Goal: Task Accomplishment & Management: Complete application form

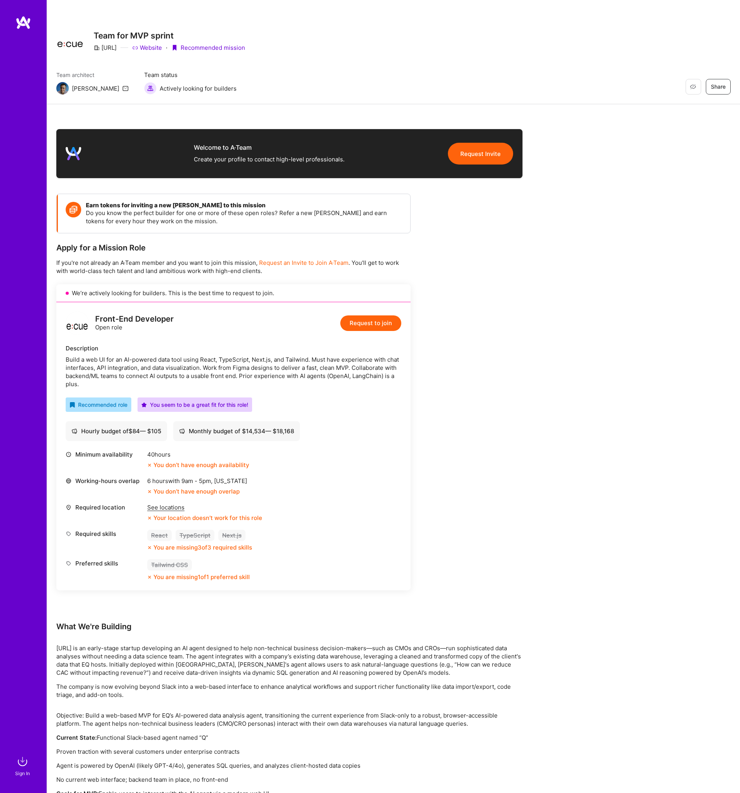
scroll to position [4, 0]
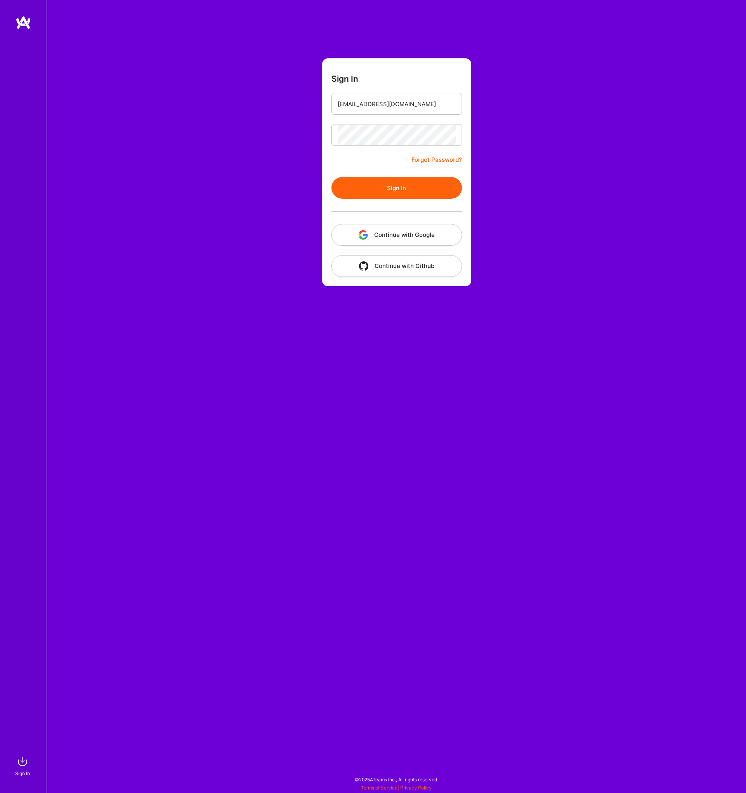
click at [510, 104] on div "Sign In augustojsoares@gmail.com Forgot Password? Sign In Continue with Google …" at bounding box center [397, 396] width 700 height 793
click at [397, 189] on button "Sign In" at bounding box center [397, 188] width 131 height 22
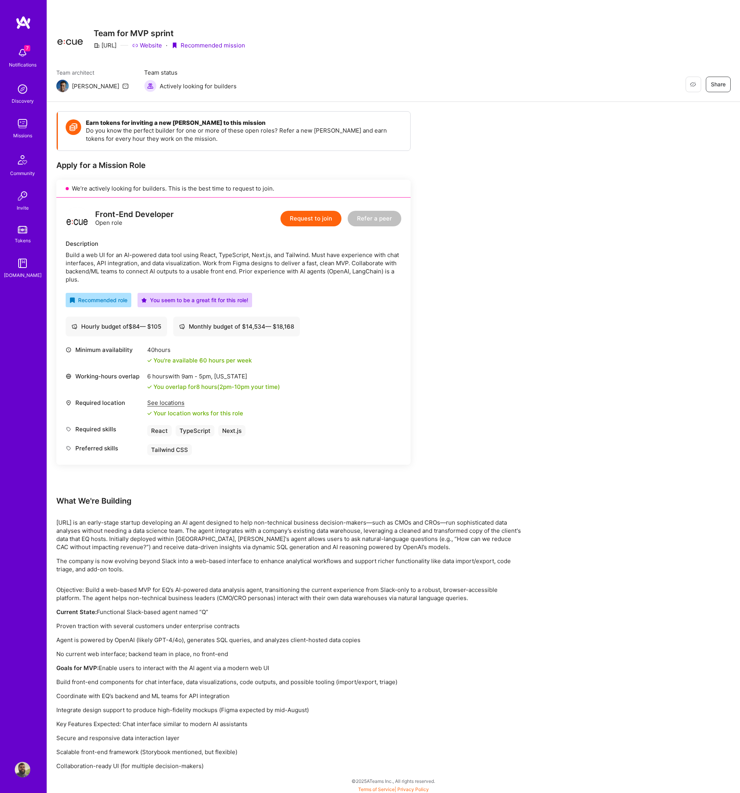
scroll to position [4, 0]
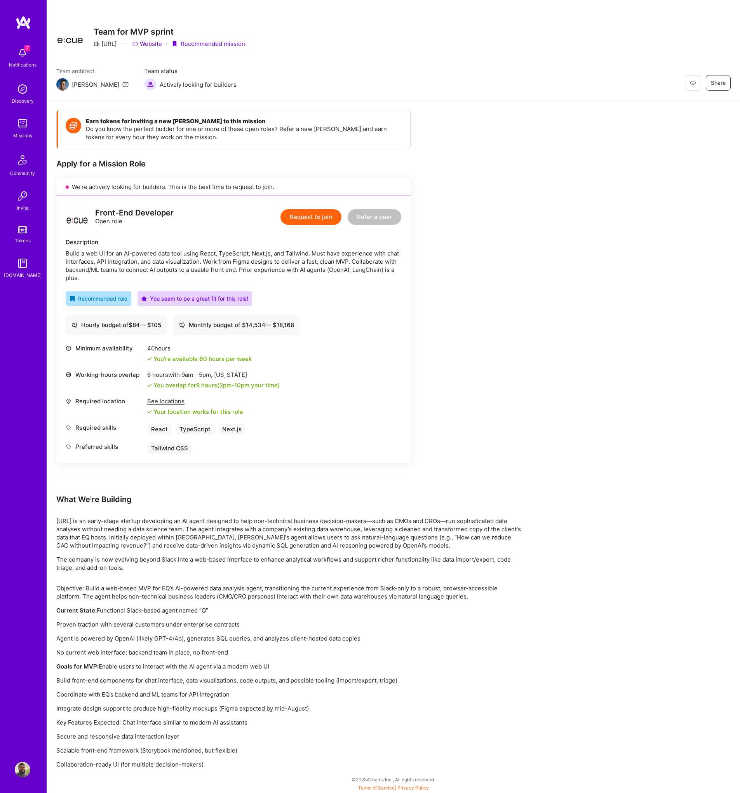
click at [309, 216] on button "Request to join" at bounding box center [311, 217] width 61 height 16
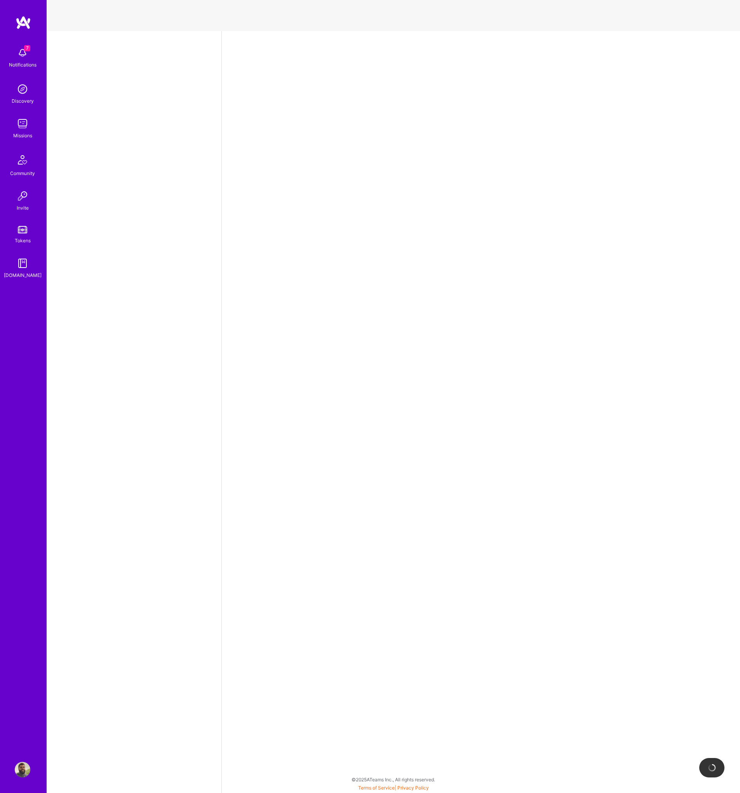
select select "PT"
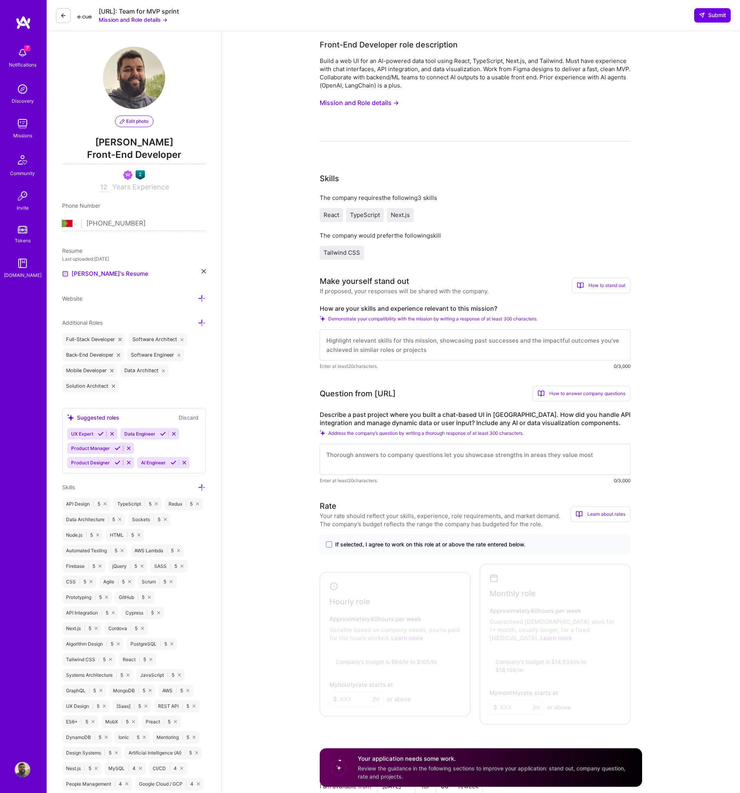
click at [368, 100] on button "Mission and Role details →" at bounding box center [359, 103] width 79 height 14
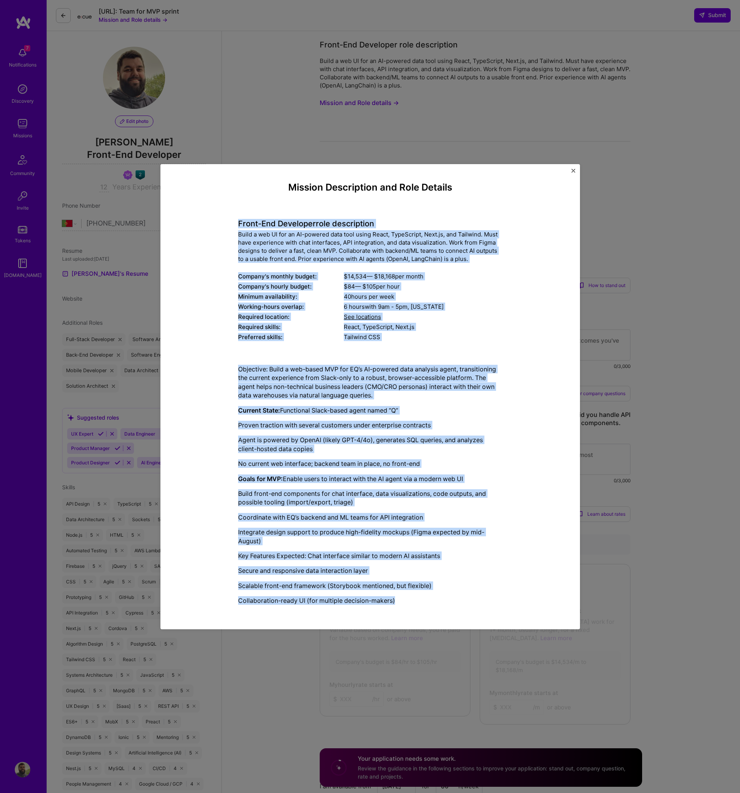
drag, startPoint x: 238, startPoint y: 223, endPoint x: 486, endPoint y: 601, distance: 451.7
click at [486, 601] on div "Mission Description and Role Details Front-End Developer role description Build…" at bounding box center [370, 396] width 264 height 429
copy div "Front-End Developer role description Build a web UI for an AI-powered data tool…"
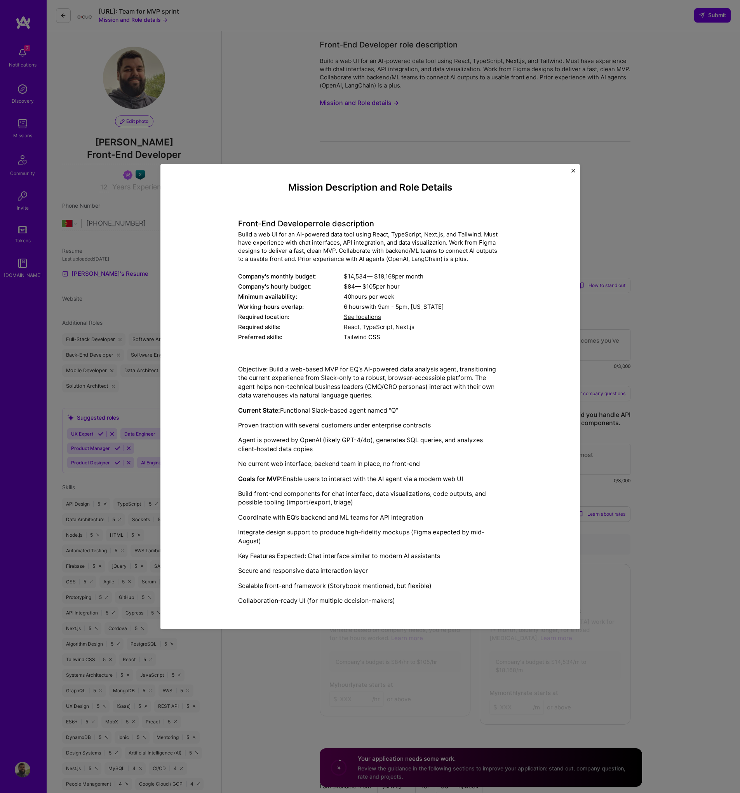
click at [496, 469] on div "Objective: Build a web-based MVP for EQ’s AI-powered data analysis agent, trans…" at bounding box center [370, 485] width 264 height 240
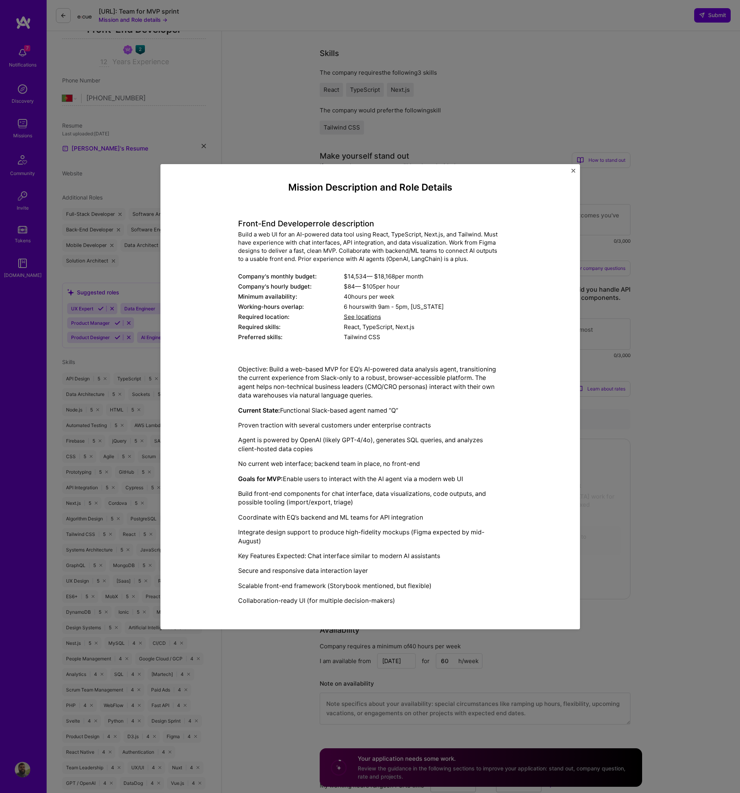
scroll to position [134, 0]
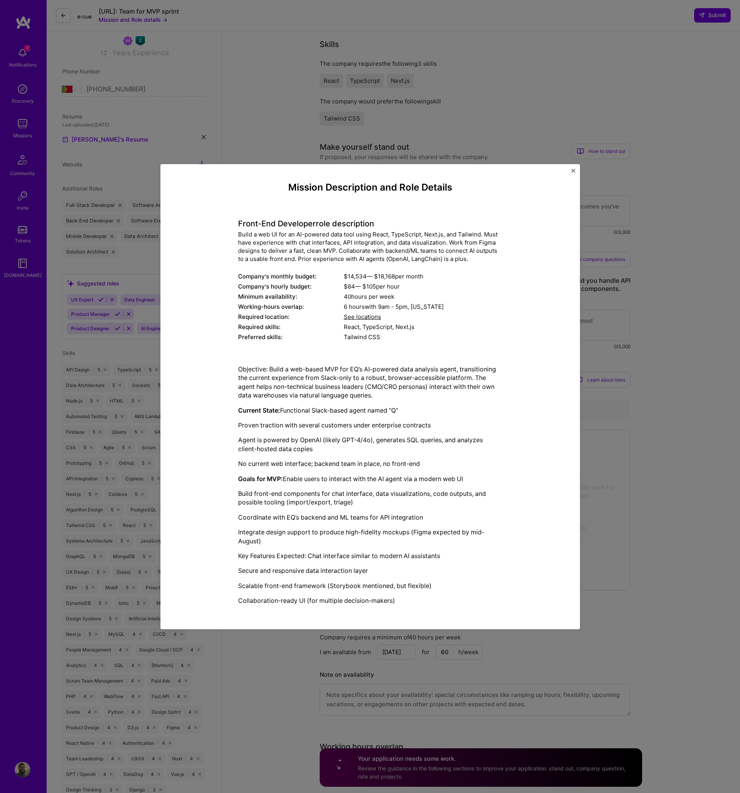
click at [243, 194] on div "Mission Description and Role Details Front-End Developer role description Build…" at bounding box center [370, 396] width 264 height 429
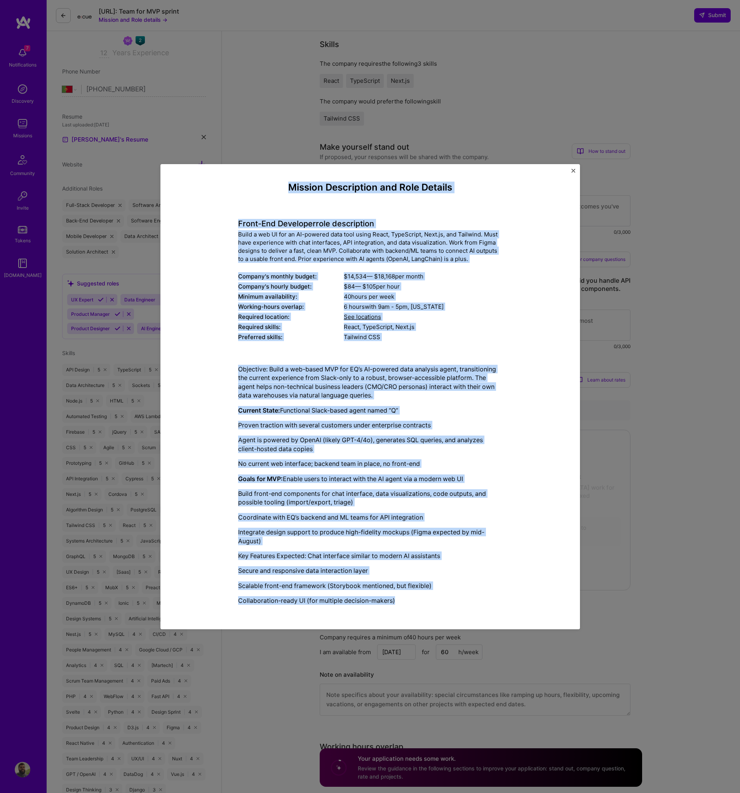
drag, startPoint x: 328, startPoint y: 212, endPoint x: 469, endPoint y: 606, distance: 418.8
click at [469, 606] on div "Mission Description and Role Details Front-End Developer role description Build…" at bounding box center [370, 396] width 264 height 429
copy div "Mission Description and Role Details Front-End Developer role description Build…"
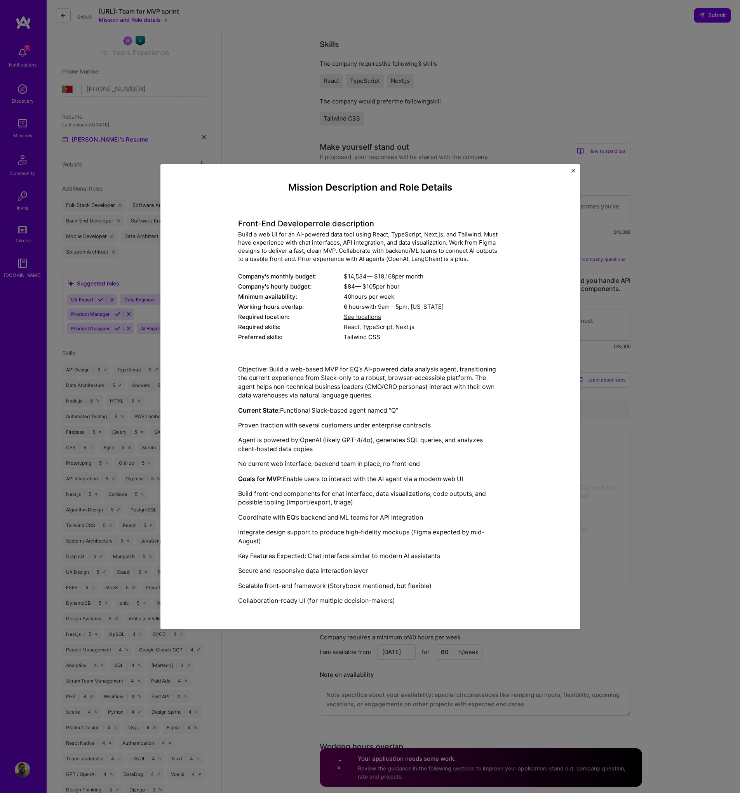
click at [259, 122] on div "Mission Description and Role Details Front-End Developer role description Build…" at bounding box center [370, 396] width 740 height 793
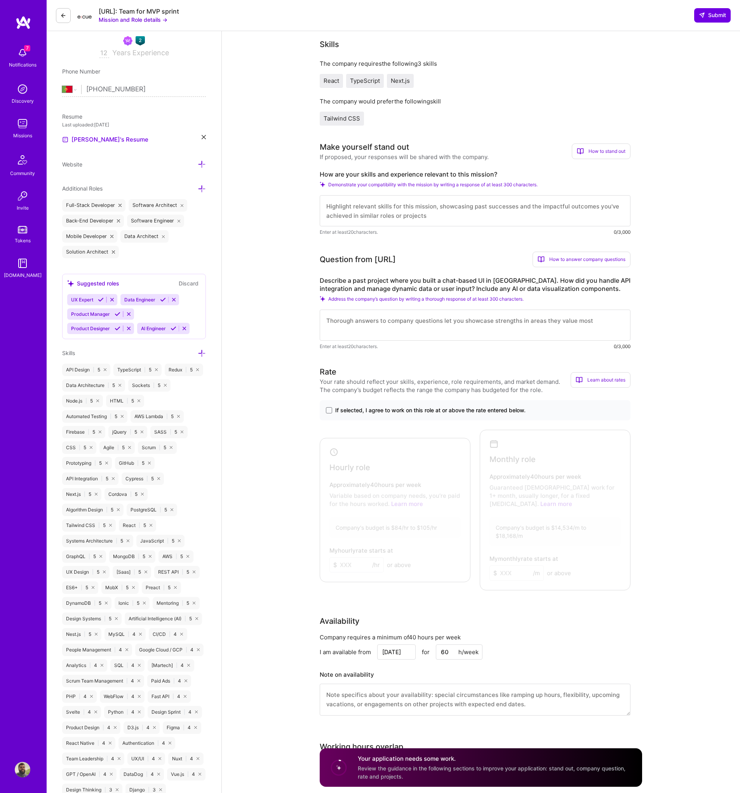
scroll to position [0, 0]
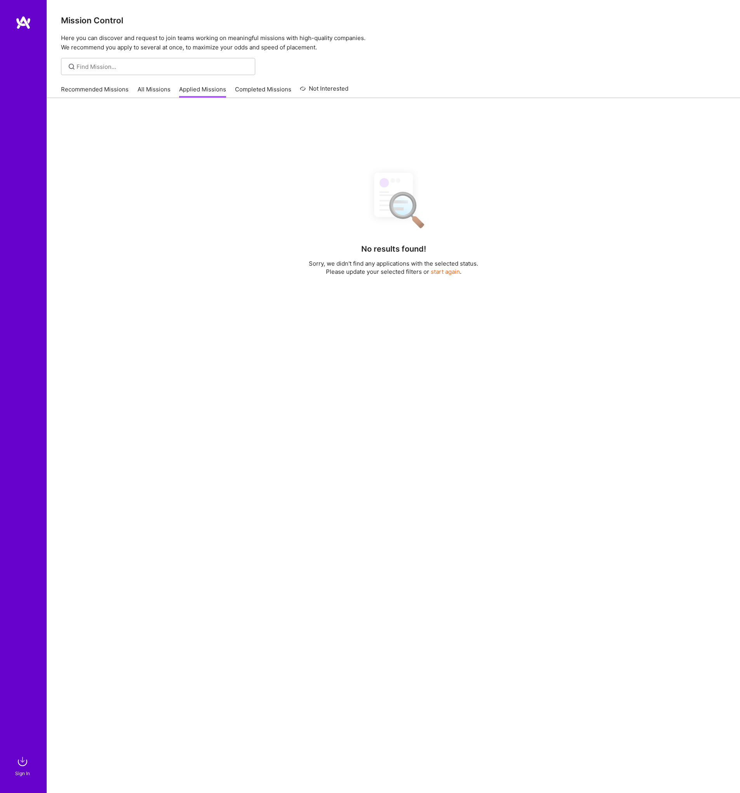
click at [116, 141] on div "No results found! Sorry, we didn't find any applications with the selected stat…" at bounding box center [393, 453] width 693 height 711
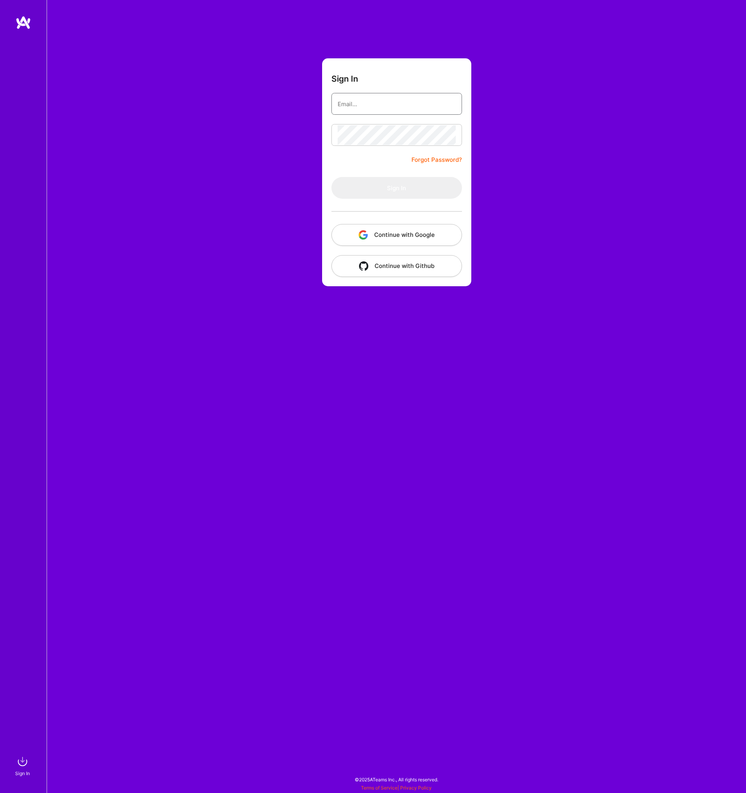
type input "augustojsoares@gmail.com"
click at [402, 184] on button "Sign In" at bounding box center [397, 188] width 131 height 22
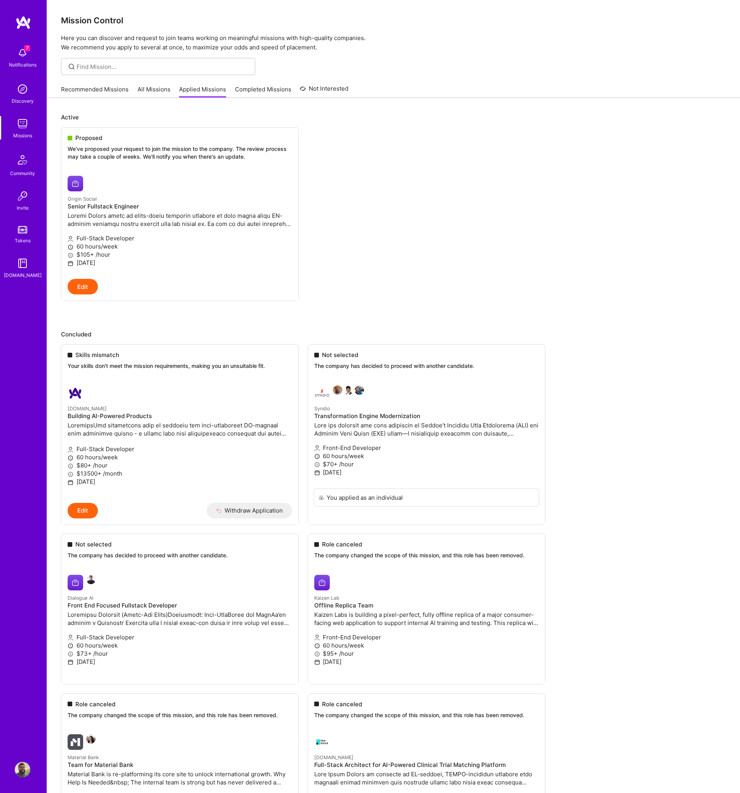
click at [28, 767] on img at bounding box center [23, 769] width 16 height 16
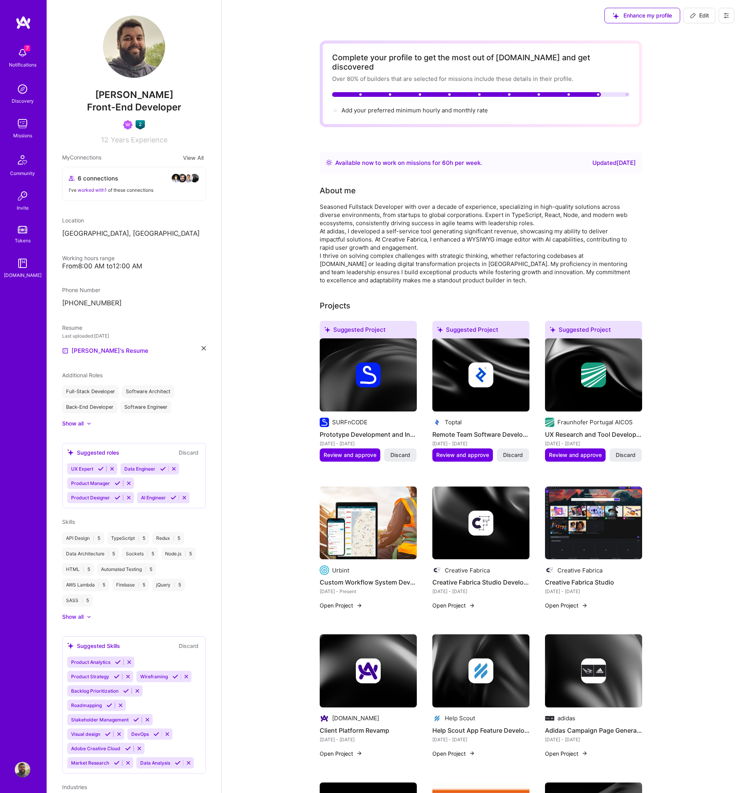
click at [202, 349] on icon at bounding box center [204, 348] width 4 height 4
click at [72, 344] on div "+" at bounding box center [68, 346] width 12 height 12
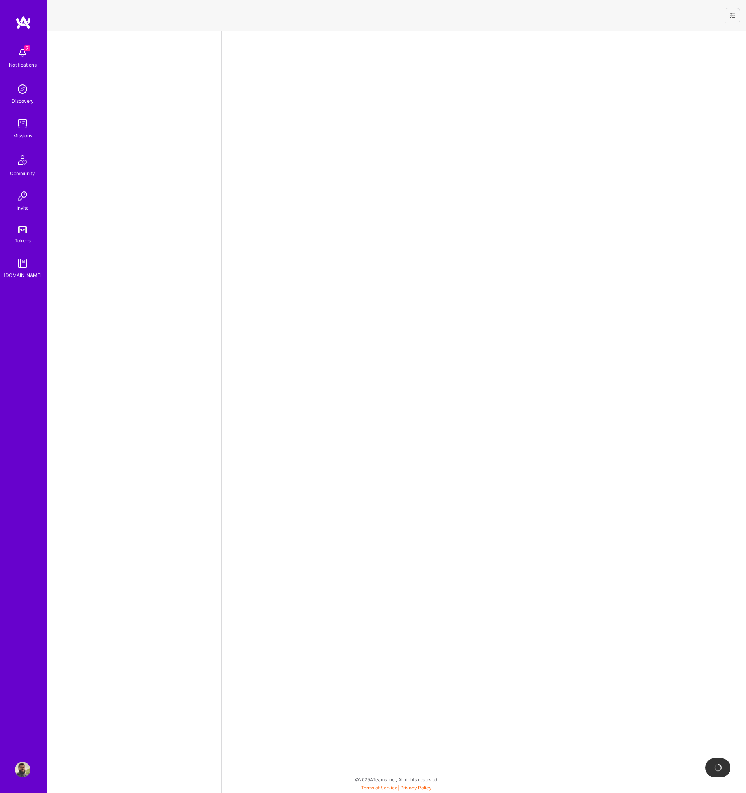
select select "PT"
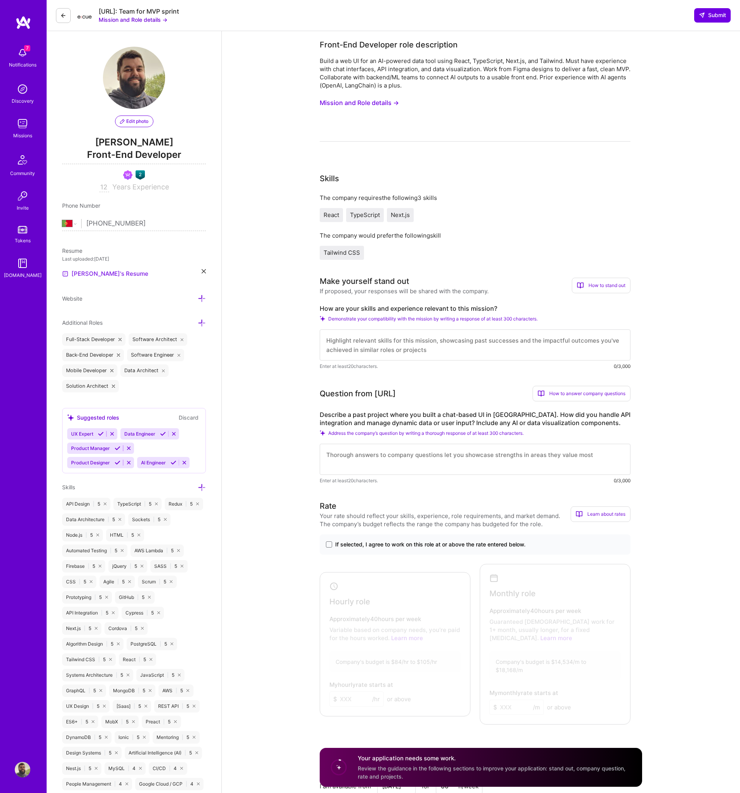
click at [91, 274] on link "[PERSON_NAME]'s Resume" at bounding box center [105, 273] width 86 height 9
click at [94, 268] on div "Resume Last uploaded: Oct 13, 2025 Augusto's Resume" at bounding box center [134, 262] width 144 height 32
click at [90, 276] on link "[PERSON_NAME]'s Resume" at bounding box center [105, 273] width 86 height 9
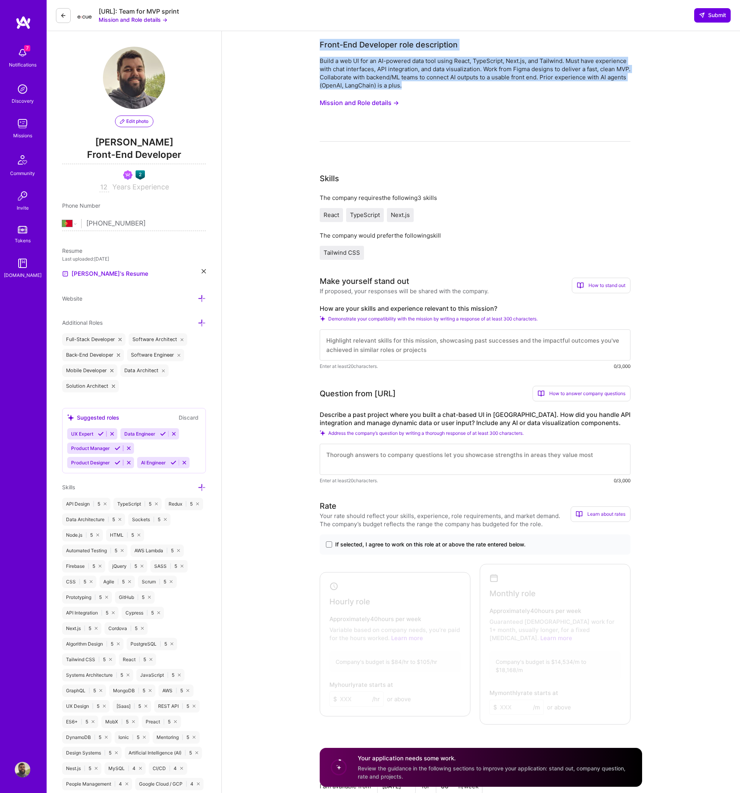
drag, startPoint x: 320, startPoint y: 46, endPoint x: 433, endPoint y: 84, distance: 119.4
click at [433, 84] on div "Front-End Developer role description Build a web UI for an AI-powered data tool…" at bounding box center [475, 90] width 311 height 103
copy div "Front-End Developer role description Build a web UI for an AI-powered data tool…"
click at [395, 351] on textarea at bounding box center [475, 344] width 311 height 31
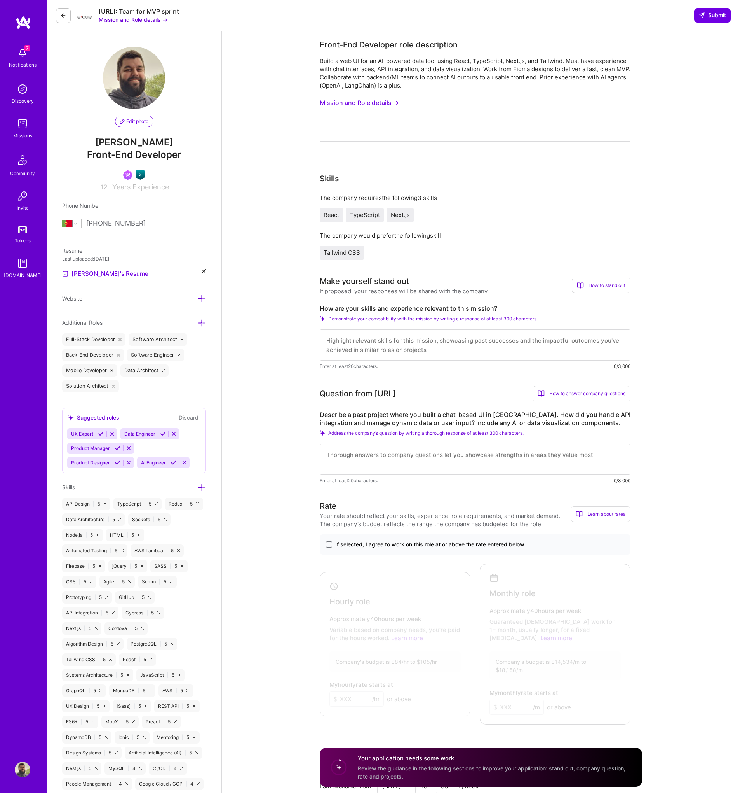
click at [395, 351] on textarea at bounding box center [475, 344] width 311 height 31
paste textarea "Hey there, This role feels like it was designed for me. Building a web UI for a…"
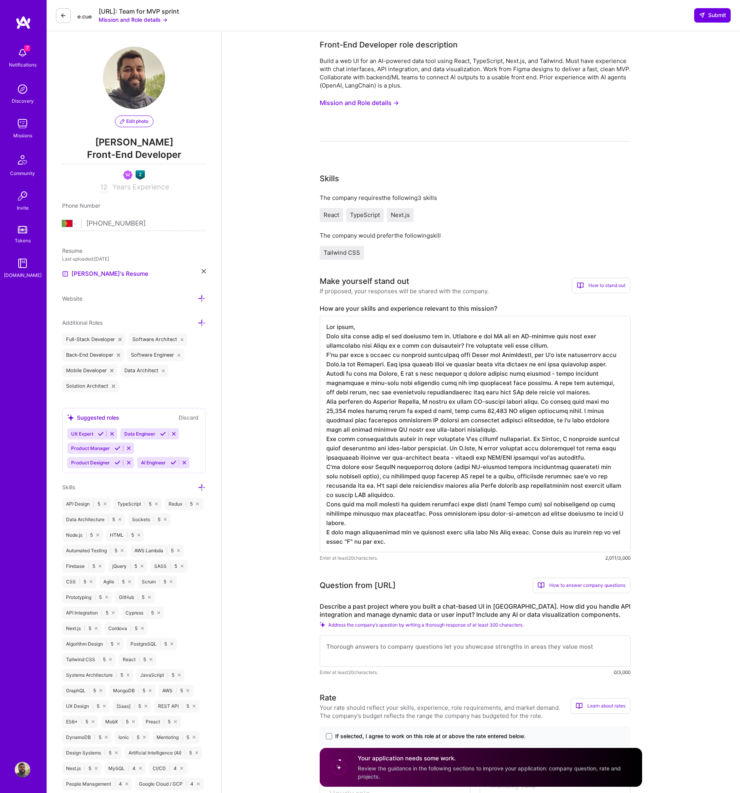
click at [449, 420] on textarea at bounding box center [475, 434] width 311 height 236
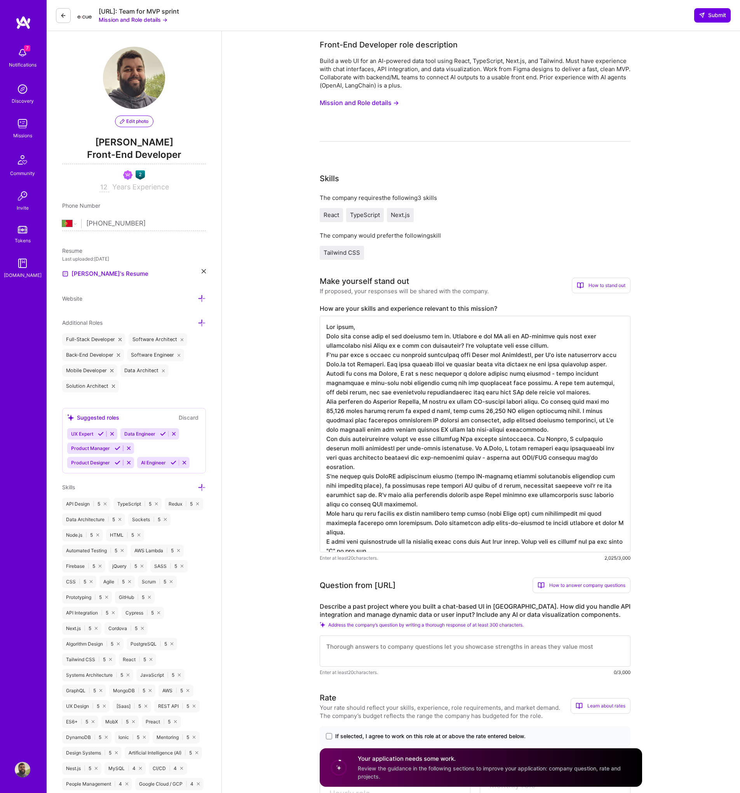
click at [501, 422] on textarea at bounding box center [475, 434] width 311 height 236
drag, startPoint x: 449, startPoint y: 457, endPoint x: 470, endPoint y: 456, distance: 21.4
click at [449, 457] on textarea at bounding box center [475, 434] width 311 height 236
click at [604, 456] on textarea at bounding box center [475, 434] width 311 height 236
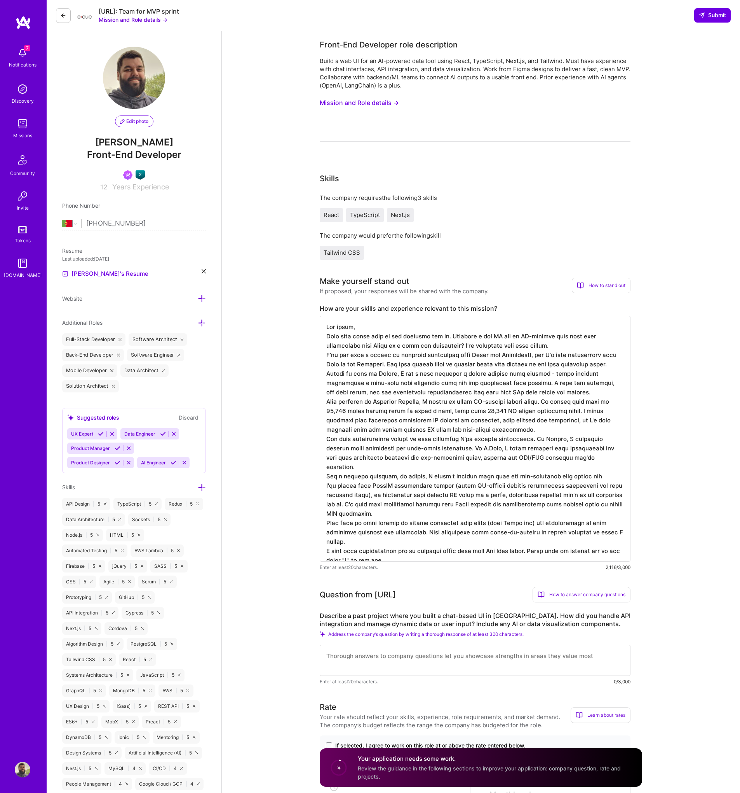
click at [450, 467] on textarea at bounding box center [475, 439] width 311 height 246
click at [450, 468] on textarea at bounding box center [475, 439] width 311 height 246
click at [602, 464] on textarea at bounding box center [475, 439] width 311 height 246
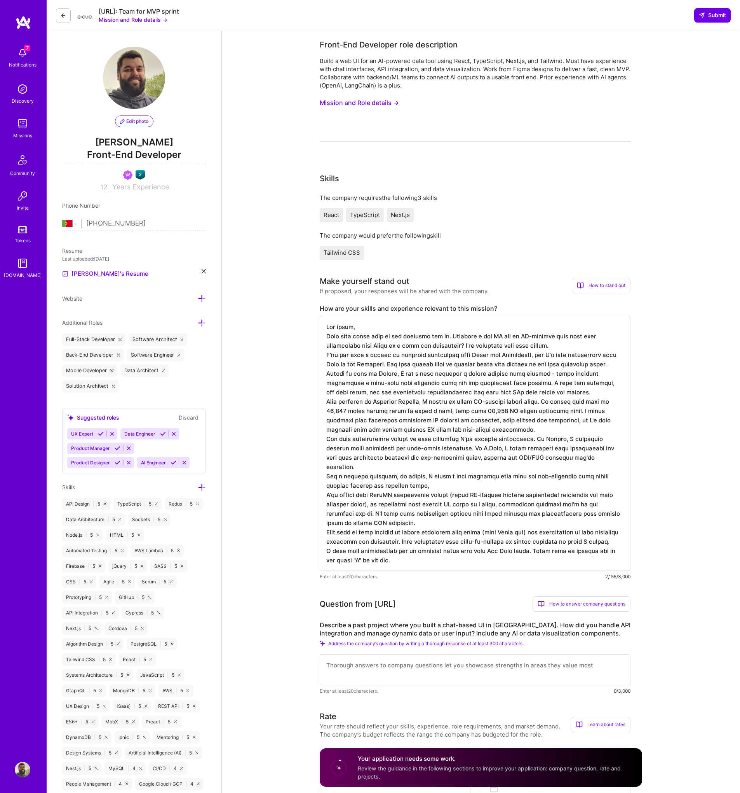
click at [569, 467] on textarea at bounding box center [475, 443] width 311 height 255
click at [566, 468] on textarea at bounding box center [475, 443] width 311 height 255
click at [435, 478] on textarea at bounding box center [475, 443] width 311 height 255
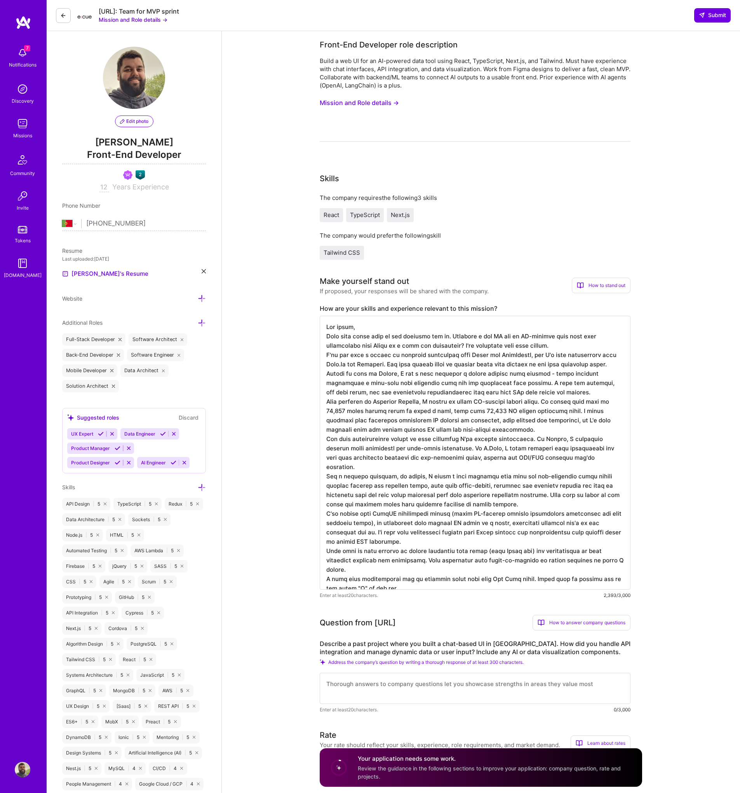
click at [576, 336] on textarea at bounding box center [475, 453] width 311 height 274
drag, startPoint x: 572, startPoint y: 336, endPoint x: 423, endPoint y: 342, distance: 149.0
click at [423, 342] on textarea at bounding box center [475, 453] width 311 height 274
click at [348, 344] on textarea at bounding box center [475, 453] width 311 height 274
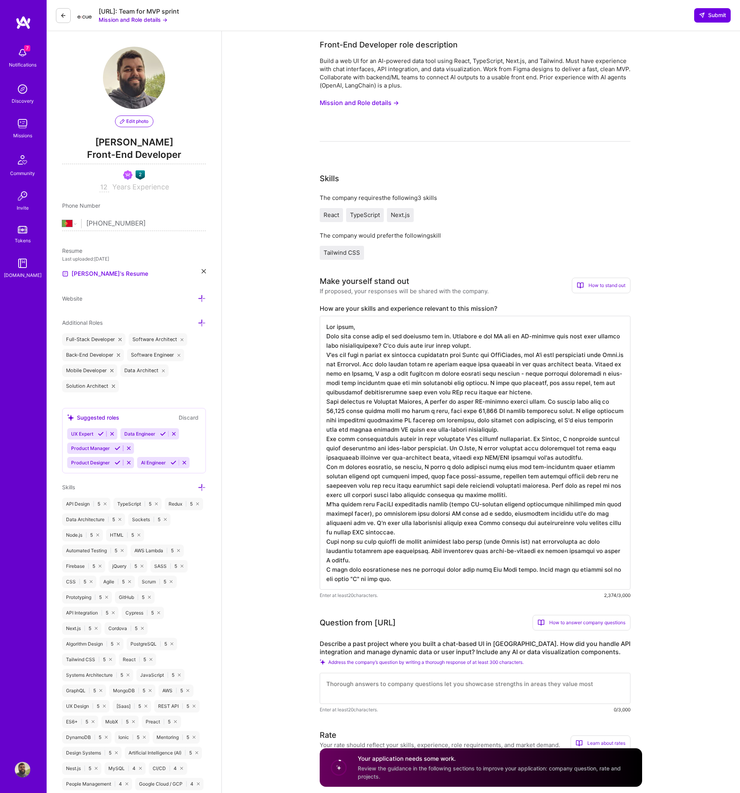
scroll to position [1, 0]
click at [454, 353] on textarea at bounding box center [475, 453] width 311 height 274
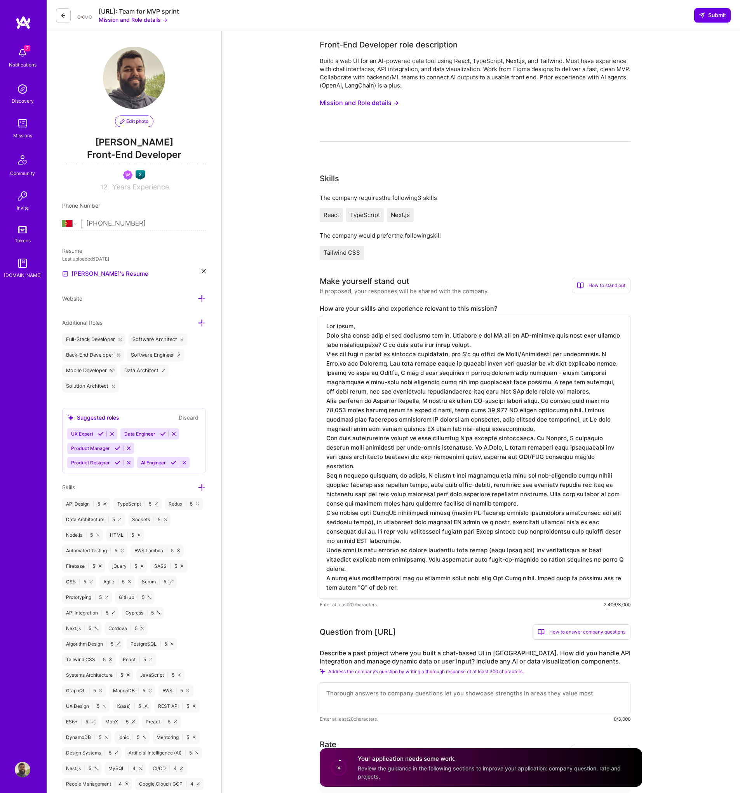
scroll to position [0, 0]
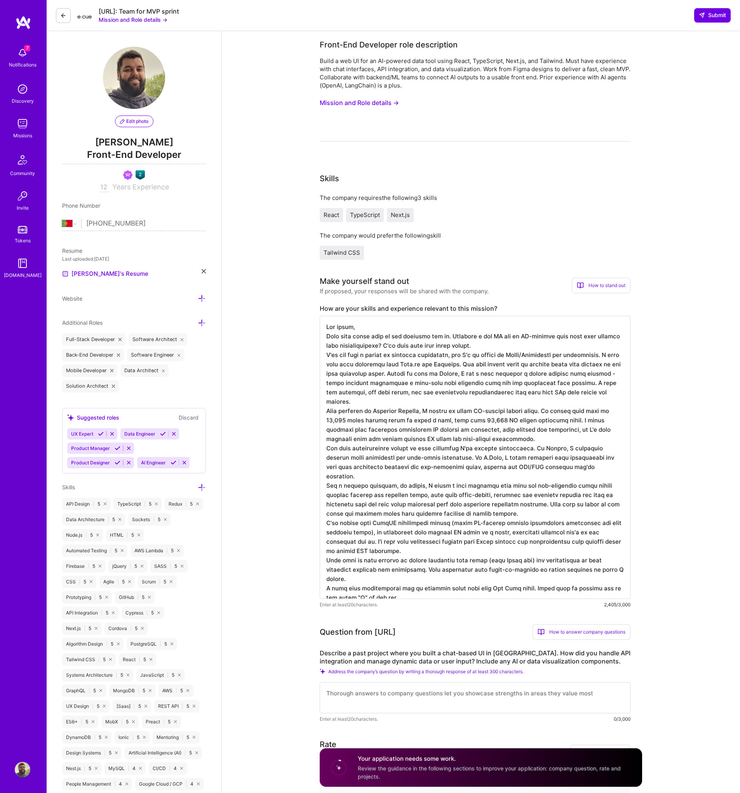
click at [617, 372] on textarea at bounding box center [475, 457] width 311 height 283
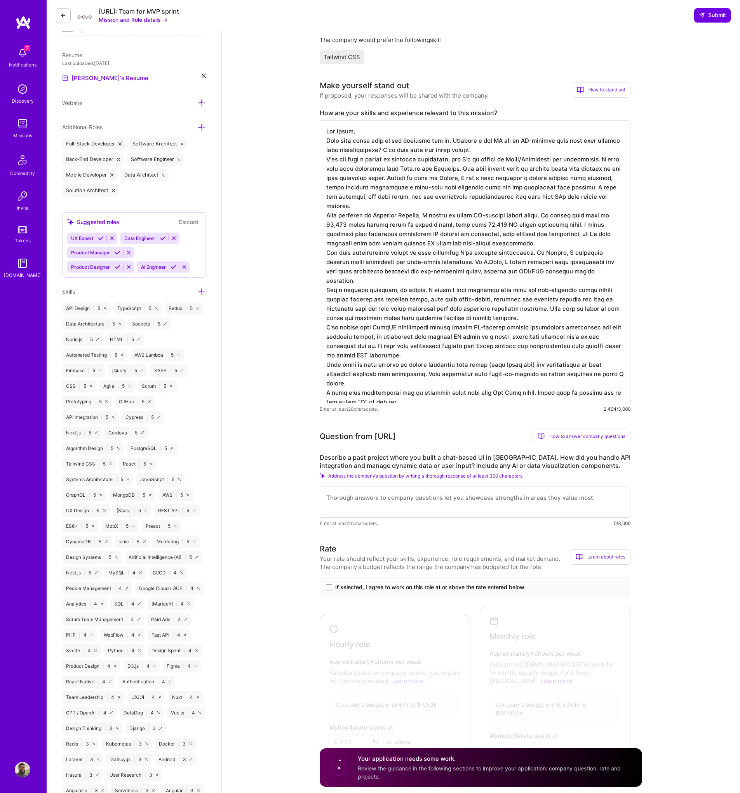
scroll to position [192, 0]
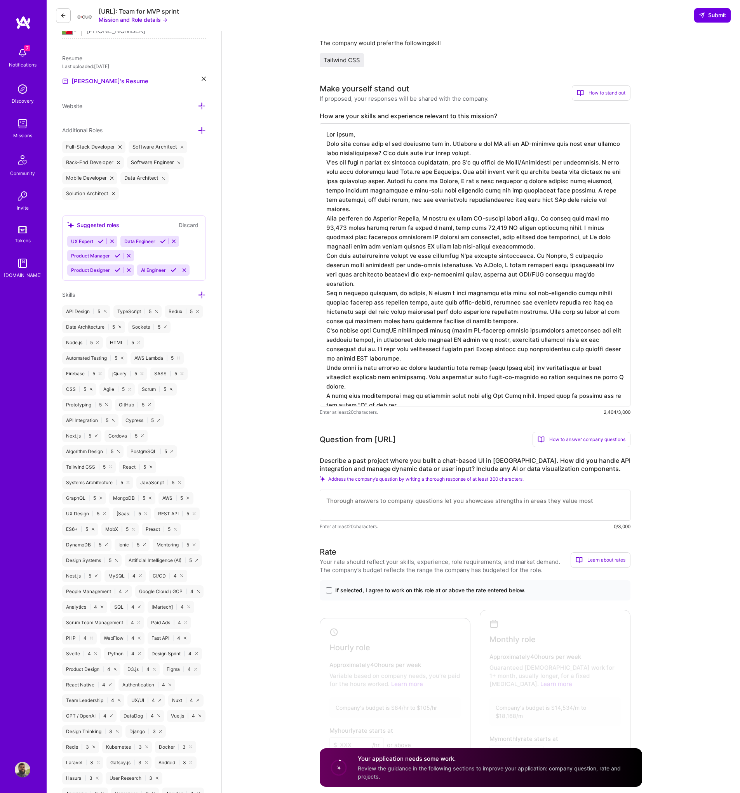
click at [539, 218] on textarea at bounding box center [475, 264] width 311 height 283
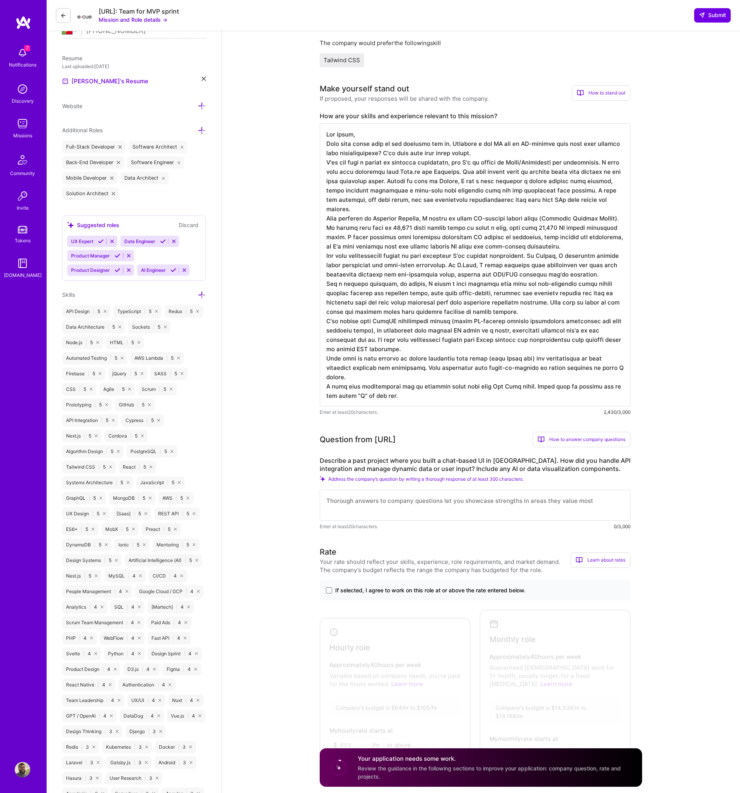
click at [560, 240] on textarea at bounding box center [475, 264] width 311 height 283
click at [375, 255] on textarea at bounding box center [475, 264] width 311 height 283
click at [593, 275] on textarea at bounding box center [475, 264] width 311 height 283
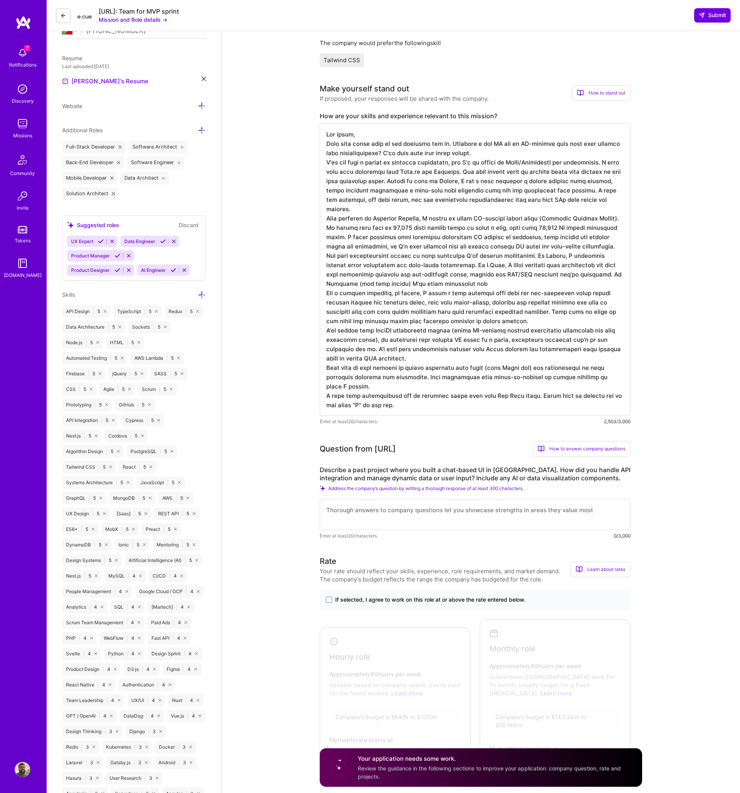
type textarea "Hey there, This role feels like it was designed for me. Building a web UI for a…"
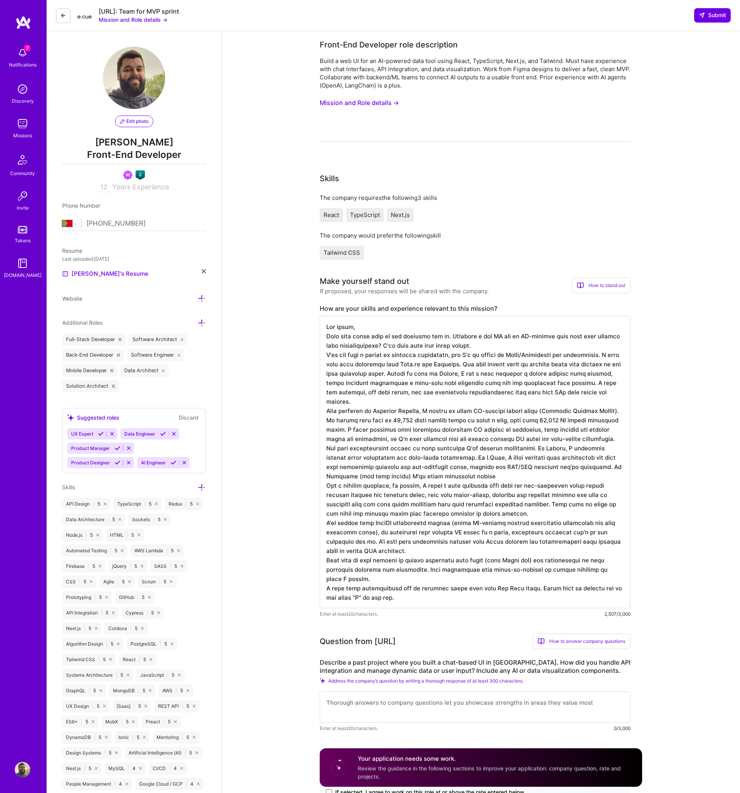
select select "PT"
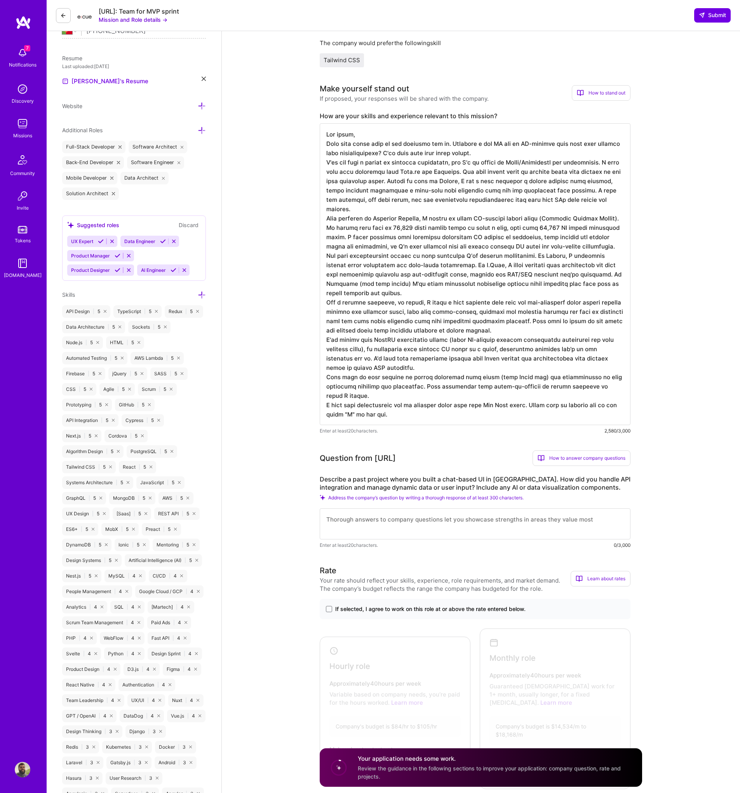
drag, startPoint x: 456, startPoint y: 265, endPoint x: 583, endPoint y: 271, distance: 127.3
click at [583, 271] on textarea at bounding box center [475, 274] width 311 height 302
click at [548, 276] on textarea at bounding box center [475, 274] width 311 height 302
type textarea "Hey there, This role feels like it was designed for me. Building a web UI for a…"
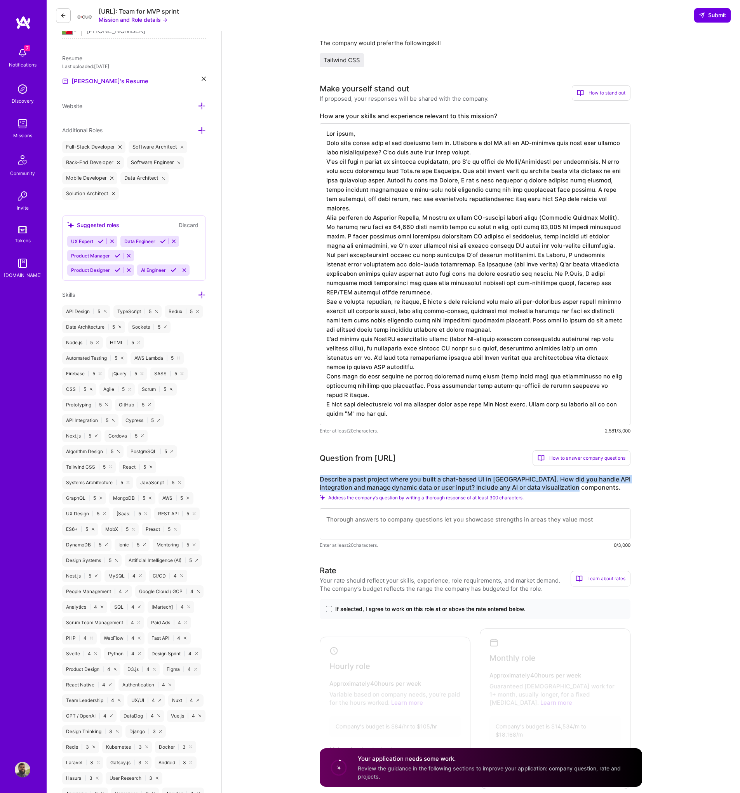
drag, startPoint x: 319, startPoint y: 478, endPoint x: 576, endPoint y: 488, distance: 257.5
copy label "Describe a past project where you built a chat-based UI in [GEOGRAPHIC_DATA]. H…"
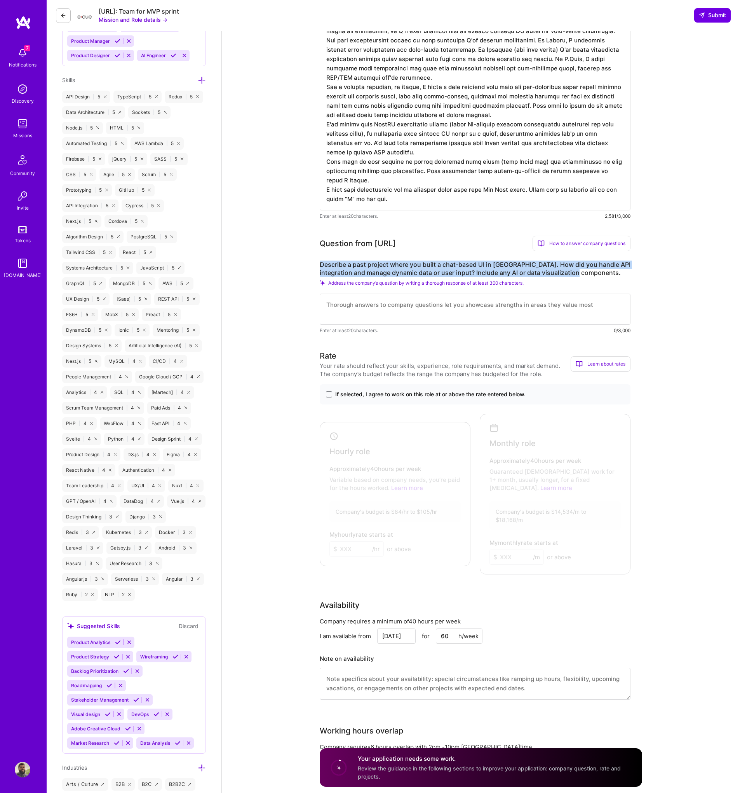
scroll to position [445, 0]
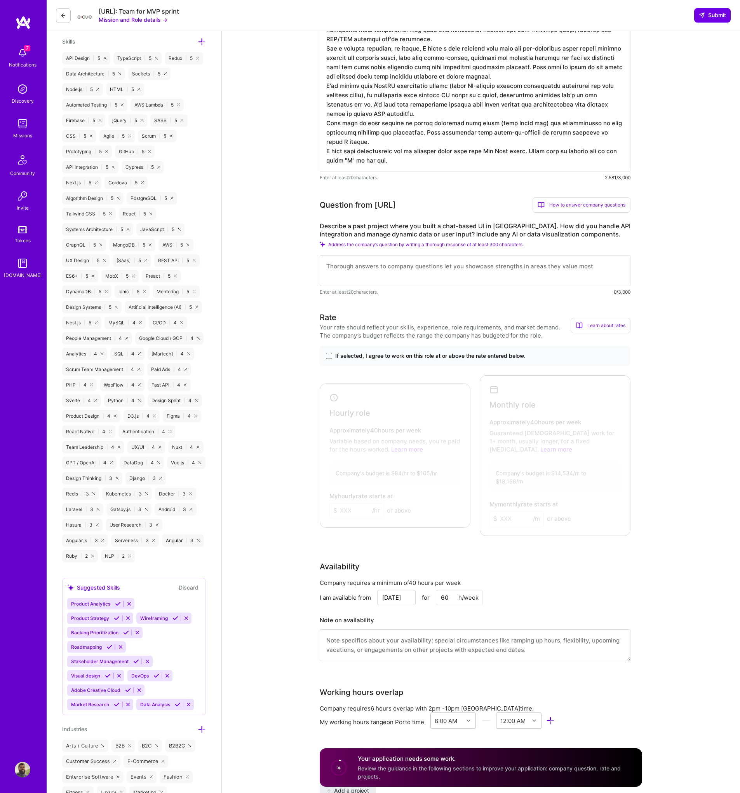
click at [327, 356] on span at bounding box center [329, 356] width 6 height 6
click at [0, 0] on input "If selected, I agree to work on this role at or above the rate entered below." at bounding box center [0, 0] width 0 height 0
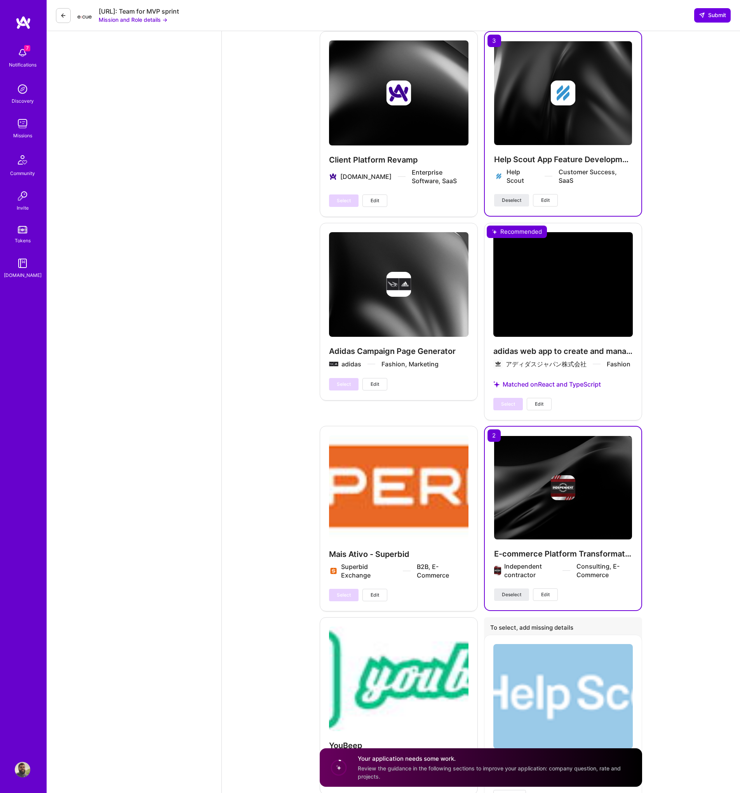
scroll to position [1930, 0]
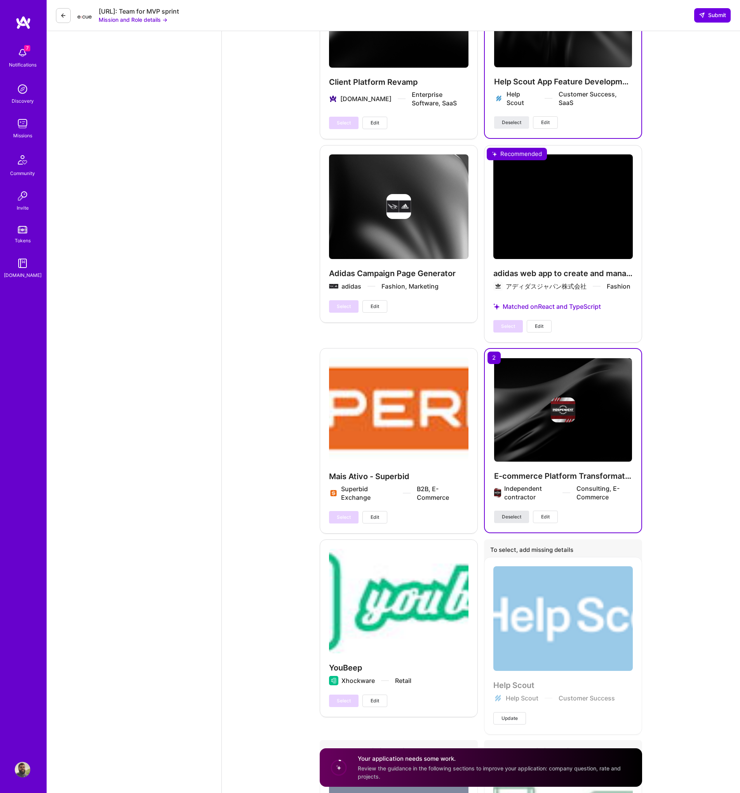
click at [514, 513] on span "Deselect" at bounding box center [511, 516] width 19 height 7
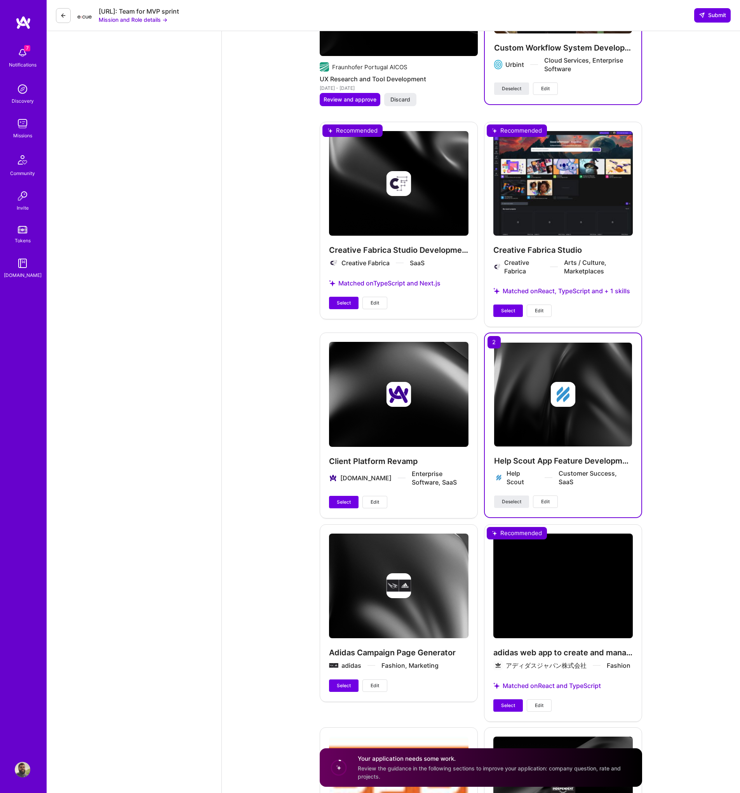
scroll to position [1428, 0]
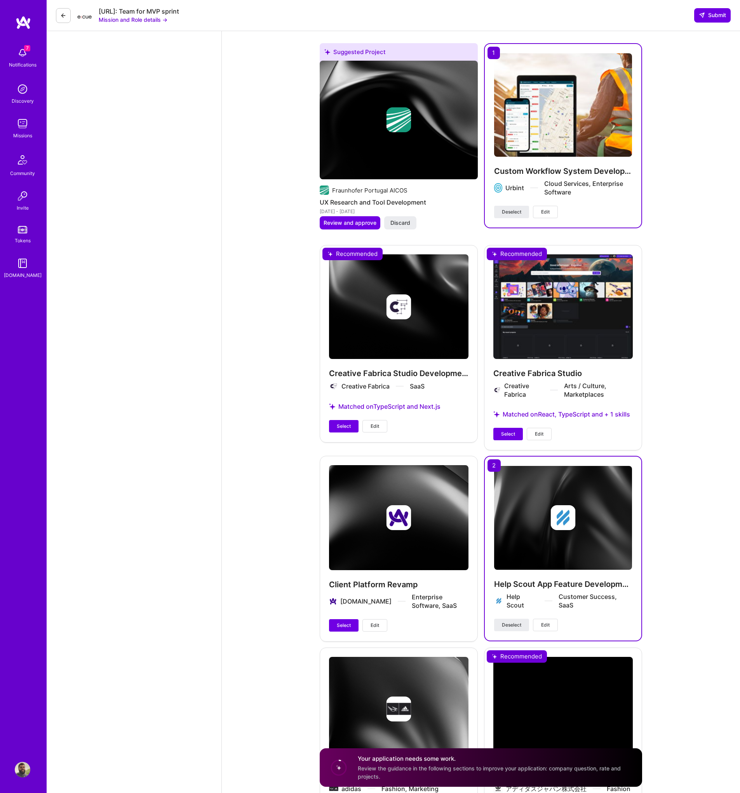
click at [509, 430] on span "Select" at bounding box center [508, 433] width 14 height 7
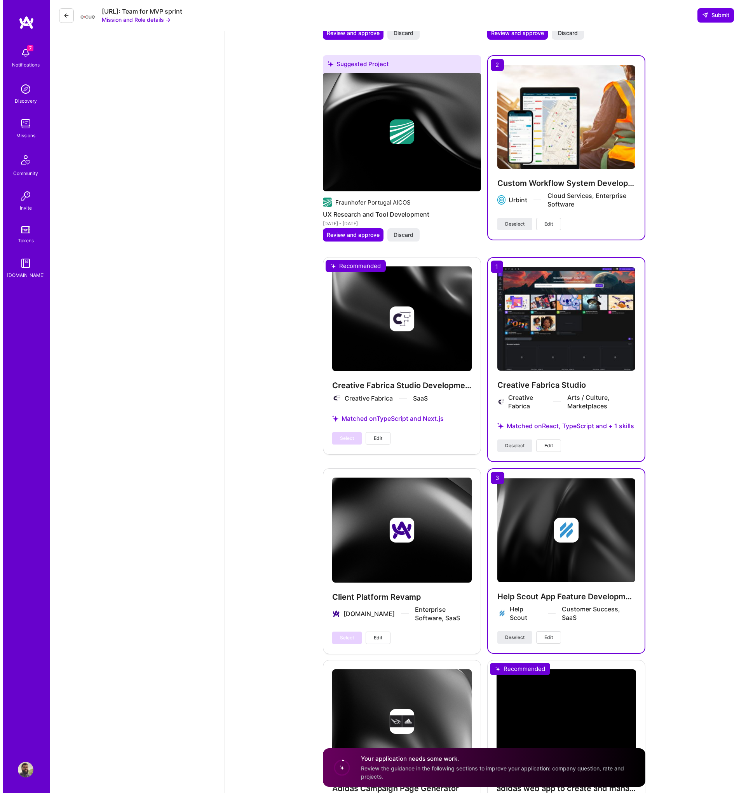
scroll to position [1416, 0]
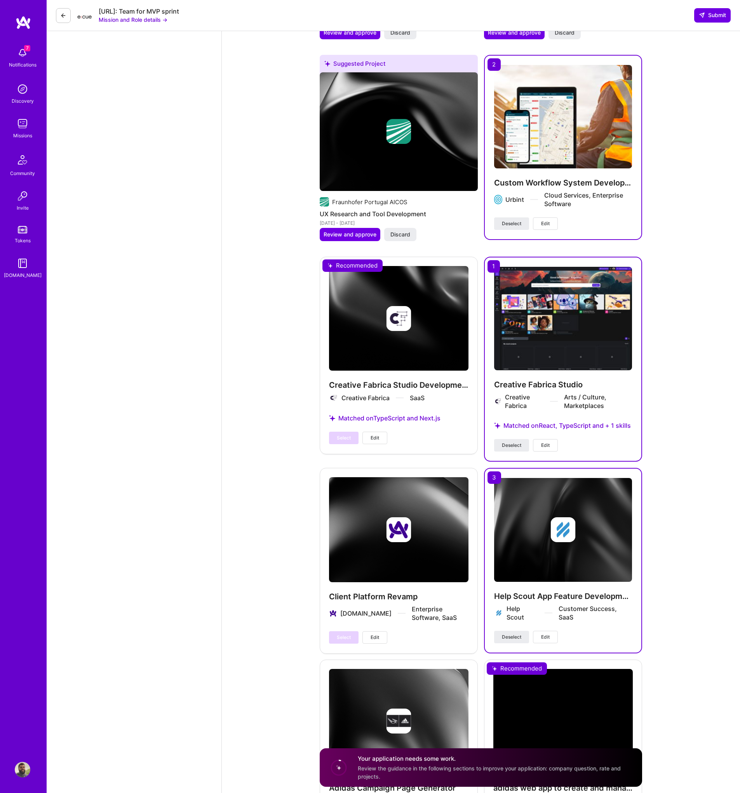
click at [545, 442] on span "Edit" at bounding box center [545, 445] width 9 height 7
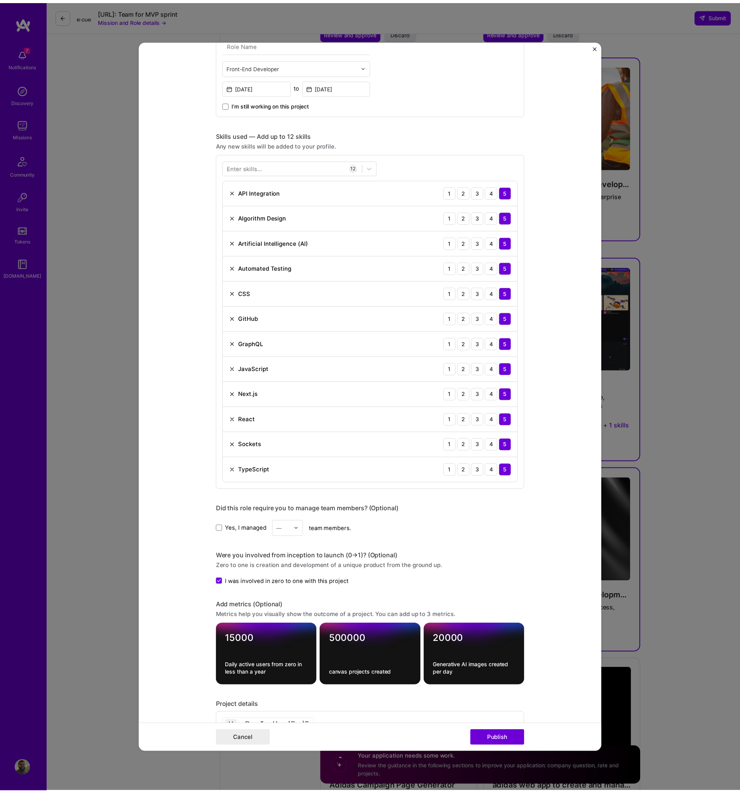
scroll to position [450, 0]
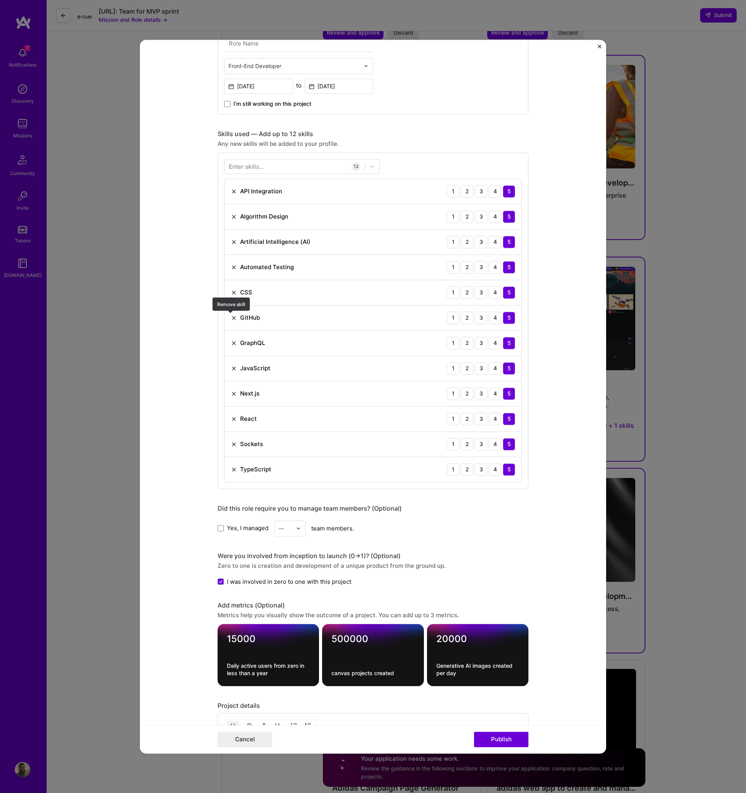
click at [231, 319] on img at bounding box center [234, 317] width 6 height 6
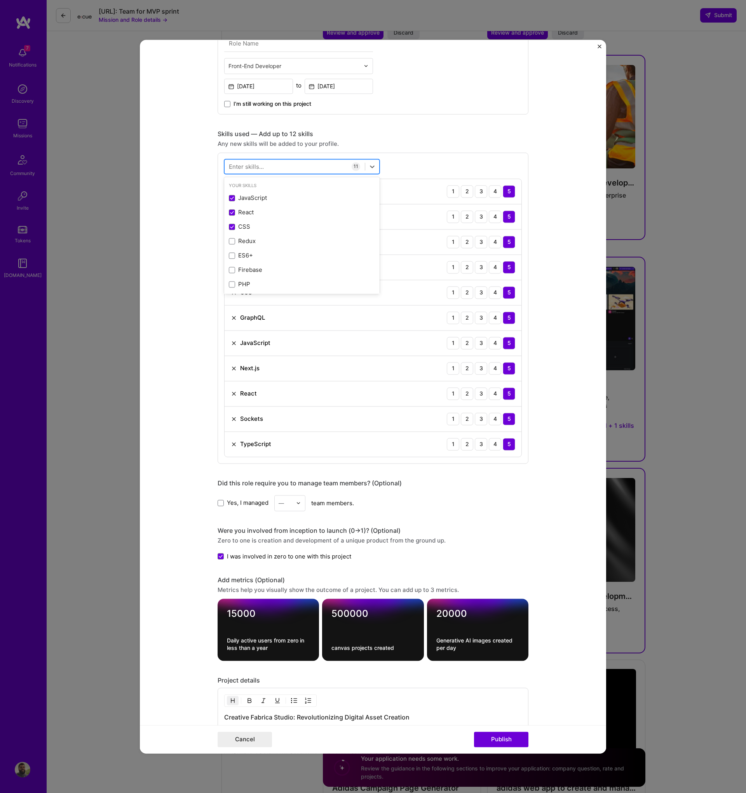
click at [265, 171] on div at bounding box center [295, 166] width 140 height 13
click at [229, 200] on span at bounding box center [232, 198] width 6 height 6
click at [0, 0] on input "checkbox" at bounding box center [0, 0] width 0 height 0
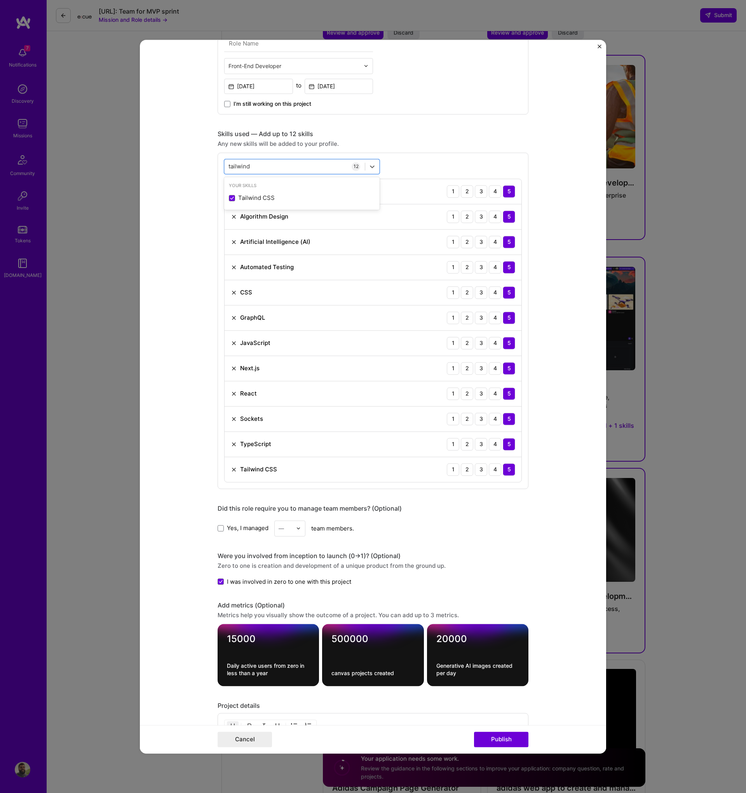
type input "tailwind"
click at [482, 527] on div "Yes, I managed — team members." at bounding box center [373, 528] width 311 height 16
click at [492, 734] on button "Publish" at bounding box center [501, 739] width 54 height 16
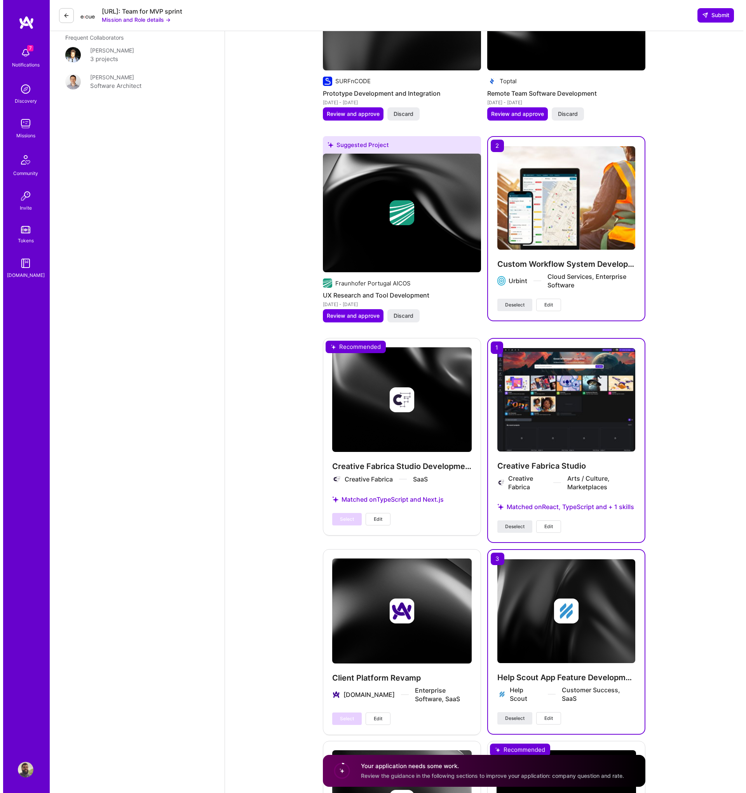
scroll to position [1506, 0]
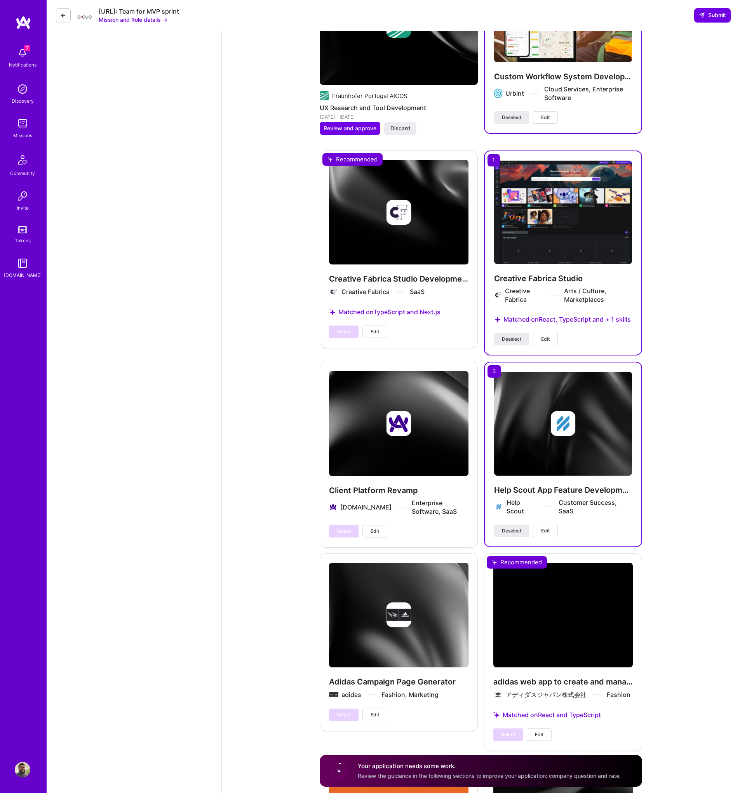
click at [398, 646] on div "Adidas Campaign Page Generator adidas Fashion, Marketing Select Edit" at bounding box center [399, 641] width 158 height 177
click at [377, 711] on span "Edit" at bounding box center [375, 714] width 9 height 7
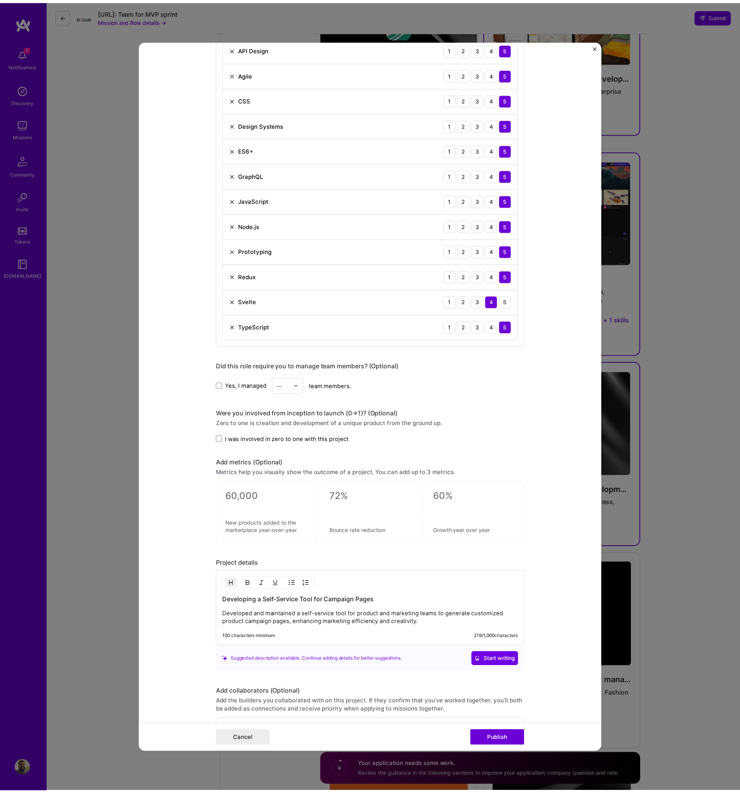
scroll to position [499, 0]
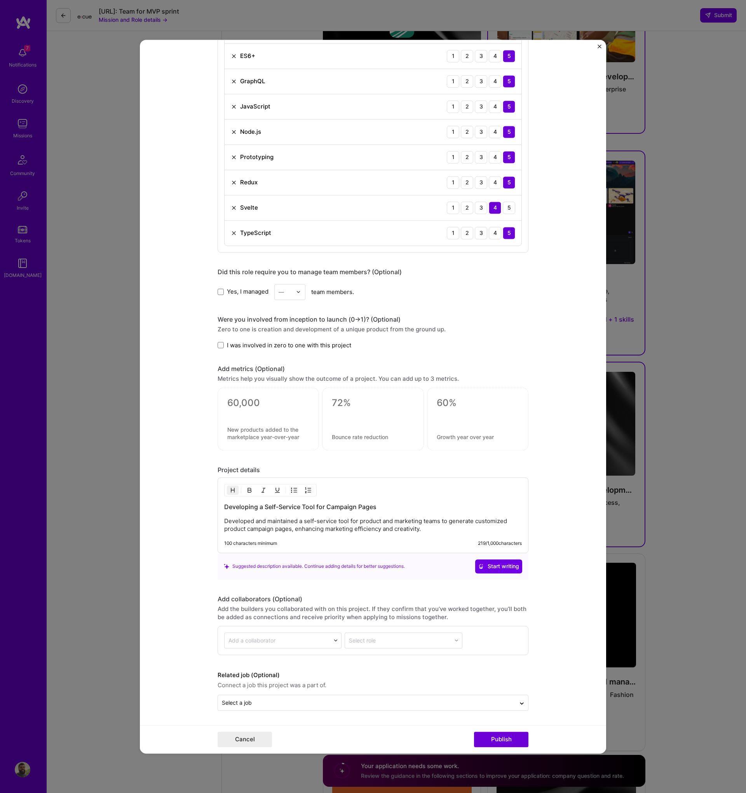
click at [94, 479] on div "Project title Adidas Campaign Page Generator Company adidas Project industry In…" at bounding box center [373, 396] width 746 height 793
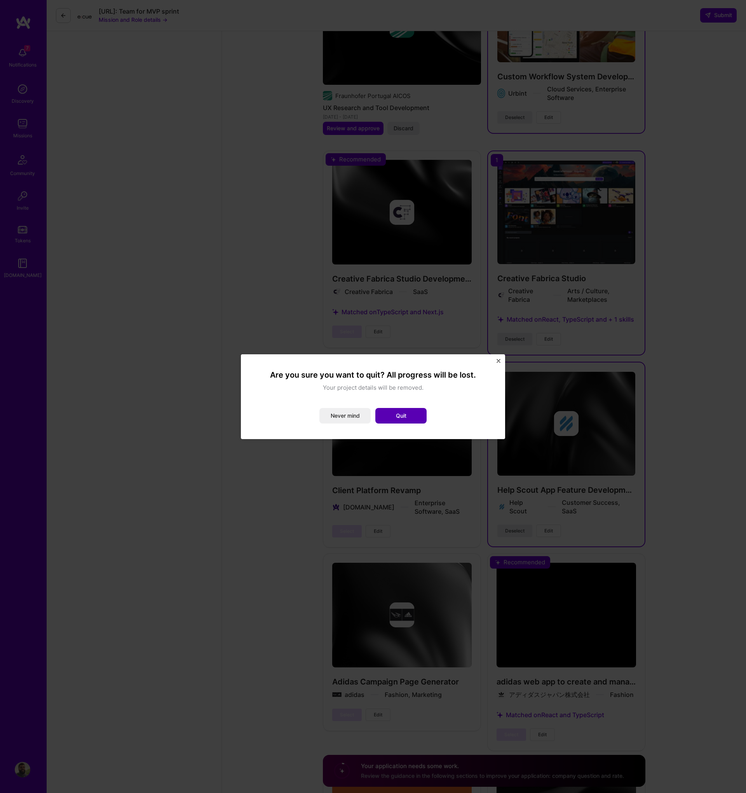
click at [394, 417] on button "Quit" at bounding box center [400, 416] width 51 height 16
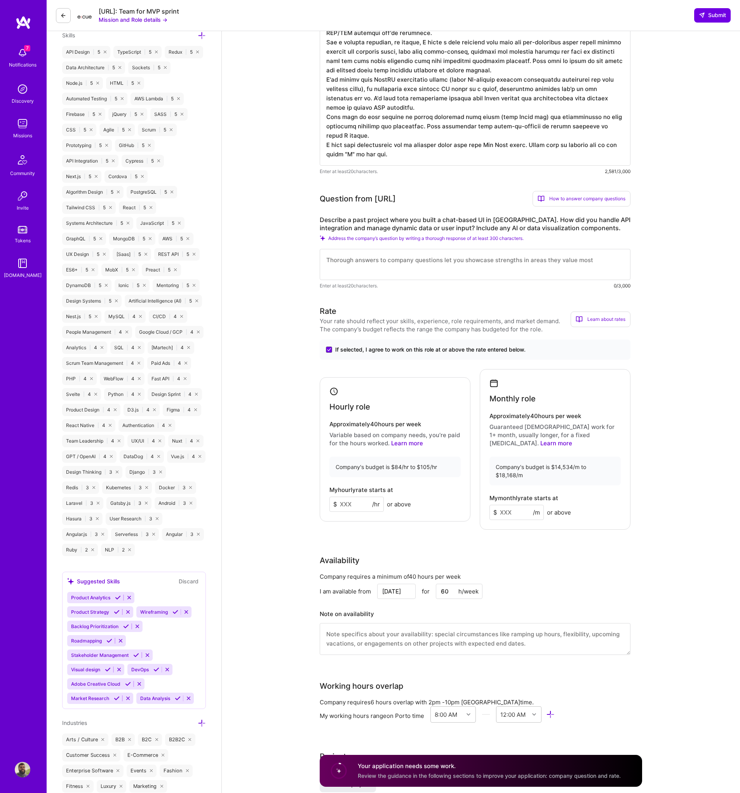
scroll to position [362, 0]
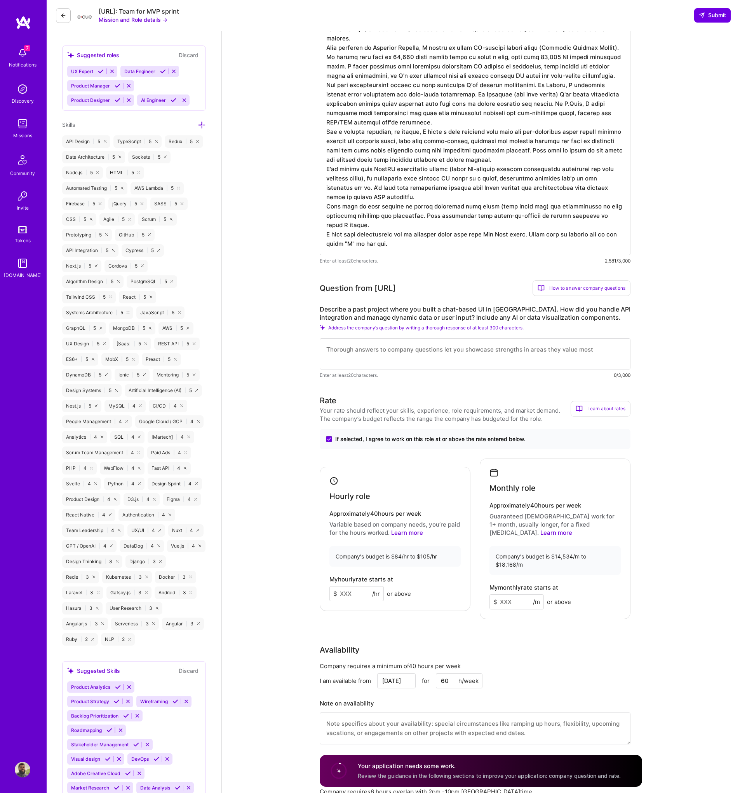
click at [383, 350] on textarea at bounding box center [475, 353] width 311 height 31
click at [392, 351] on textarea "During my time at Helpscout" at bounding box center [475, 353] width 311 height 31
click at [456, 352] on textarea "During my time at Help Scout" at bounding box center [475, 353] width 311 height 31
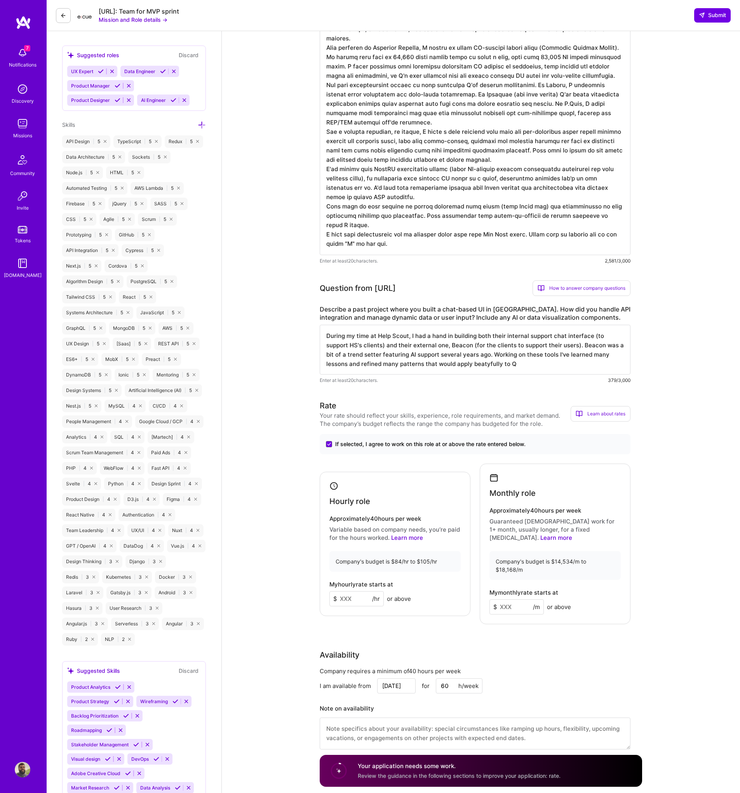
click at [481, 363] on textarea "During my time at Help Scout, I had a hand in building both their internal supp…" at bounding box center [475, 350] width 311 height 50
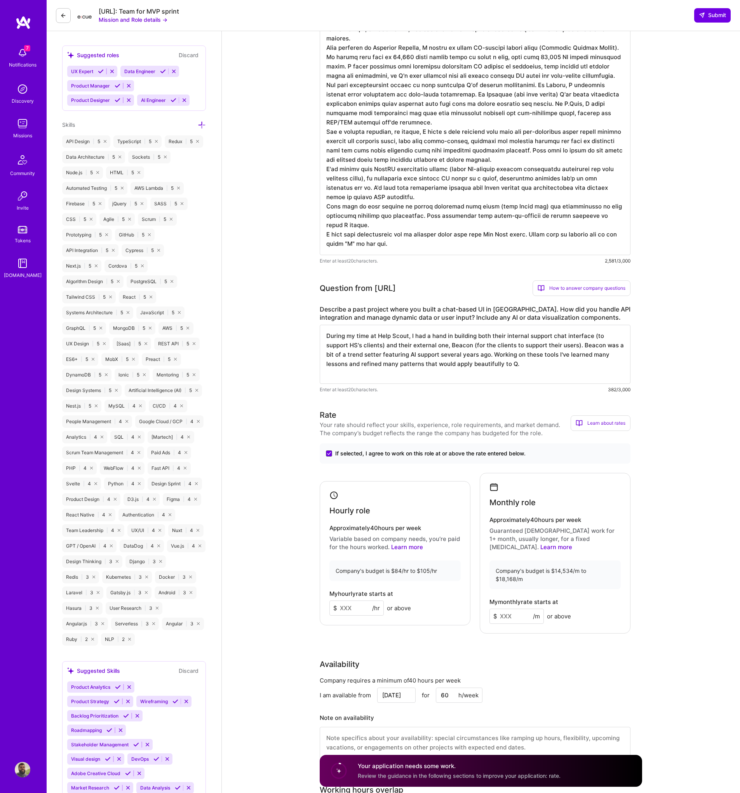
click at [578, 364] on textarea "During my time at Help Scout, I had a hand in building both their internal supp…" at bounding box center [475, 354] width 311 height 59
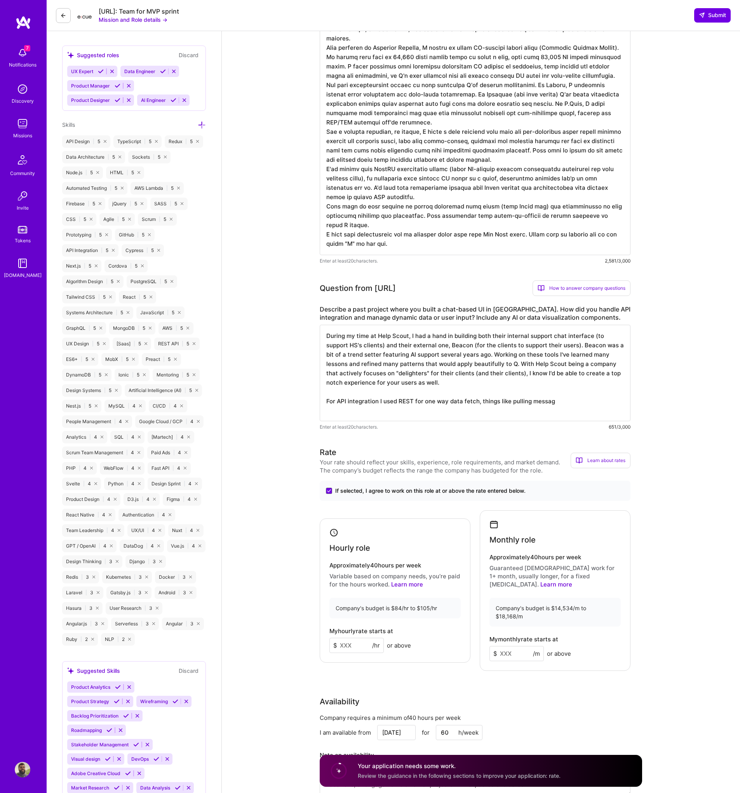
type textarea "During my time at Help Scout, I had a hand in building both their internal supp…"
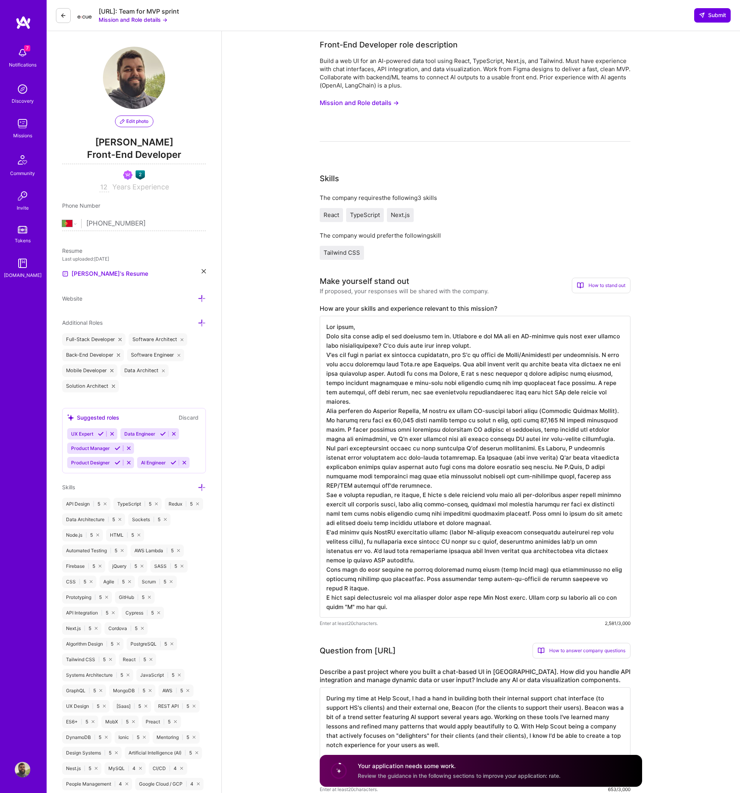
select select "PT"
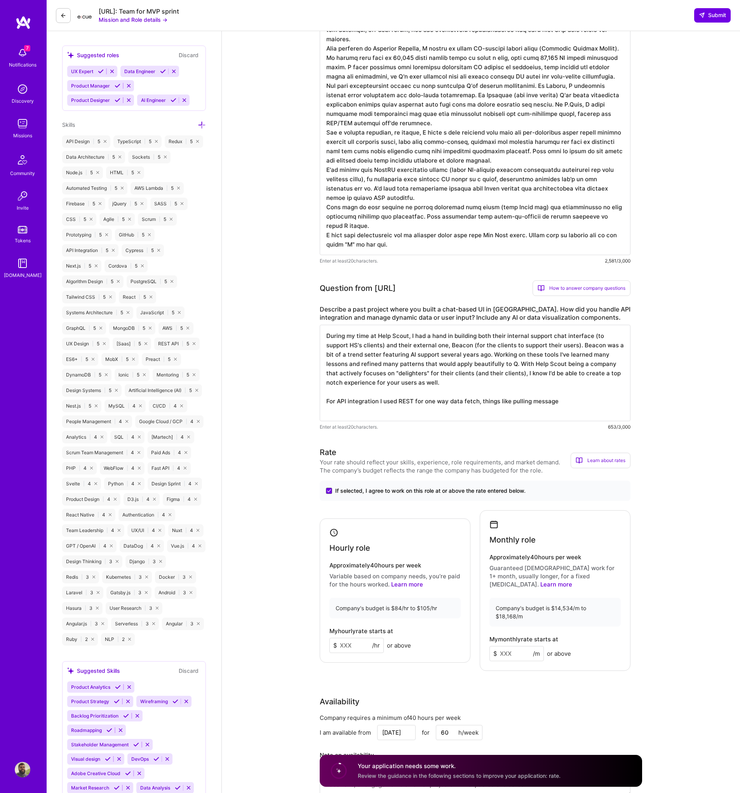
scroll to position [1, 0]
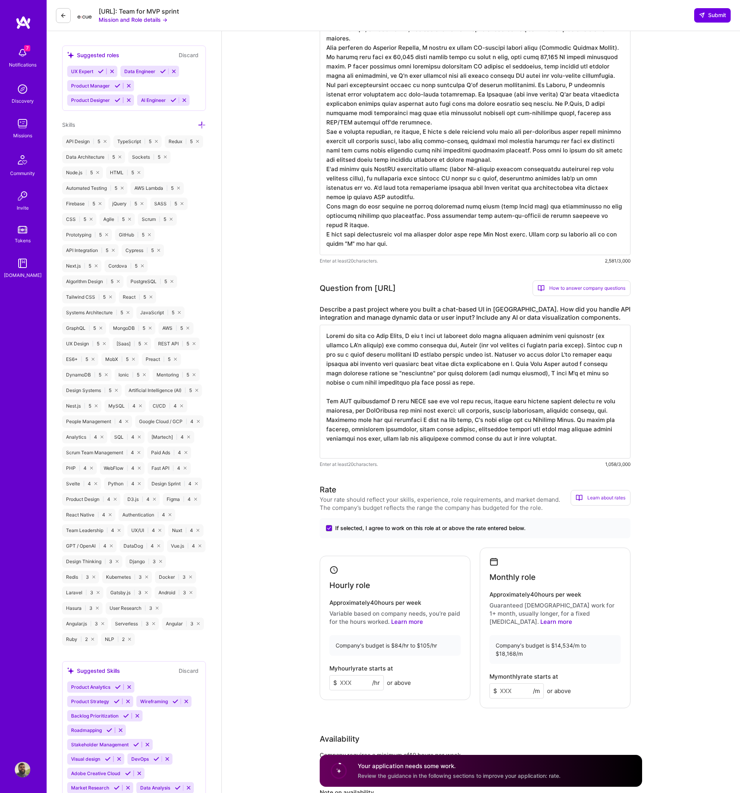
click at [439, 439] on textarea at bounding box center [475, 392] width 311 height 134
click at [573, 438] on textarea at bounding box center [475, 392] width 311 height 134
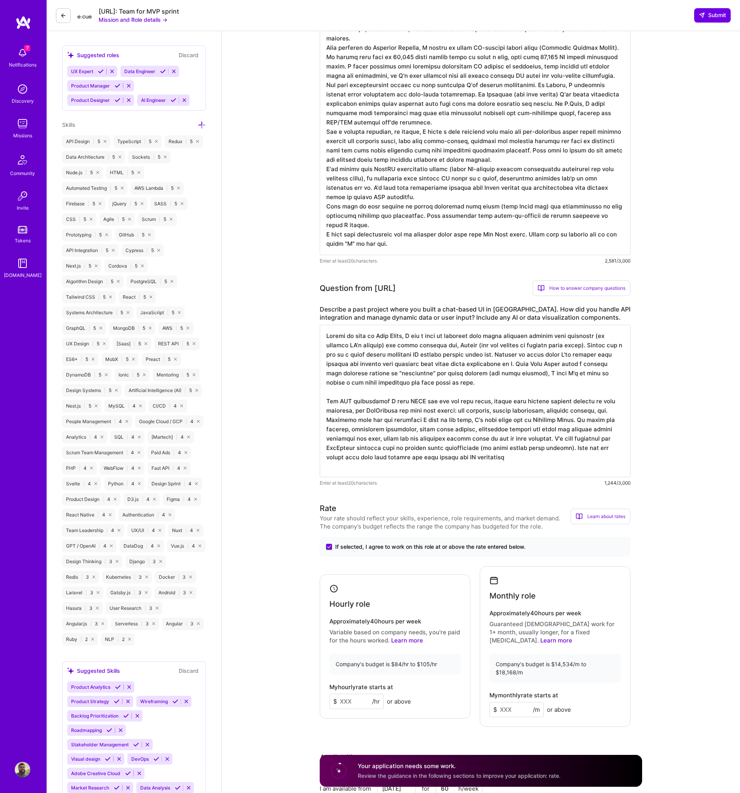
click at [437, 459] on textarea at bounding box center [475, 401] width 311 height 152
click at [545, 466] on textarea at bounding box center [475, 401] width 311 height 152
click at [547, 460] on textarea at bounding box center [475, 401] width 311 height 152
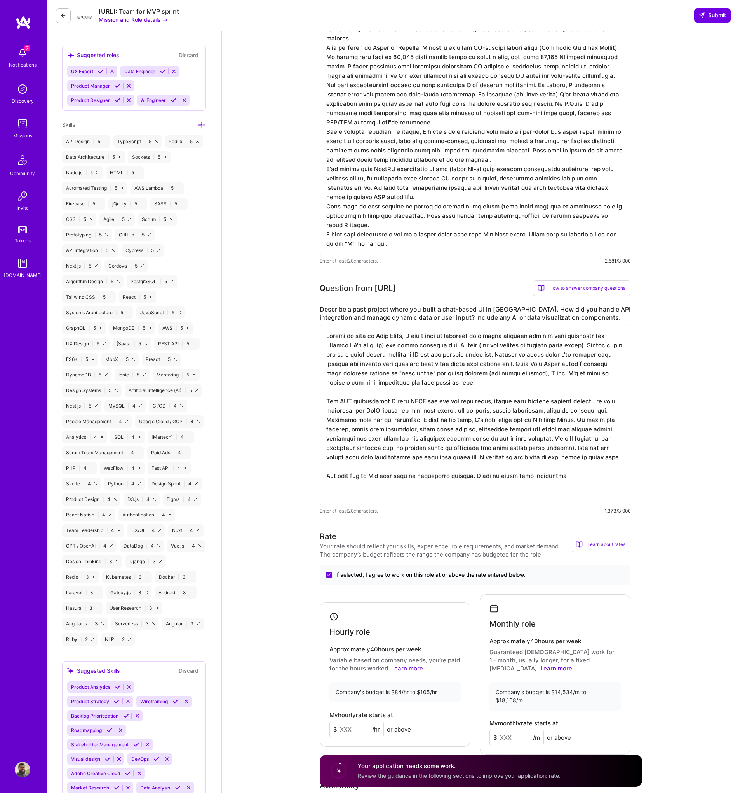
type textarea "During my time at Help Scout, I had a hand in building both their internal supp…"
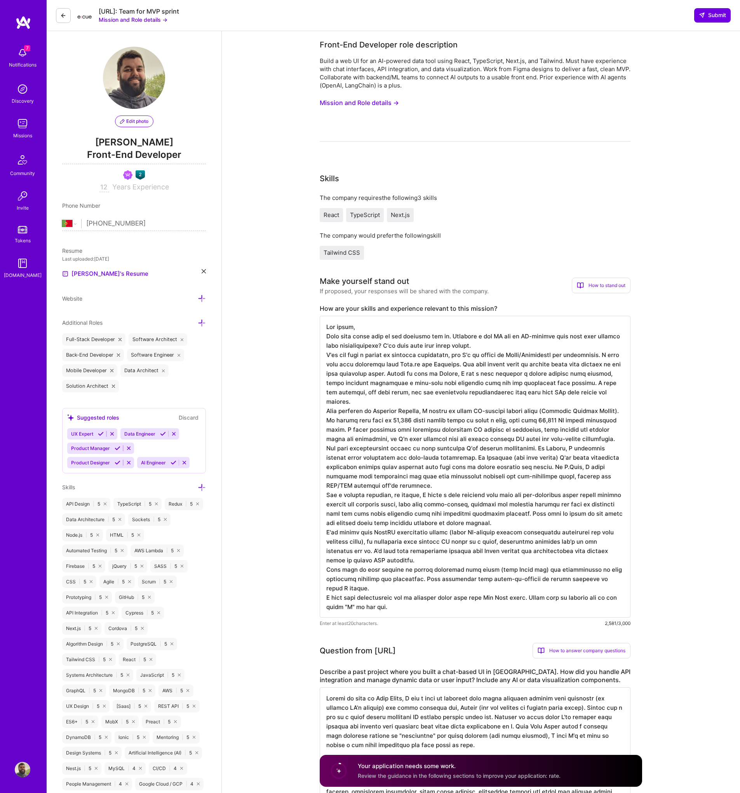
select select "PT"
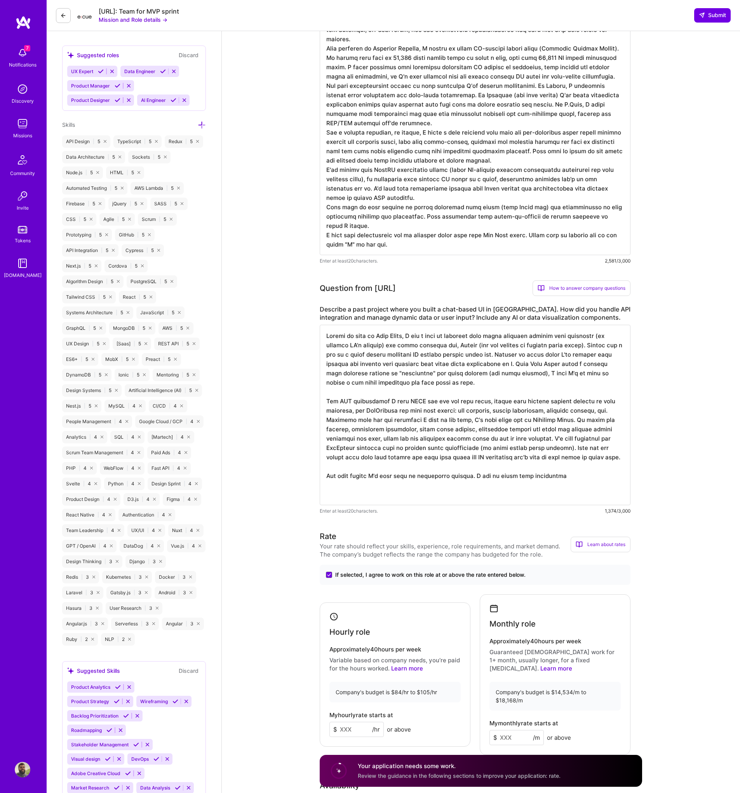
scroll to position [1, 0]
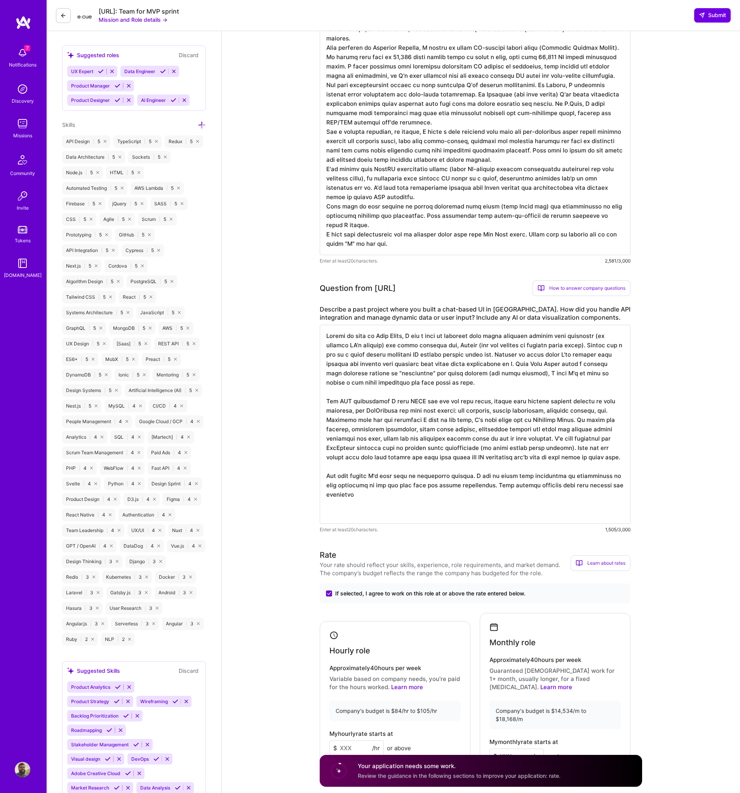
click at [478, 492] on textarea at bounding box center [475, 424] width 311 height 199
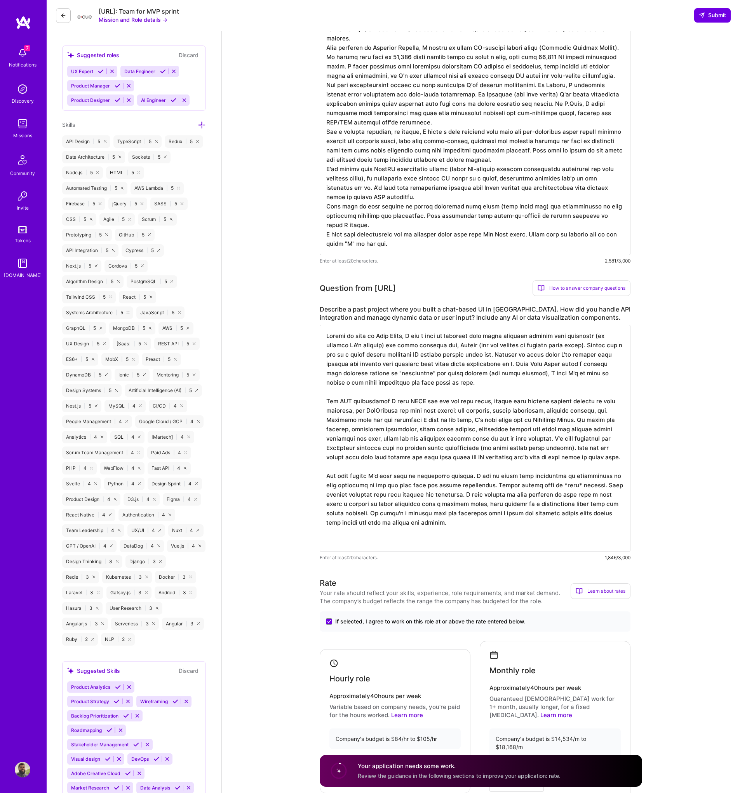
click at [487, 534] on textarea at bounding box center [475, 438] width 311 height 227
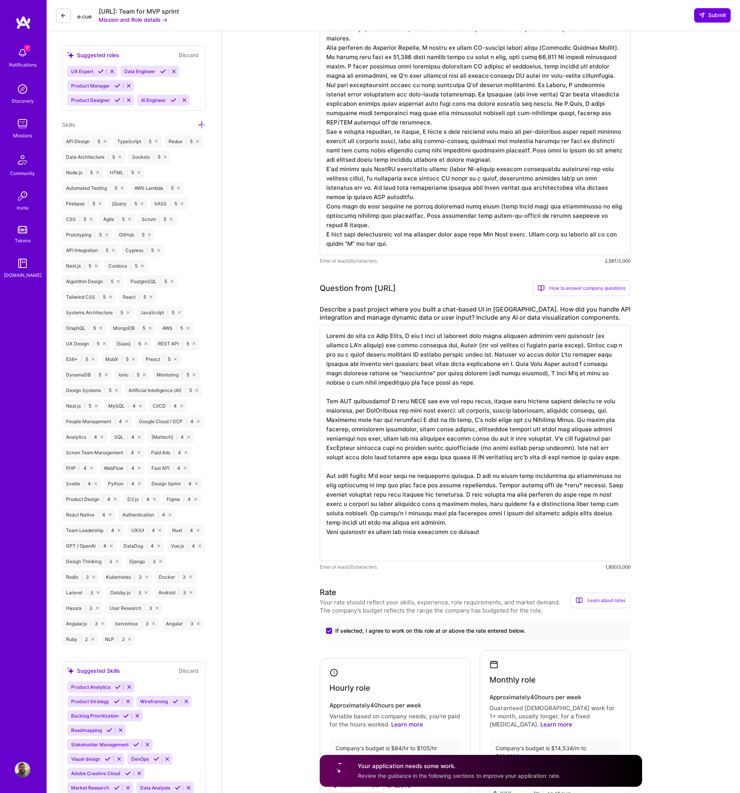
click at [400, 539] on textarea at bounding box center [475, 443] width 311 height 236
type textarea "During my time at Help Scout, I had a hand in building both their internal supp…"
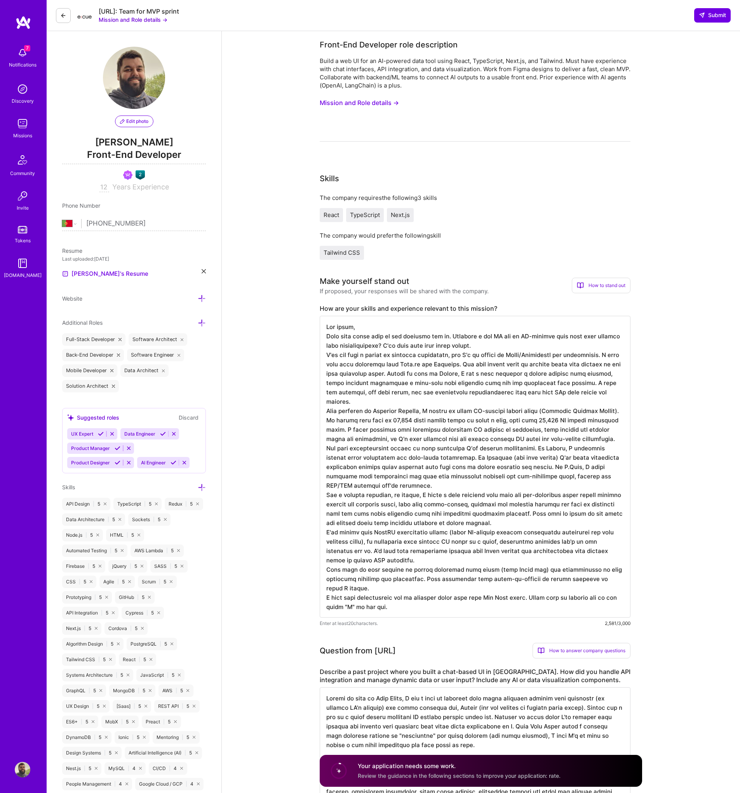
select select "PT"
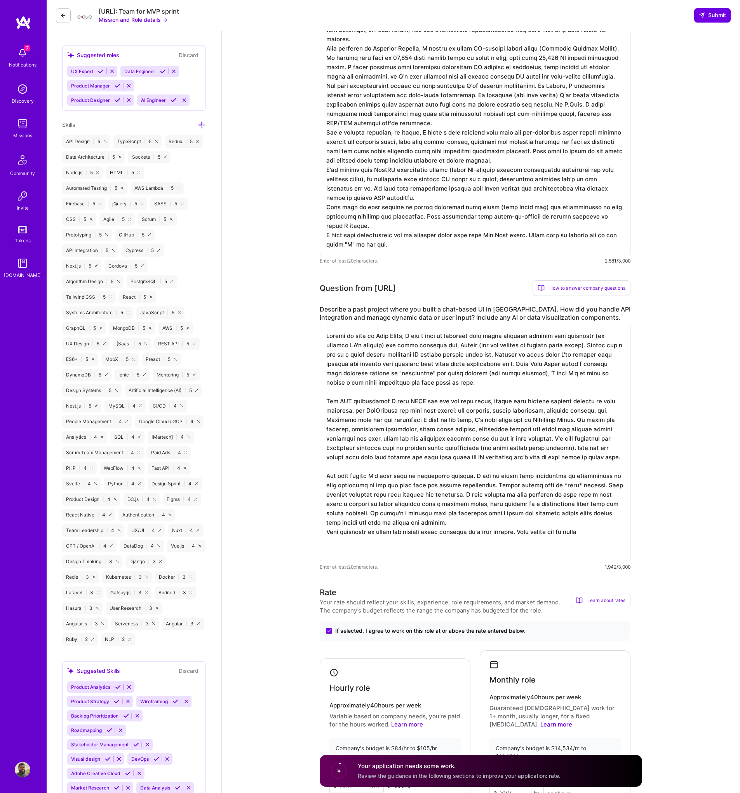
scroll to position [1, 0]
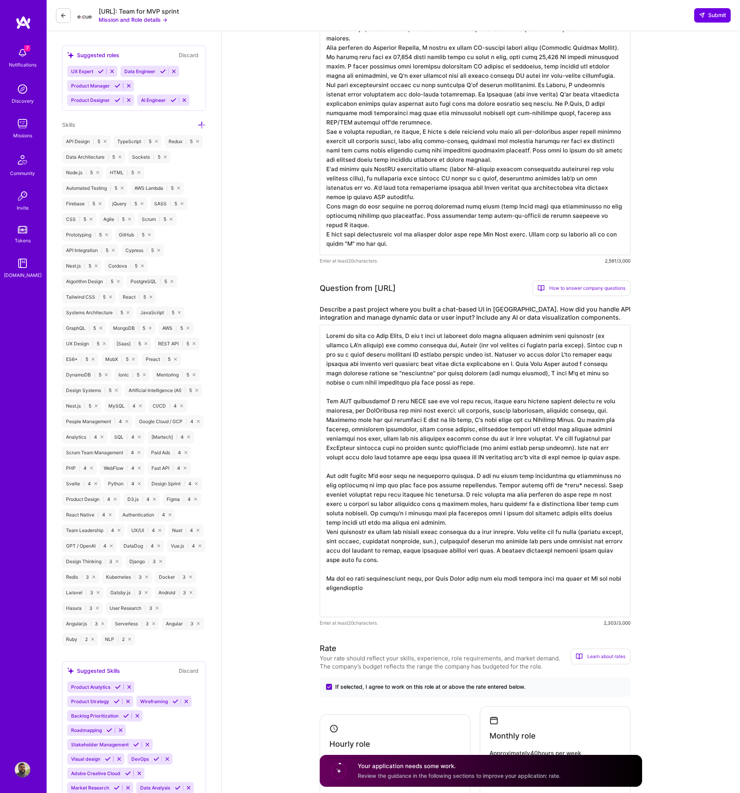
click at [385, 595] on textarea at bounding box center [475, 471] width 311 height 292
click at [526, 595] on textarea at bounding box center [475, 471] width 311 height 292
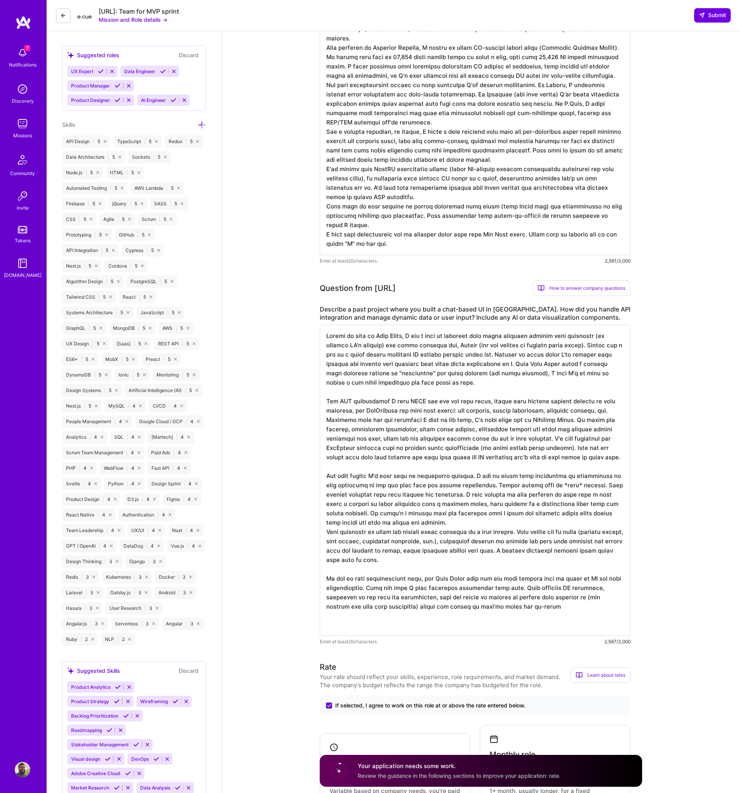
type textarea "During my time at Help Scout, I had a hand in building both their internal supp…"
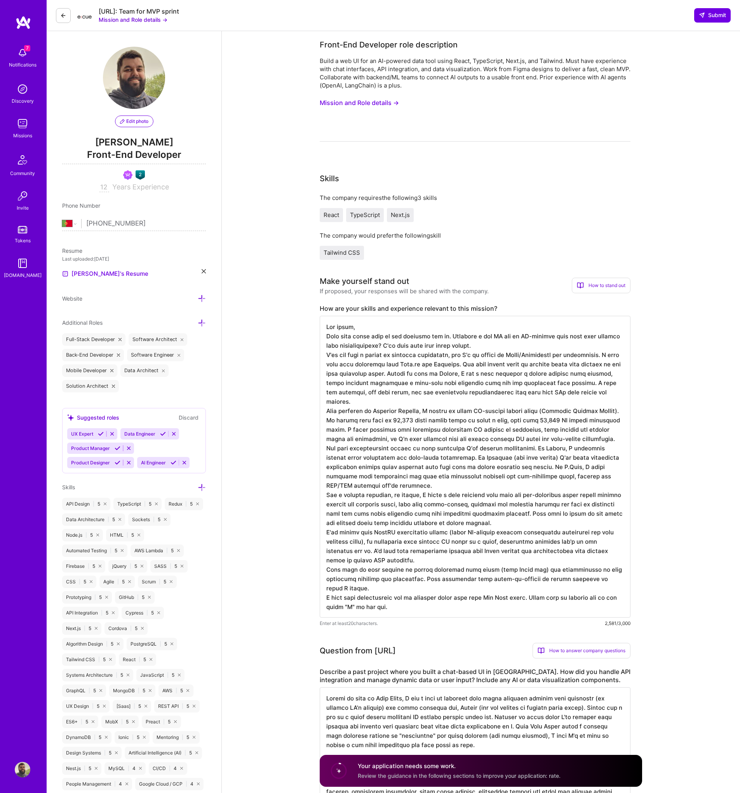
select select "PT"
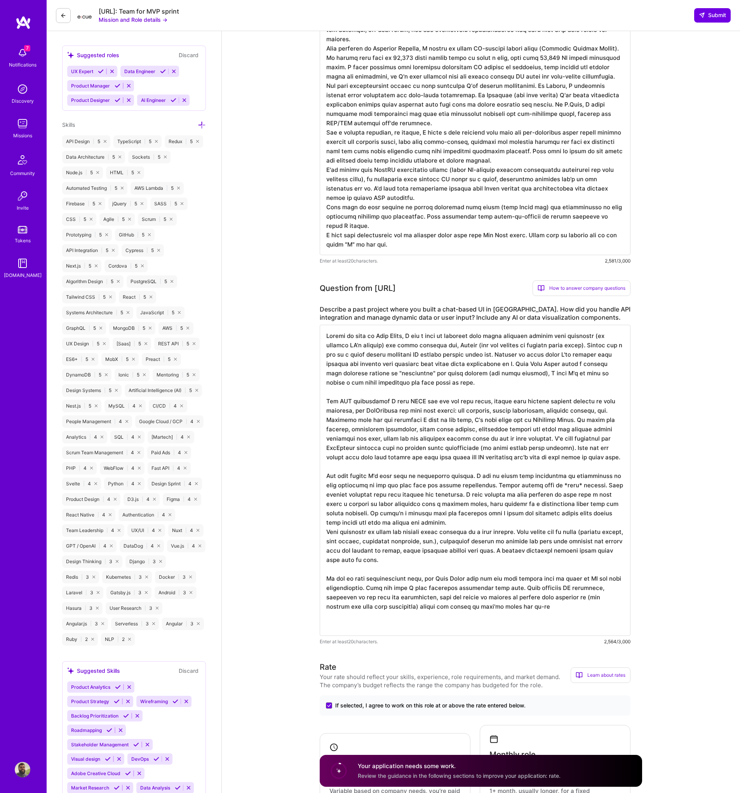
scroll to position [1, 0]
click at [519, 615] on textarea at bounding box center [475, 480] width 311 height 311
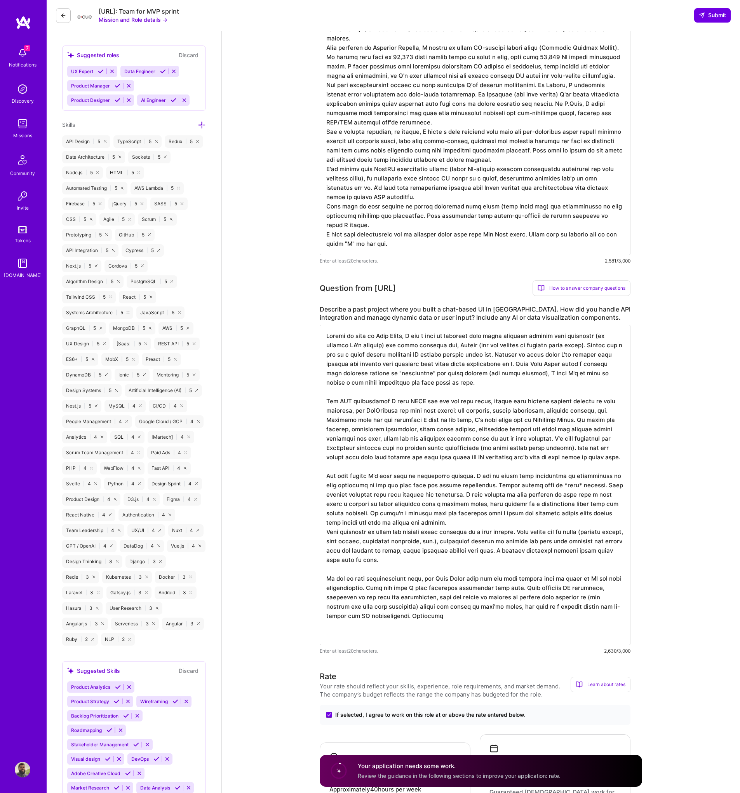
click at [470, 626] on textarea at bounding box center [475, 485] width 311 height 320
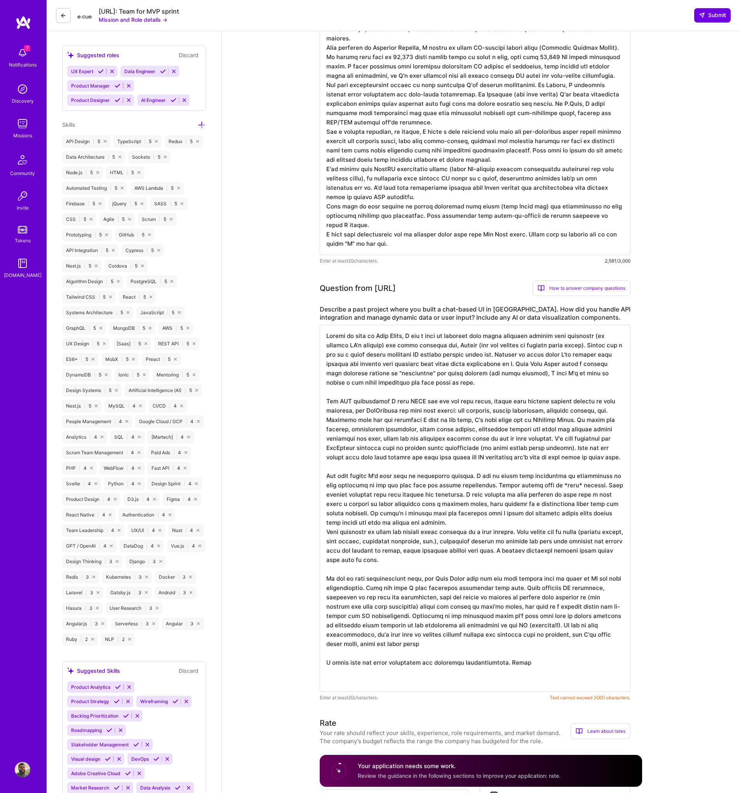
drag, startPoint x: 435, startPoint y: 657, endPoint x: 533, endPoint y: 683, distance: 101.5
click at [533, 683] on textarea at bounding box center [475, 508] width 311 height 367
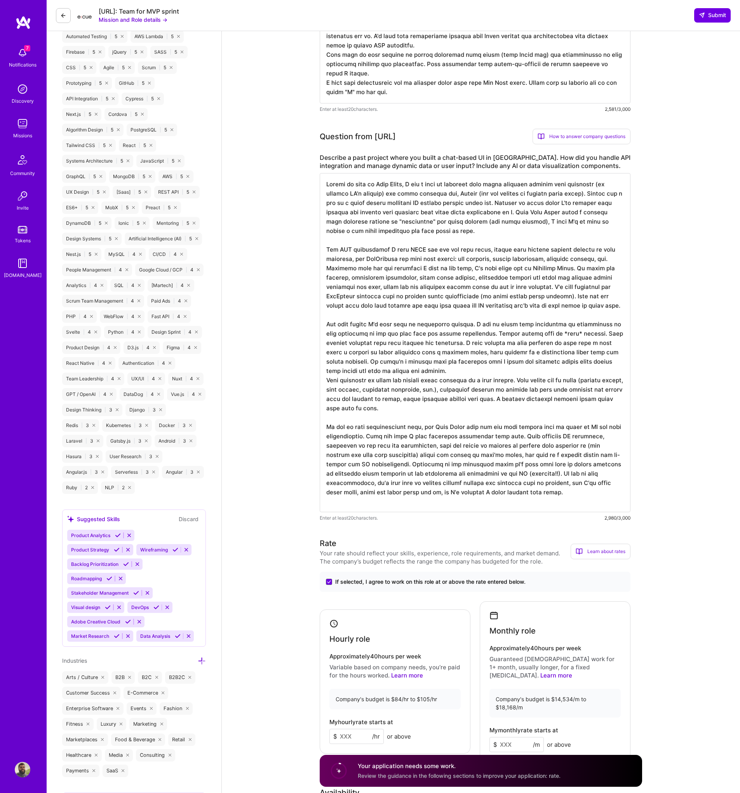
scroll to position [514, 0]
drag, startPoint x: 327, startPoint y: 179, endPoint x: 579, endPoint y: 507, distance: 413.8
click at [579, 507] on textarea at bounding box center [475, 342] width 311 height 339
type textarea "During my time at Help Scout, I had a hand in building both their internal supp…"
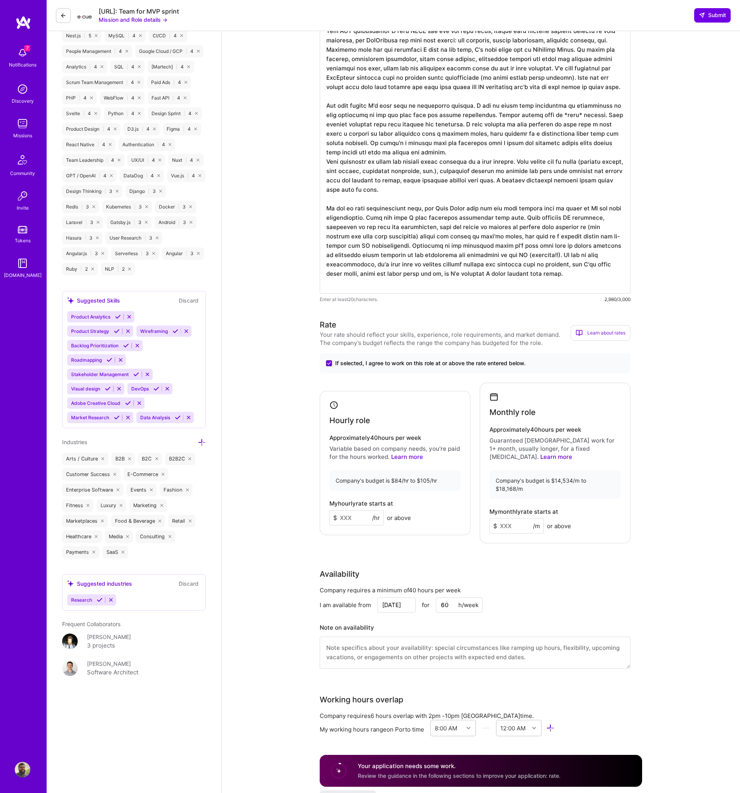
scroll to position [750, 0]
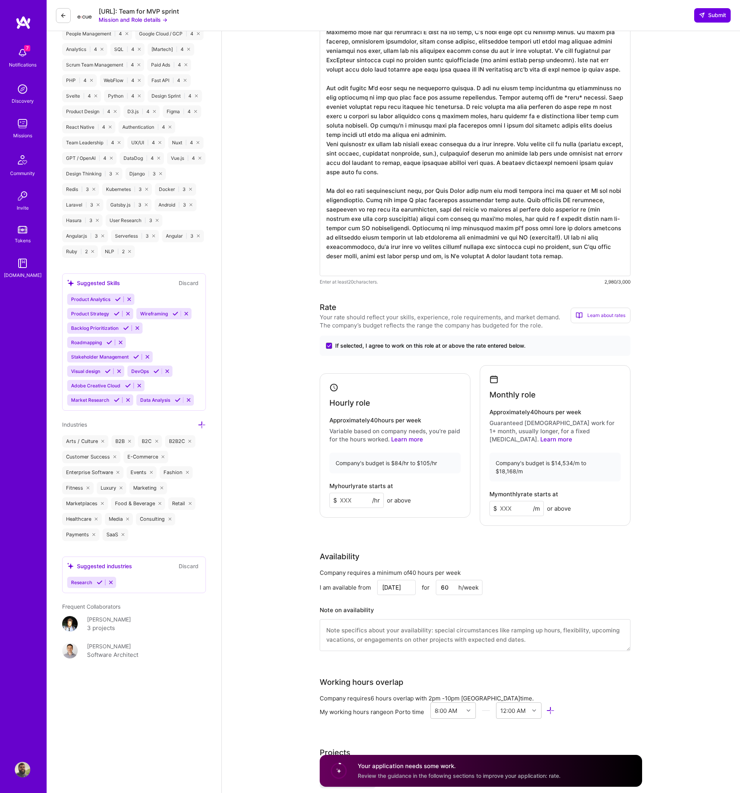
click at [353, 492] on input at bounding box center [357, 499] width 54 height 15
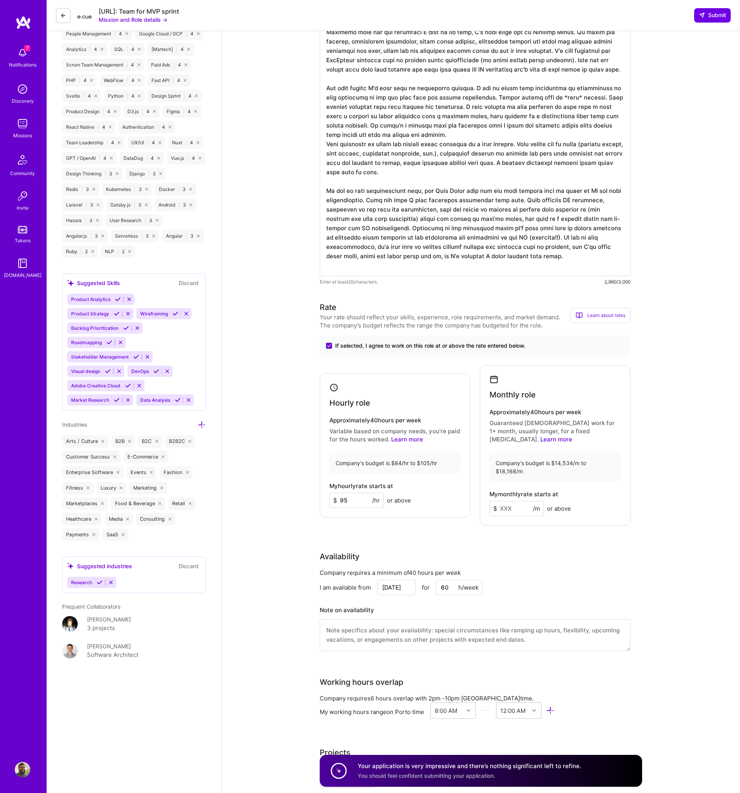
type input "95"
click at [516, 501] on input at bounding box center [517, 508] width 54 height 15
type input "15000"
drag, startPoint x: 345, startPoint y: 492, endPoint x: 296, endPoint y: 487, distance: 49.2
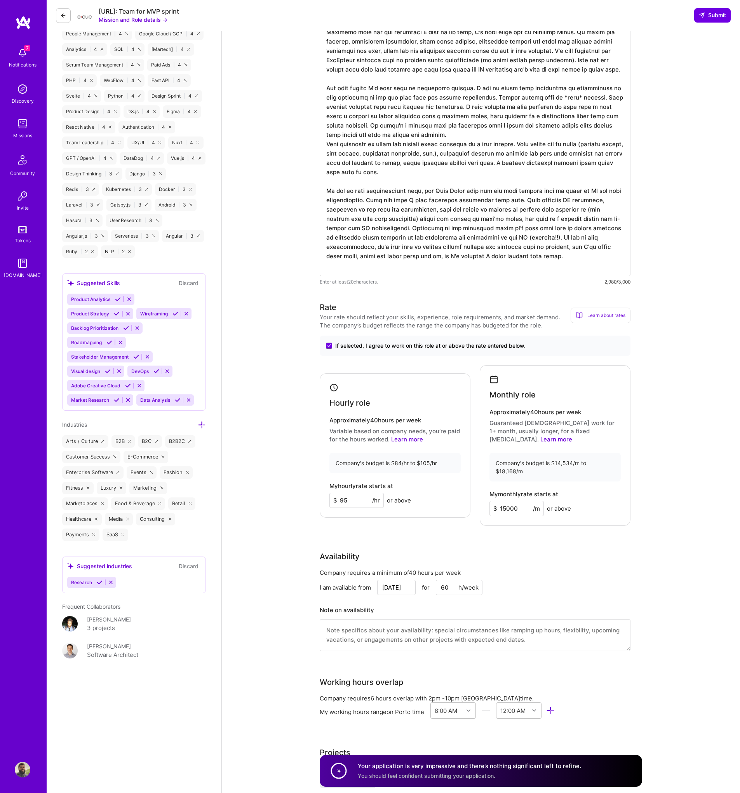
drag, startPoint x: 348, startPoint y: 492, endPoint x: 329, endPoint y: 491, distance: 19.4
click at [329, 491] on div "Hourly role Approximately 40 hours per week Variable based on company needs, yo…" at bounding box center [395, 445] width 151 height 144
type input "100"
click at [510, 501] on input "15000" at bounding box center [517, 508] width 54 height 15
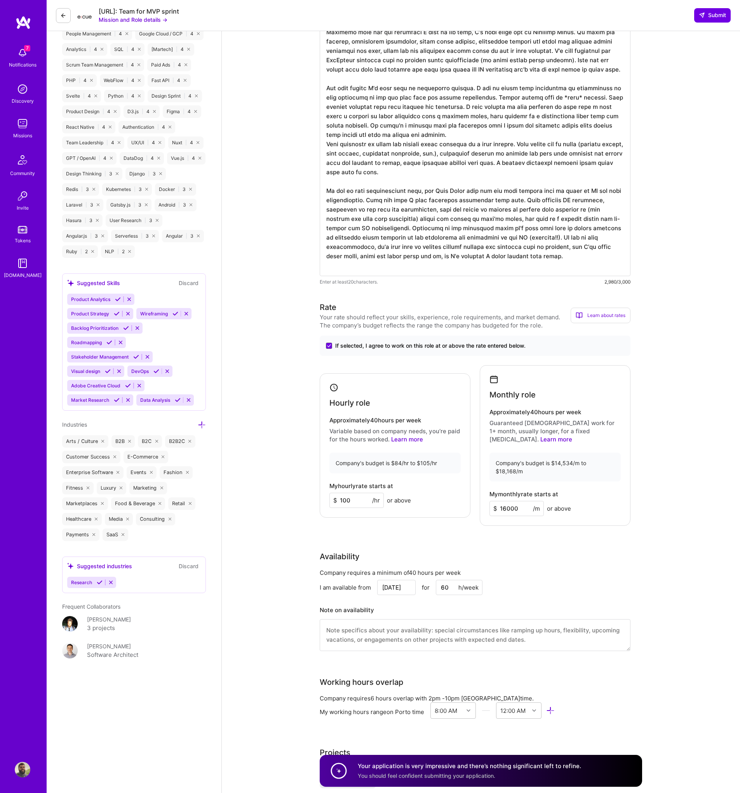
type input "16000"
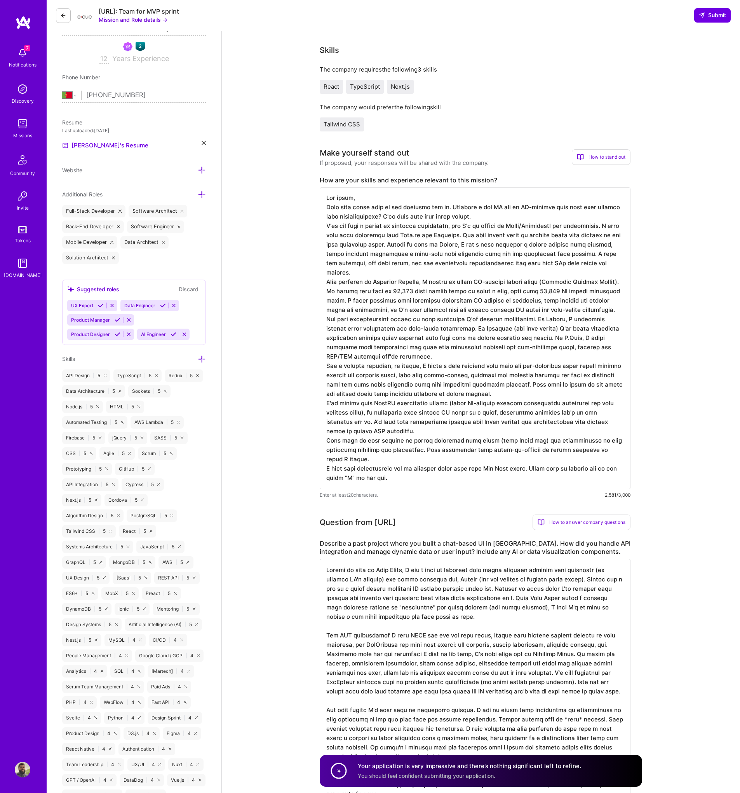
scroll to position [126, 0]
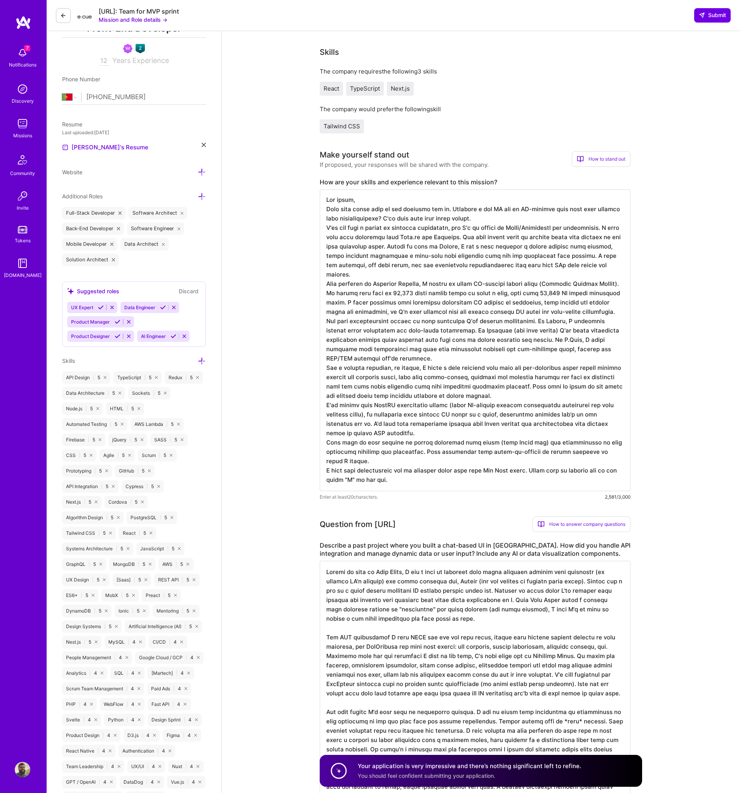
click at [333, 199] on textarea at bounding box center [475, 340] width 311 height 302
click at [405, 480] on textarea at bounding box center [475, 340] width 311 height 302
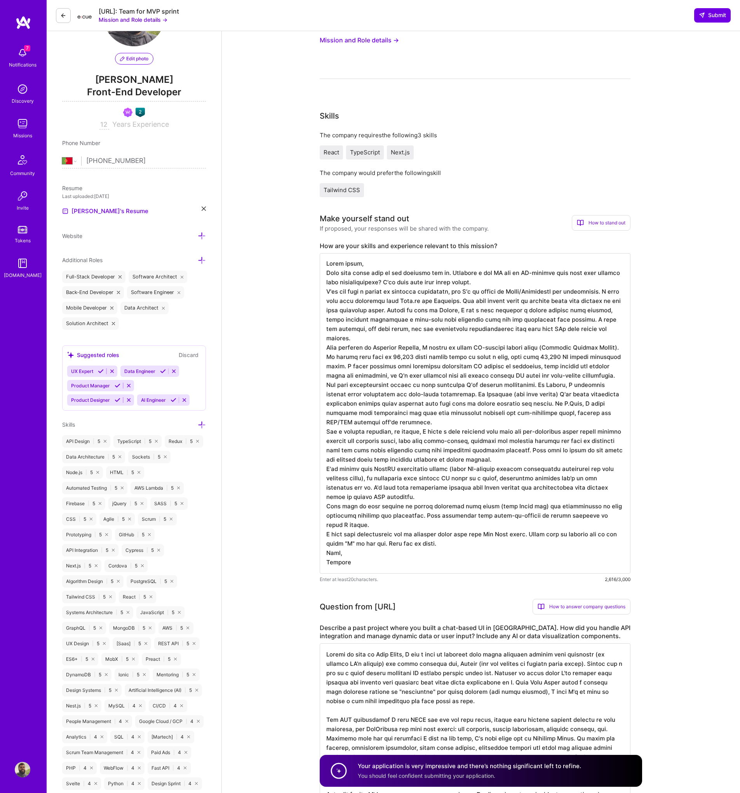
scroll to position [0, 0]
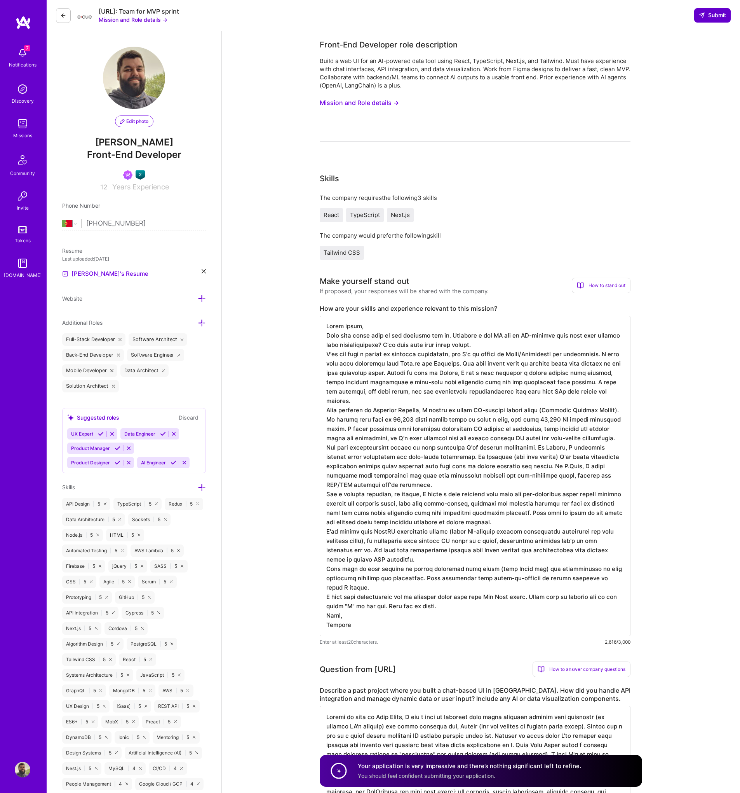
type textarea "Hello there, This role feels like it was designed for me. Building a web UI for…"
click at [713, 16] on span "Submit" at bounding box center [712, 15] width 27 height 8
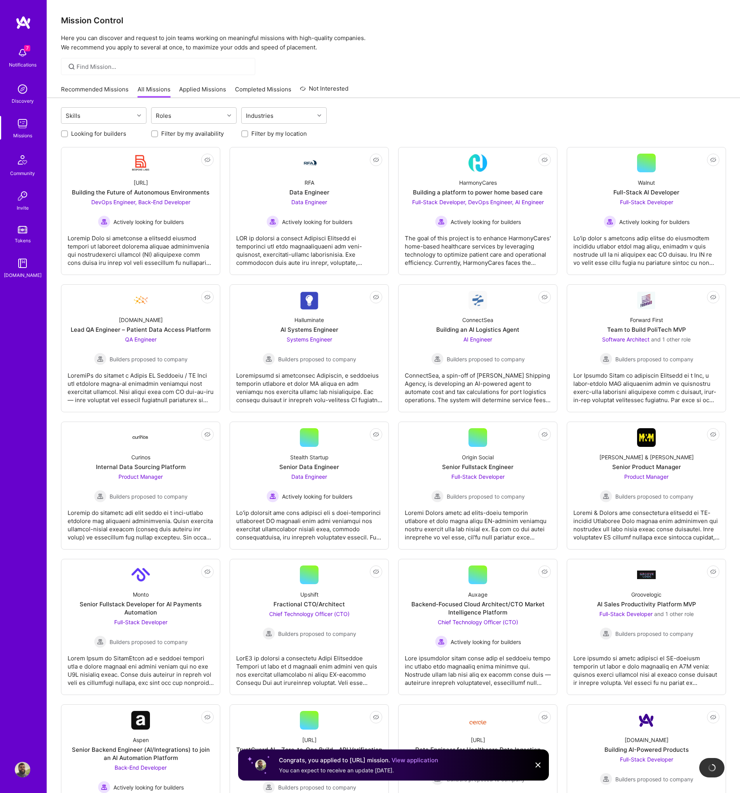
drag, startPoint x: 81, startPoint y: 82, endPoint x: 82, endPoint y: 90, distance: 8.6
click at [81, 82] on div "Recommended Missions All Missions Applied Missions Completed Missions Not Inter…" at bounding box center [205, 89] width 288 height 17
click at [82, 92] on link "Recommended Missions" at bounding box center [95, 91] width 68 height 13
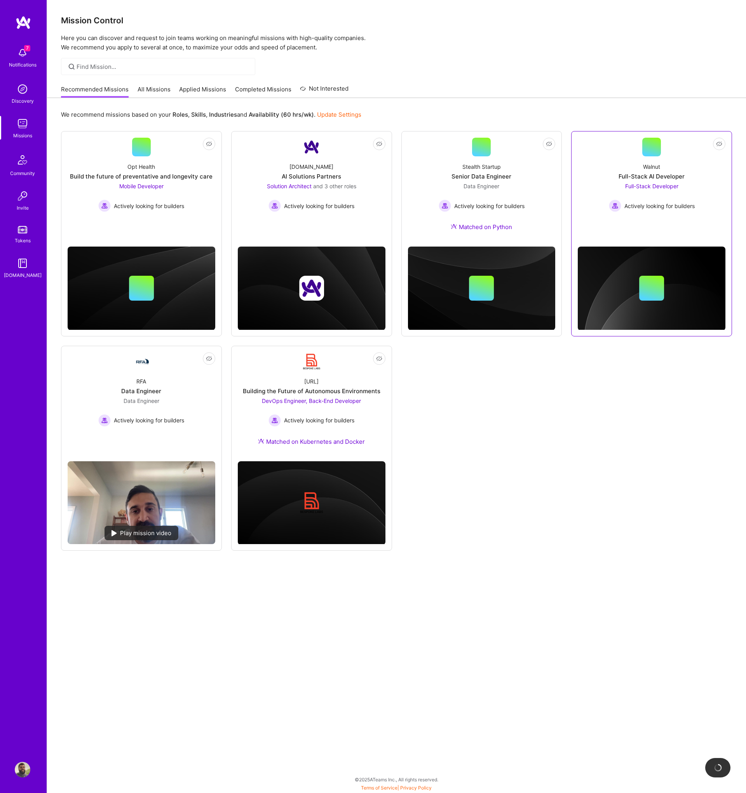
click at [642, 188] on span "Full-Stack Developer" at bounding box center [651, 186] width 53 height 7
click at [716, 145] on span "Not Interested" at bounding box center [704, 144] width 37 height 8
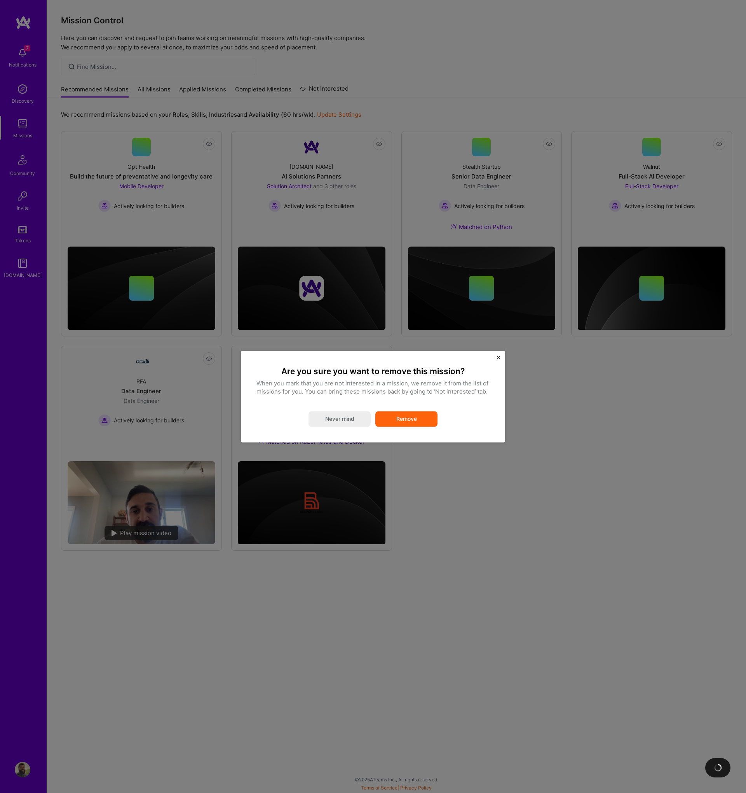
click at [413, 417] on button "Remove" at bounding box center [406, 419] width 62 height 16
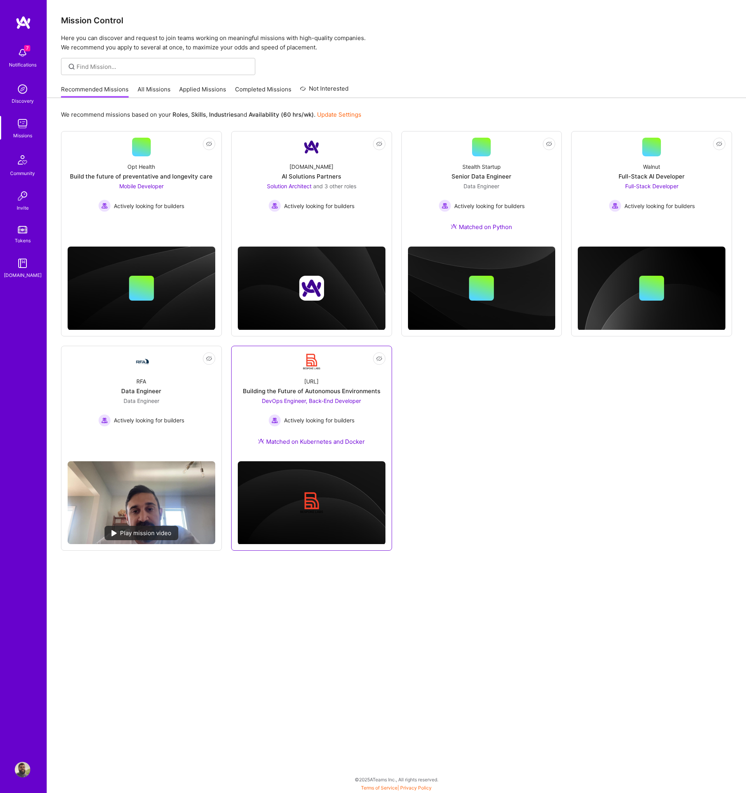
click at [375, 403] on div "BespokeLabs.AI Building the Future of Autonomous Environments DevOps Engineer, …" at bounding box center [312, 413] width 148 height 84
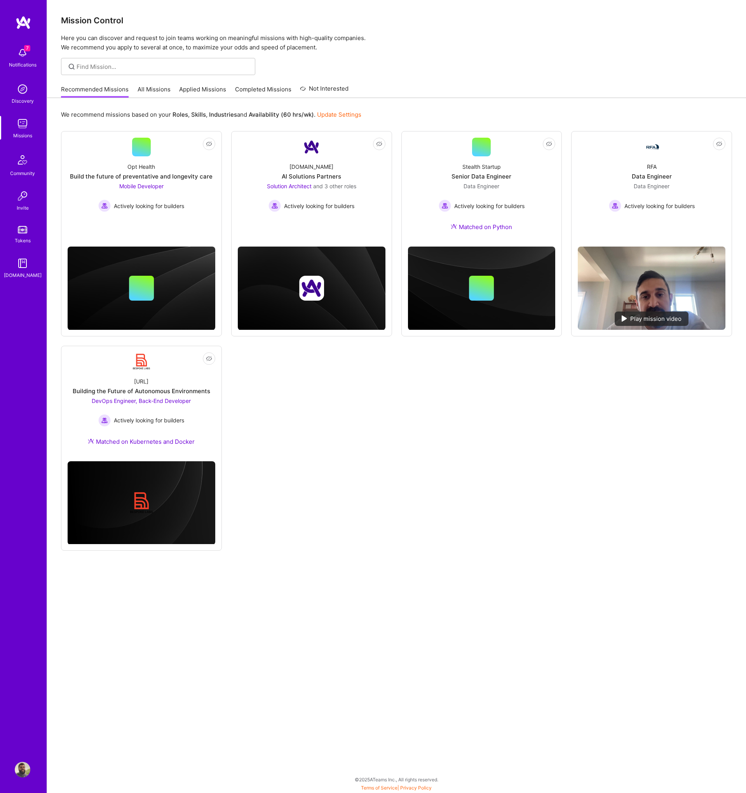
click at [352, 423] on div "Not Interested Opt Health Build the future of preventative and longevity care M…" at bounding box center [396, 340] width 671 height 419
click at [211, 359] on span "Not Interested" at bounding box center [193, 358] width 37 height 8
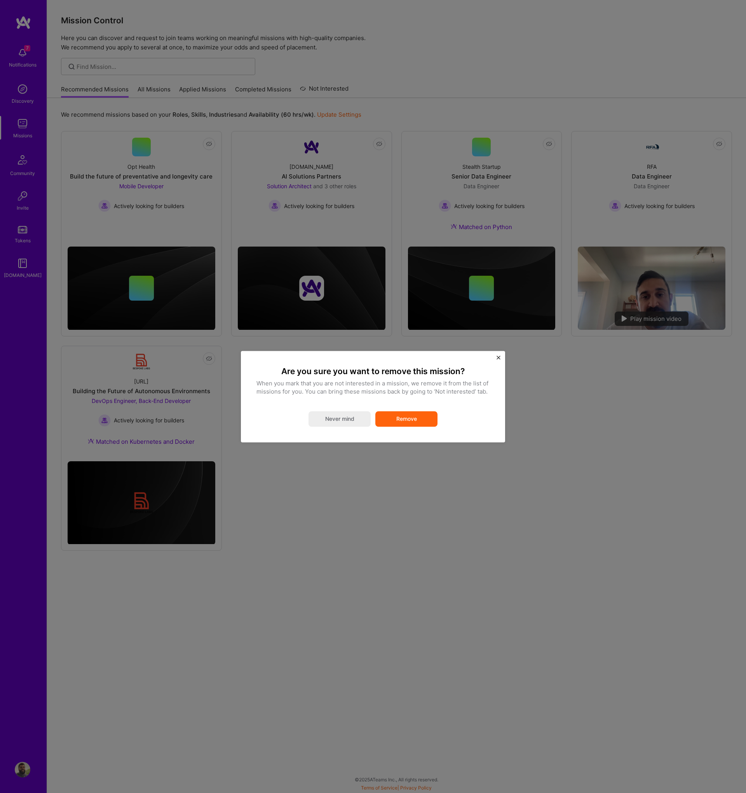
click at [410, 421] on button "Remove" at bounding box center [406, 419] width 62 height 16
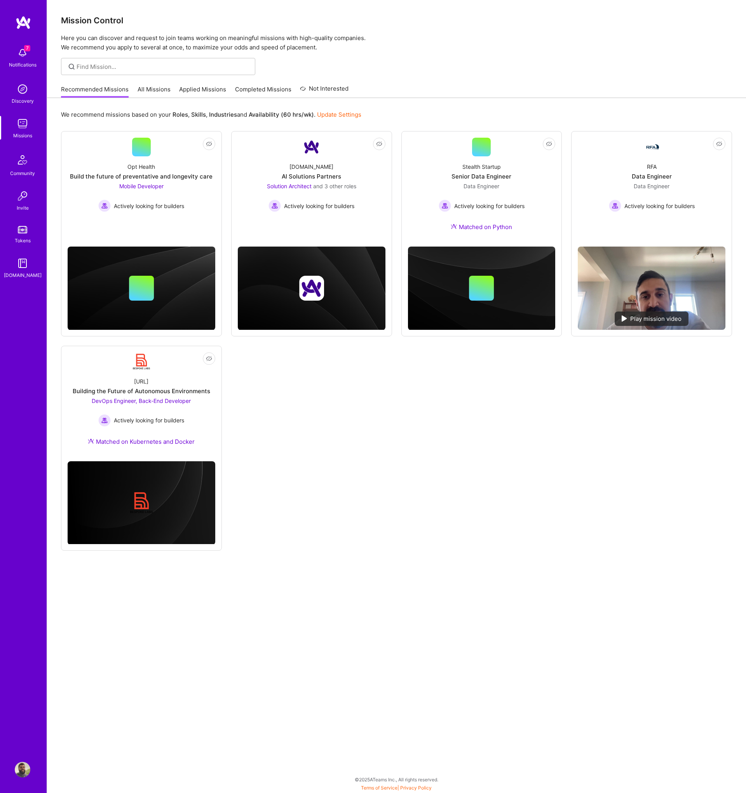
click at [293, 464] on div "Not Interested Opt Health Build the future of preventative and longevity care M…" at bounding box center [396, 340] width 671 height 419
click at [157, 88] on link "All Missions" at bounding box center [154, 91] width 33 height 13
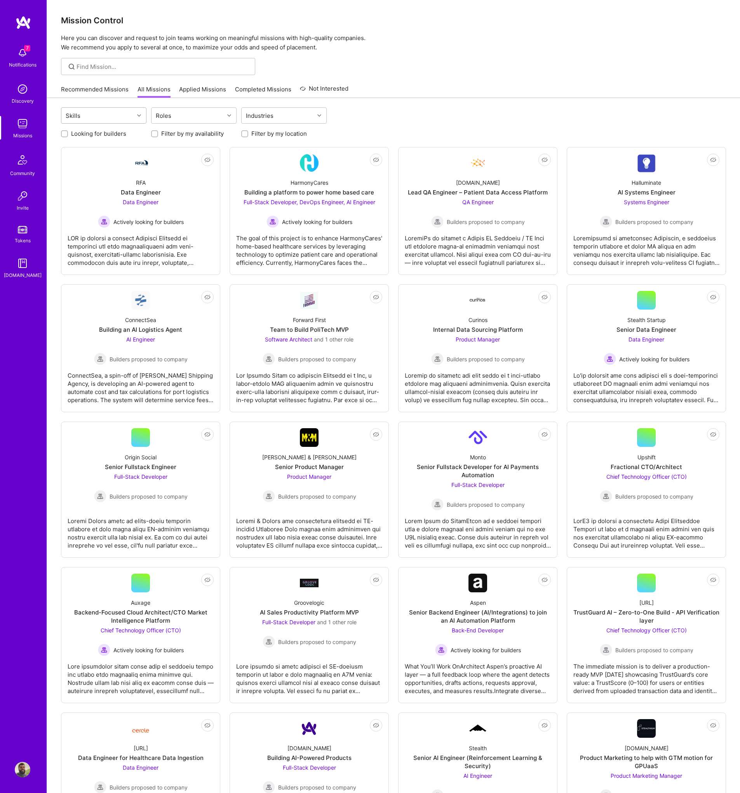
click at [134, 115] on div at bounding box center [140, 115] width 12 height 10
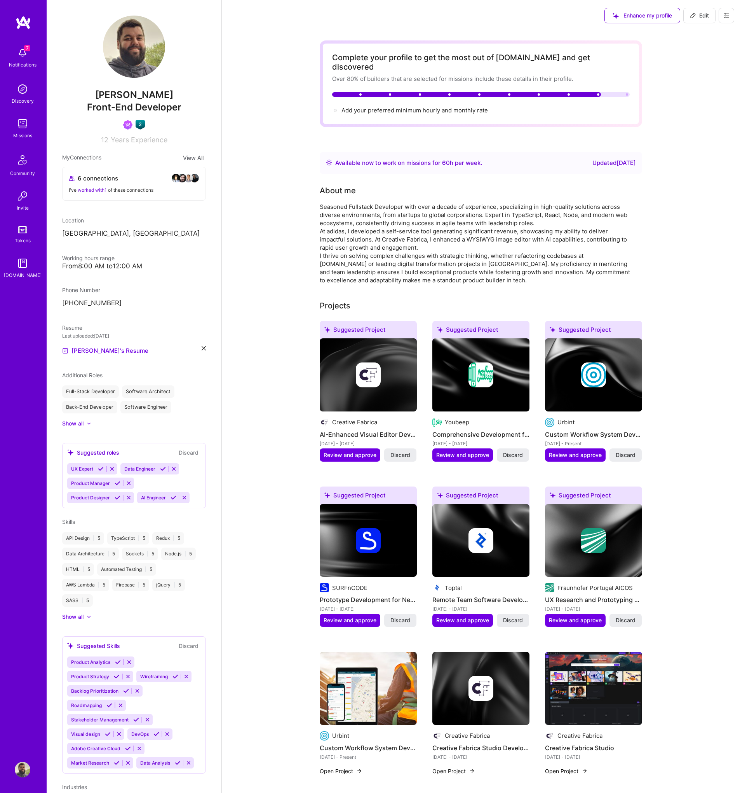
click at [21, 121] on img at bounding box center [23, 124] width 16 height 16
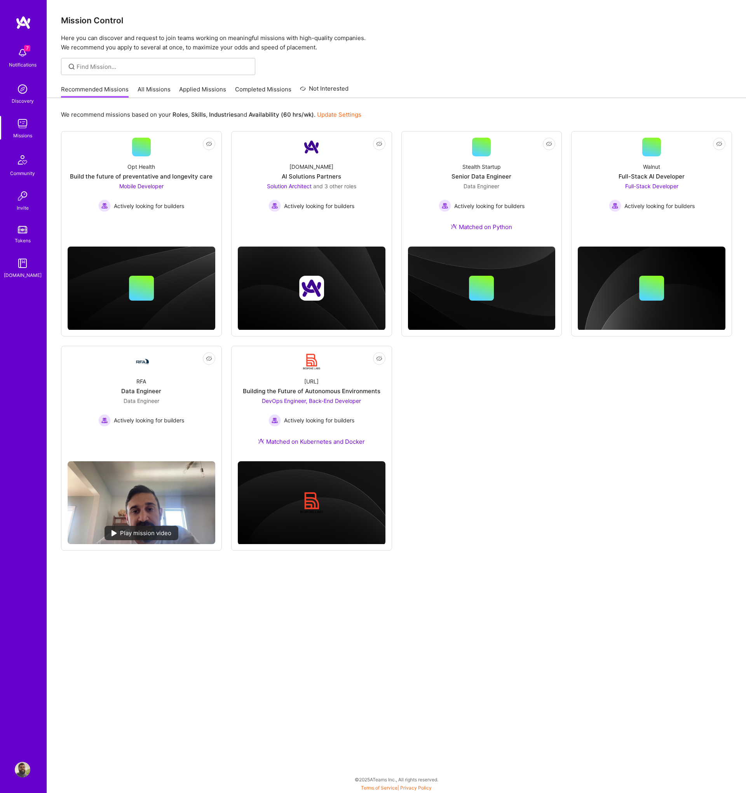
click at [209, 93] on link "Applied Missions" at bounding box center [202, 91] width 47 height 13
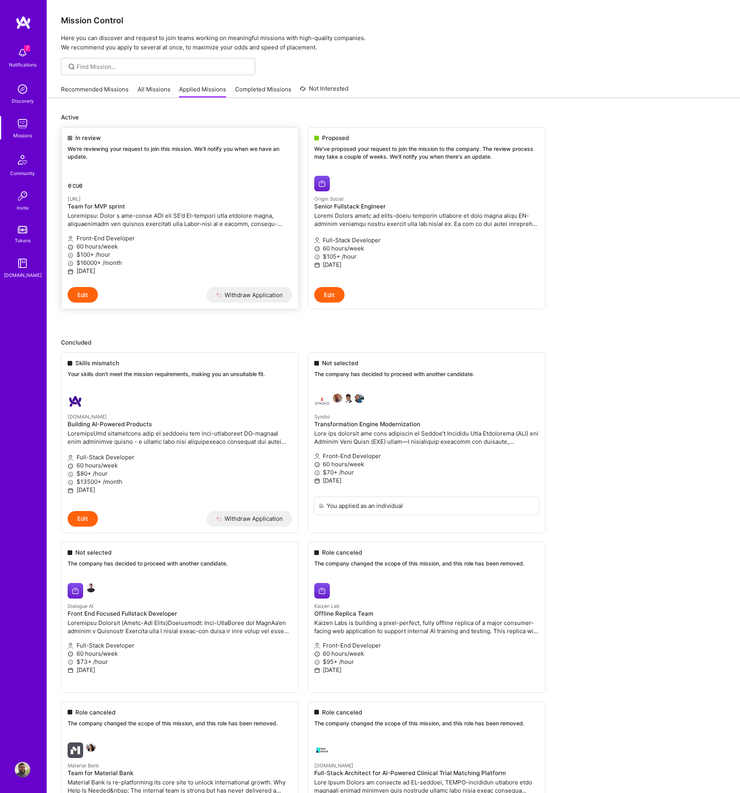
click at [90, 136] on span "In review" at bounding box center [87, 138] width 25 height 8
click at [102, 179] on div at bounding box center [143, 184] width 150 height 16
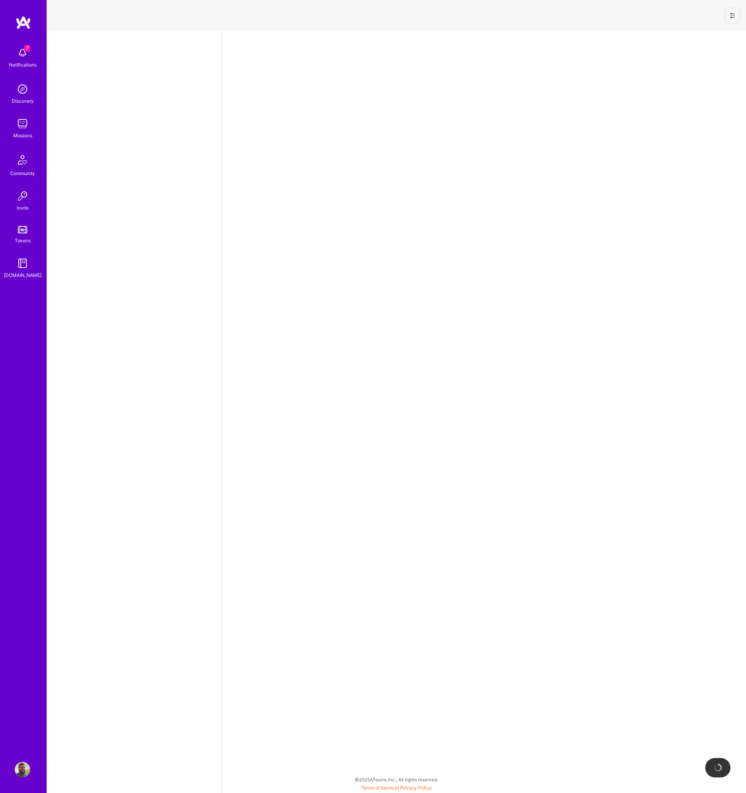
select select "PT"
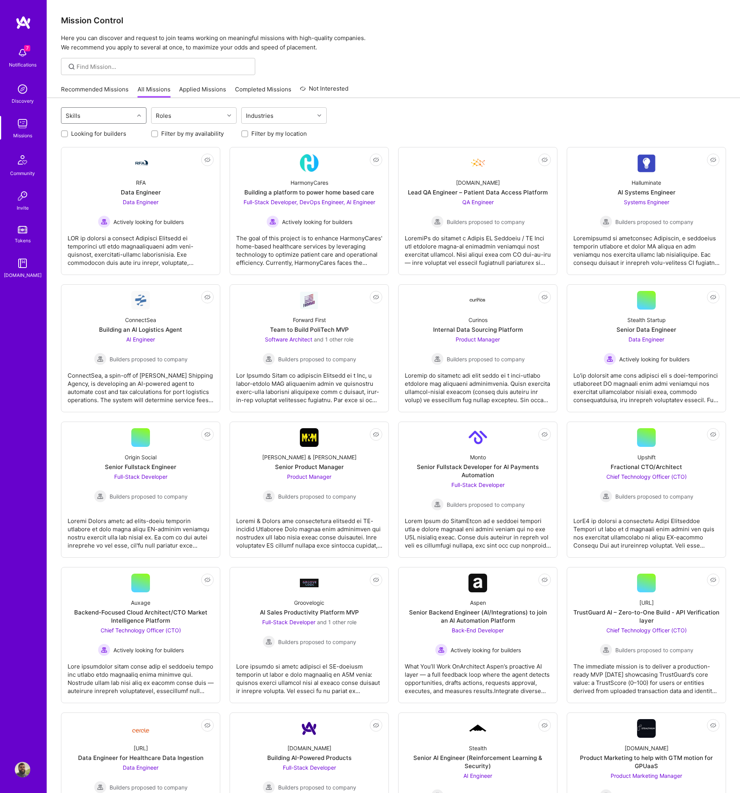
click at [134, 115] on div at bounding box center [140, 115] width 12 height 10
click at [165, 117] on div "Roles" at bounding box center [163, 115] width 19 height 11
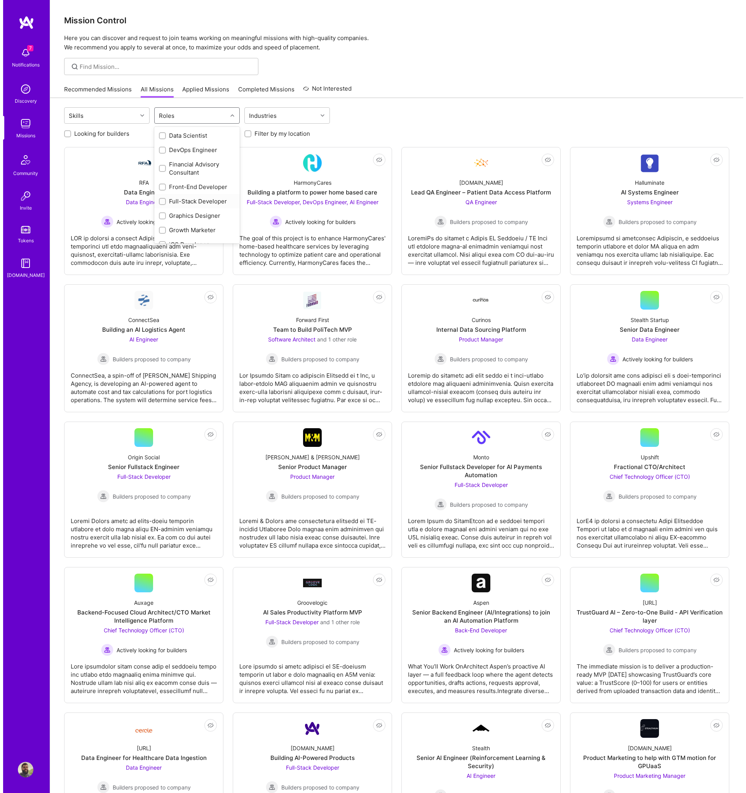
scroll to position [123, 0]
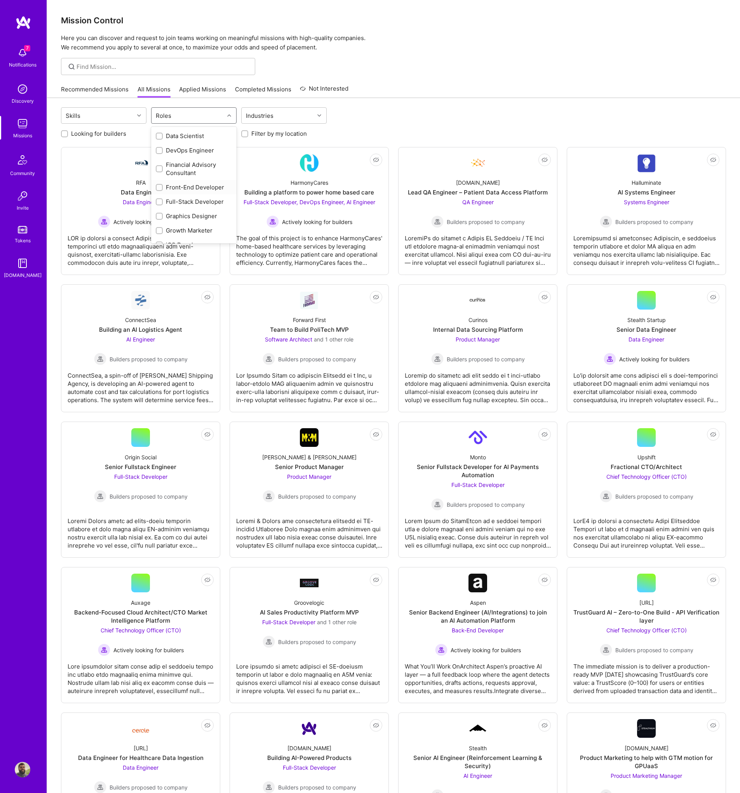
click at [159, 191] on label at bounding box center [159, 187] width 7 height 8
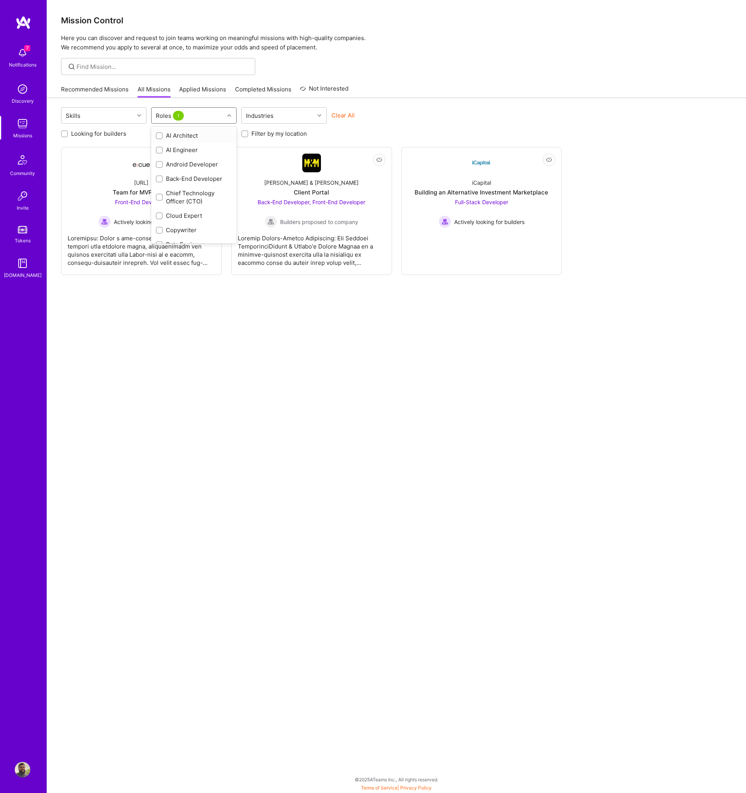
click at [204, 121] on div "Roles 1" at bounding box center [188, 116] width 73 height 16
click at [158, 171] on input "checkbox" at bounding box center [159, 172] width 5 height 5
checkbox input "true"
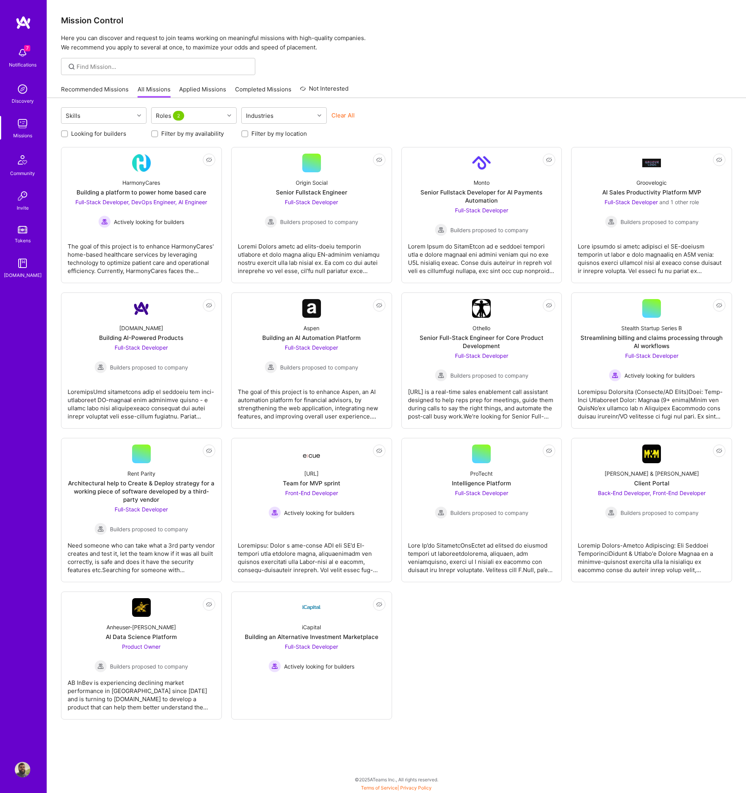
click at [434, 117] on div "Skills Roles 2 Industries Clear All" at bounding box center [396, 116] width 671 height 18
click at [137, 118] on div at bounding box center [140, 115] width 12 height 10
click at [453, 73] on div at bounding box center [396, 66] width 699 height 17
click at [287, 112] on div "Industries" at bounding box center [278, 116] width 73 height 16
click at [434, 87] on div "Recommended Missions All Missions Applied Missions Completed Missions Not Inter…" at bounding box center [396, 89] width 671 height 17
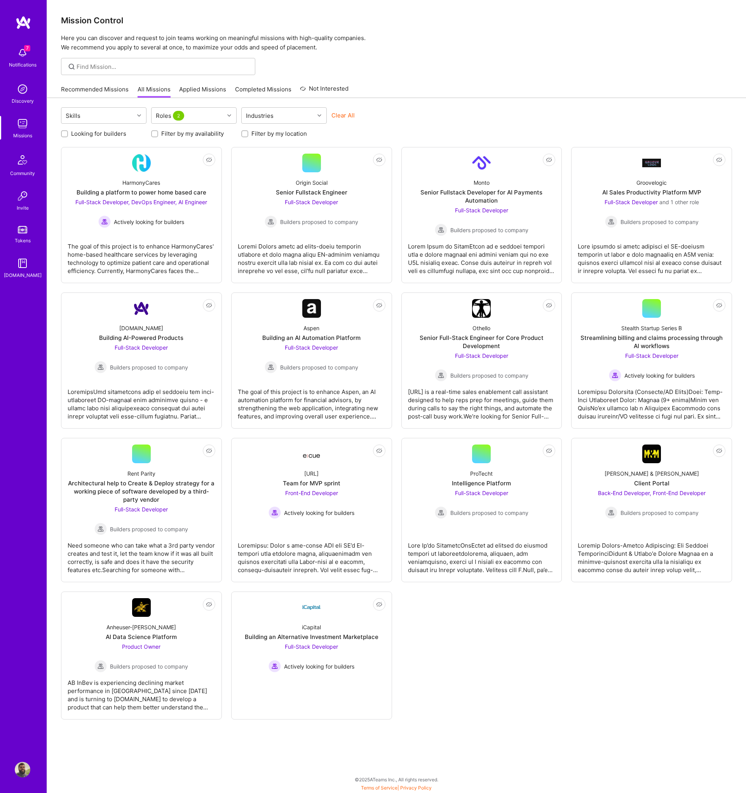
click at [99, 134] on label "Looking for builders" at bounding box center [98, 133] width 55 height 8
click at [68, 134] on input "Looking for builders" at bounding box center [65, 133] width 5 height 5
checkbox input "true"
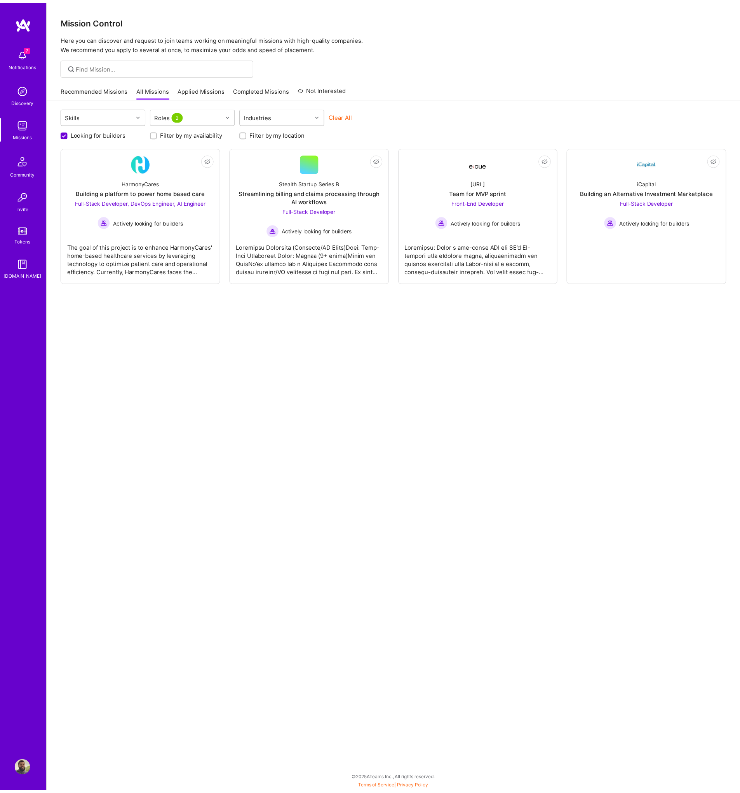
scroll to position [0, 0]
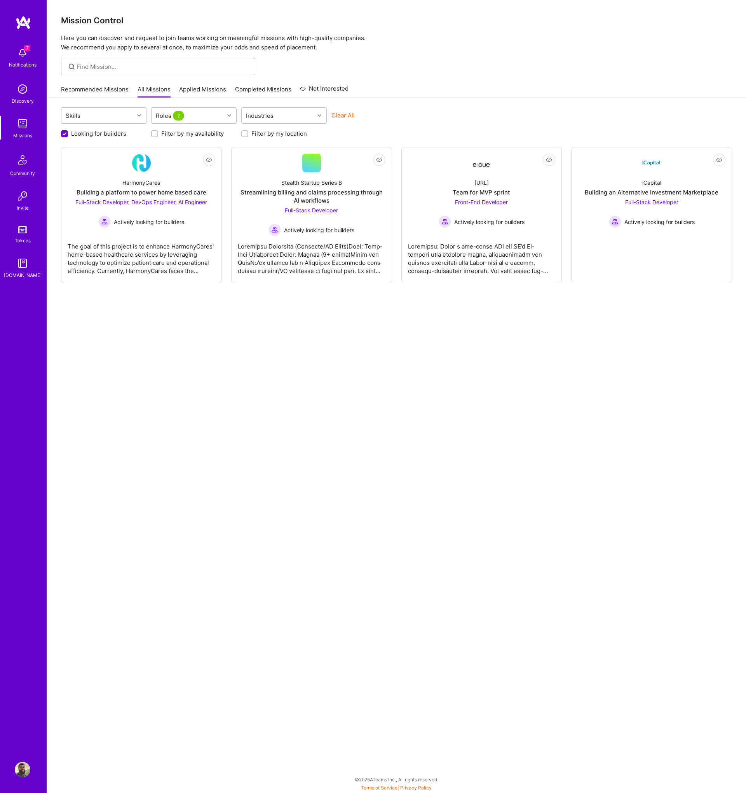
click at [245, 134] on input "Filter by my location" at bounding box center [245, 133] width 5 height 5
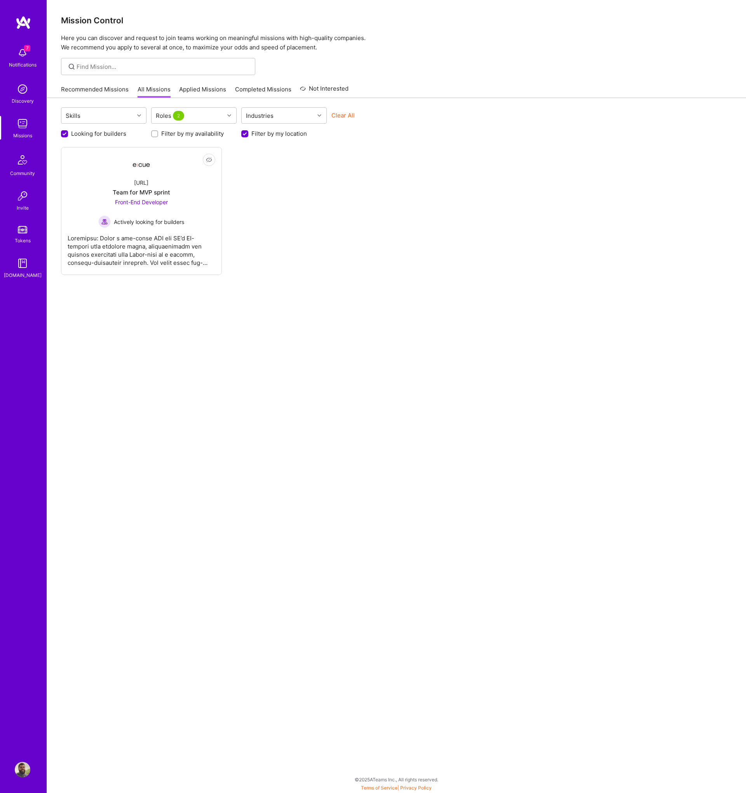
click at [245, 134] on input "Filter by my location" at bounding box center [245, 134] width 7 height 7
checkbox input "false"
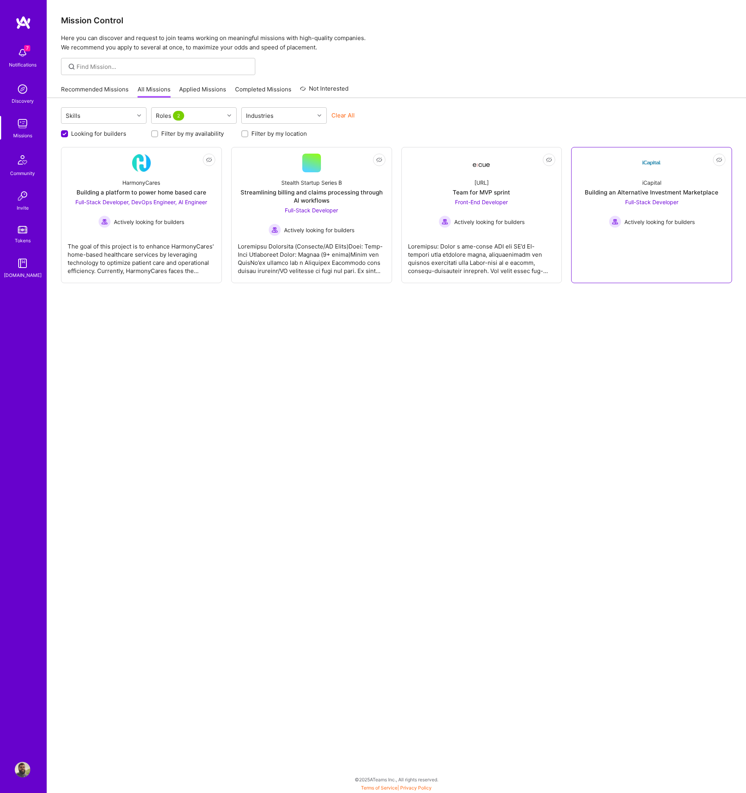
click at [638, 198] on div "Full-Stack Developer Actively looking for builders" at bounding box center [652, 213] width 86 height 30
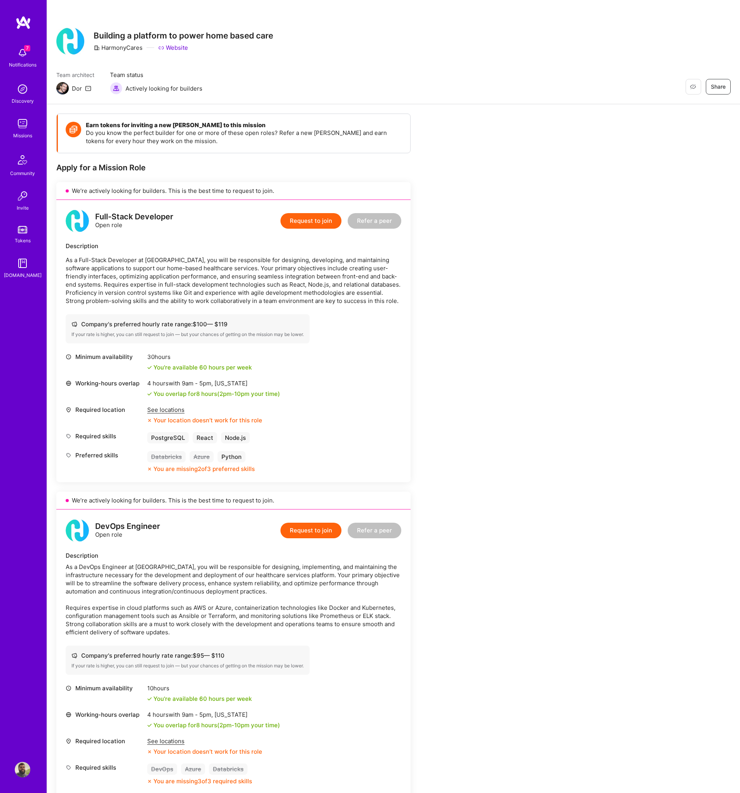
click at [175, 409] on div "See locations" at bounding box center [204, 409] width 115 height 8
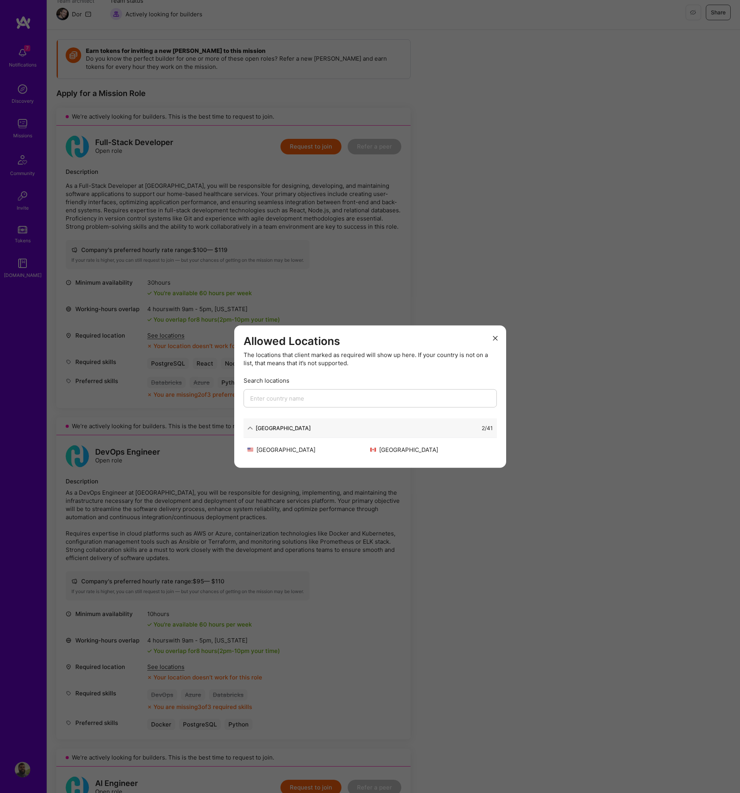
scroll to position [160, 0]
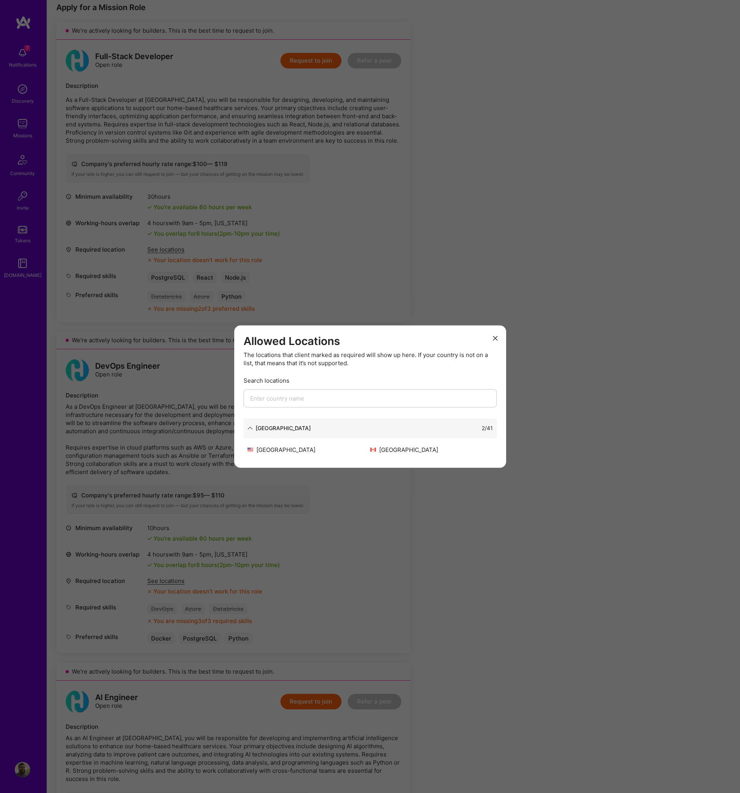
click at [495, 339] on icon "modal" at bounding box center [495, 338] width 5 height 5
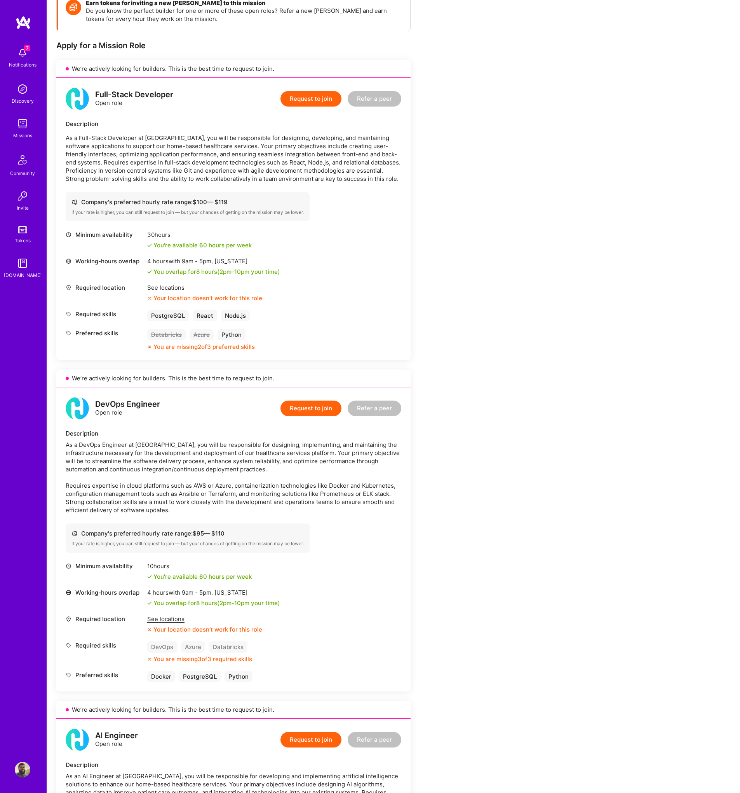
scroll to position [0, 0]
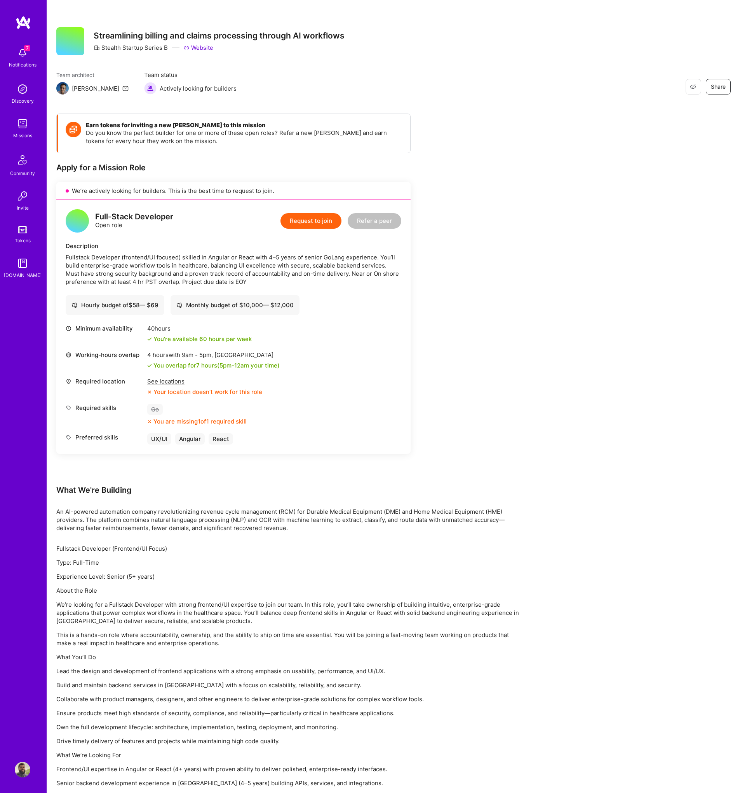
click at [167, 378] on div "See locations" at bounding box center [204, 381] width 115 height 8
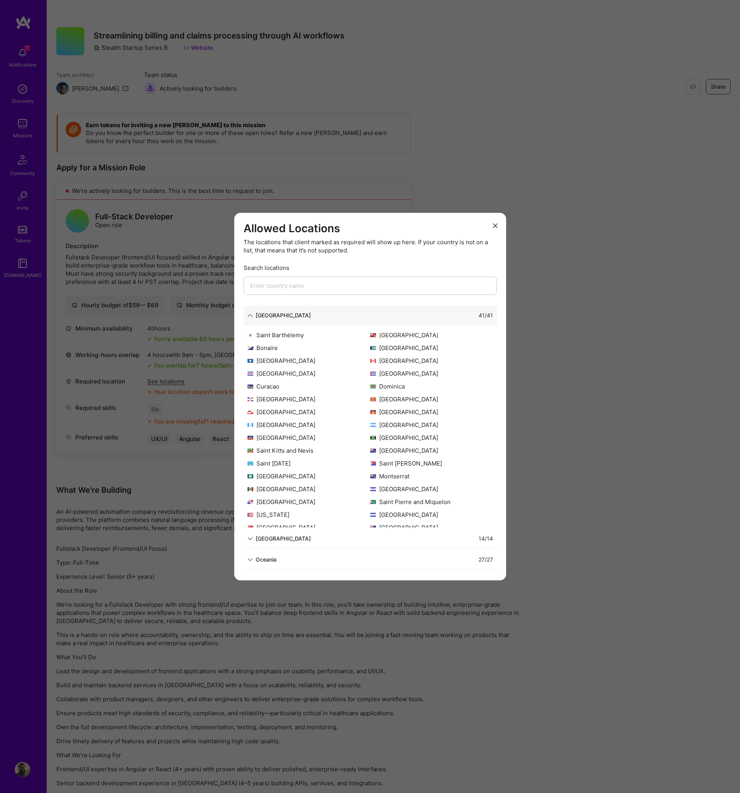
scroll to position [75, 0]
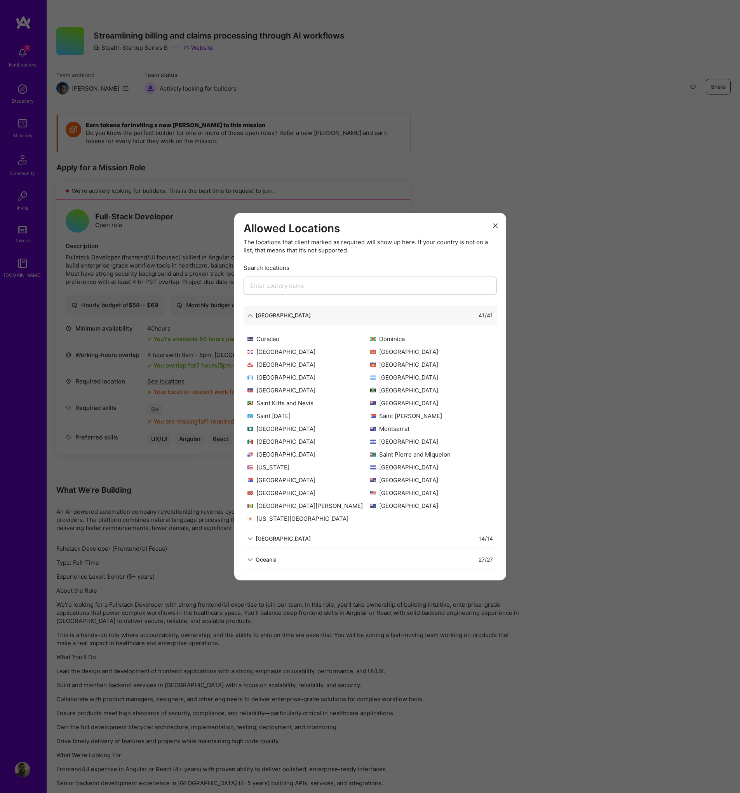
click at [416, 561] on div "27 / 27" at bounding box center [385, 559] width 217 height 8
click at [354, 552] on div "Oceania 27 / 27" at bounding box center [370, 559] width 253 height 19
click at [269, 563] on div "Oceania" at bounding box center [266, 559] width 21 height 8
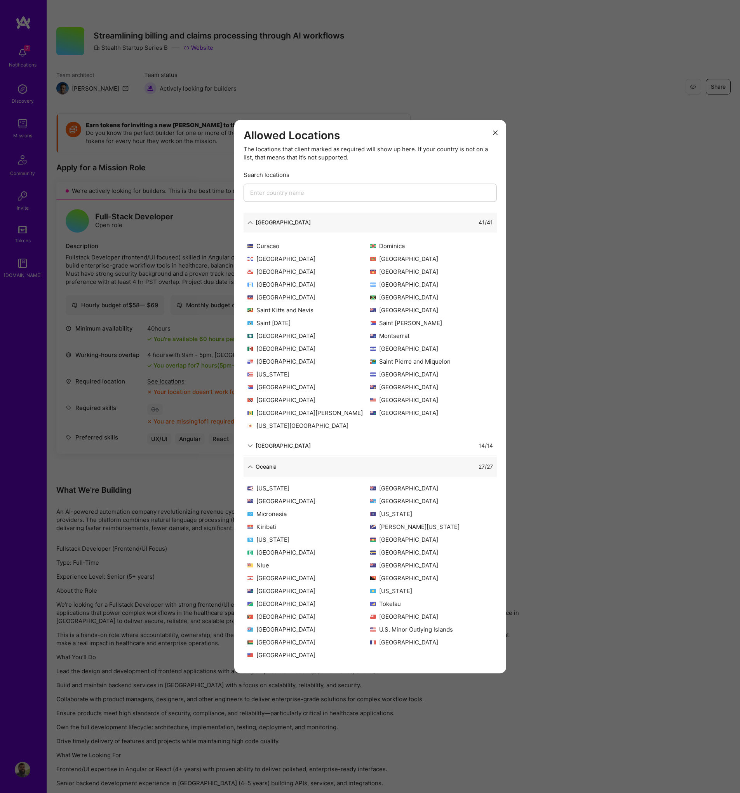
click at [498, 131] on icon "modal" at bounding box center [495, 132] width 5 height 5
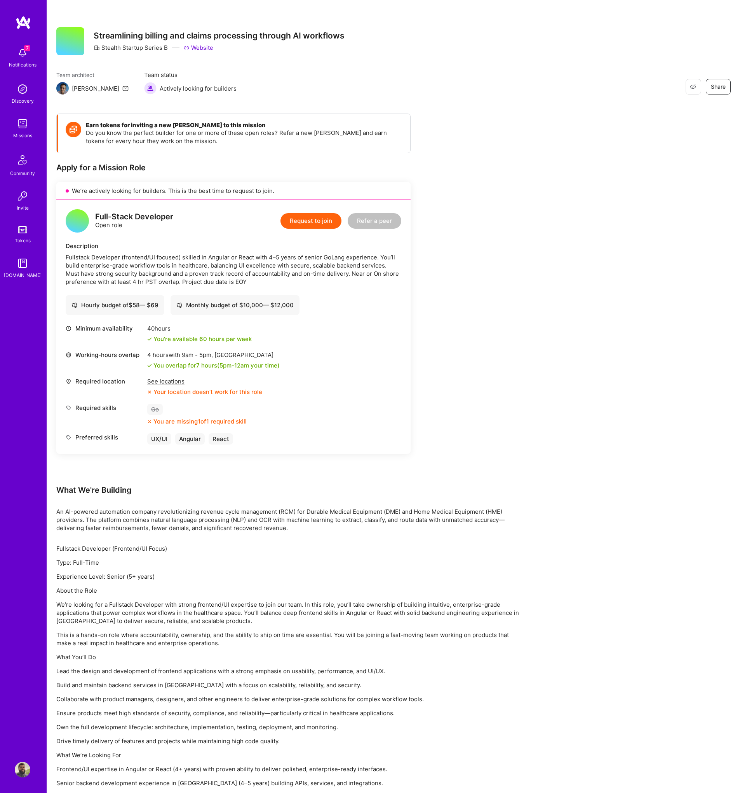
click at [538, 307] on div "Earn tokens for inviting a new [PERSON_NAME] to this mission Do you know the pe…" at bounding box center [393, 492] width 693 height 777
